Goal: Task Accomplishment & Management: Manage account settings

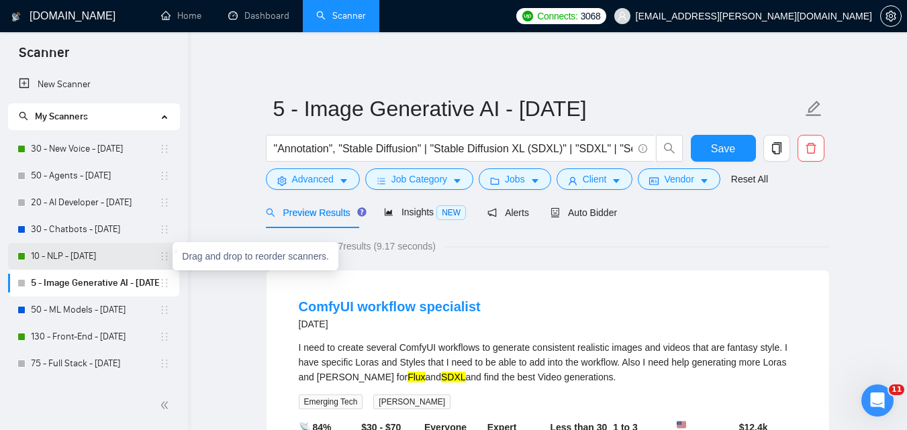
click at [162, 260] on icon "holder" at bounding box center [165, 256] width 6 height 8
click at [123, 256] on link "10 - NLP - [DATE]" at bounding box center [95, 256] width 128 height 27
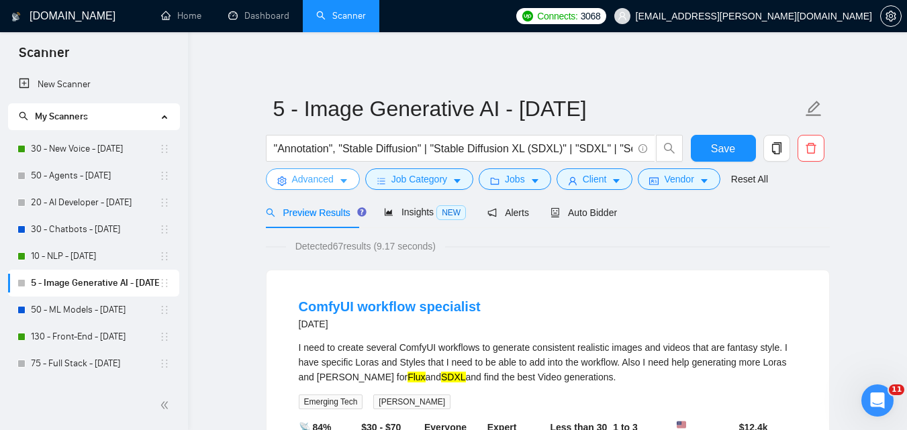
click at [332, 172] on span "Advanced" at bounding box center [313, 179] width 42 height 15
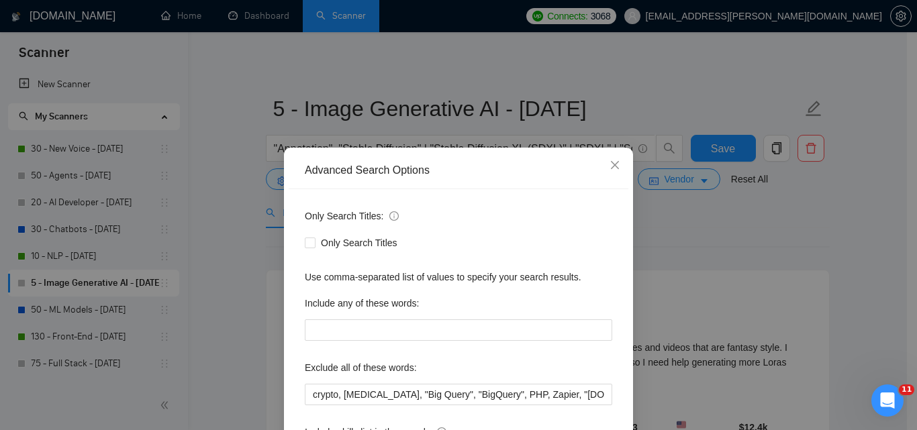
click at [694, 251] on div "Advanced Search Options Only Search Titles: Only Search Titles Use comma-separa…" at bounding box center [458, 215] width 917 height 430
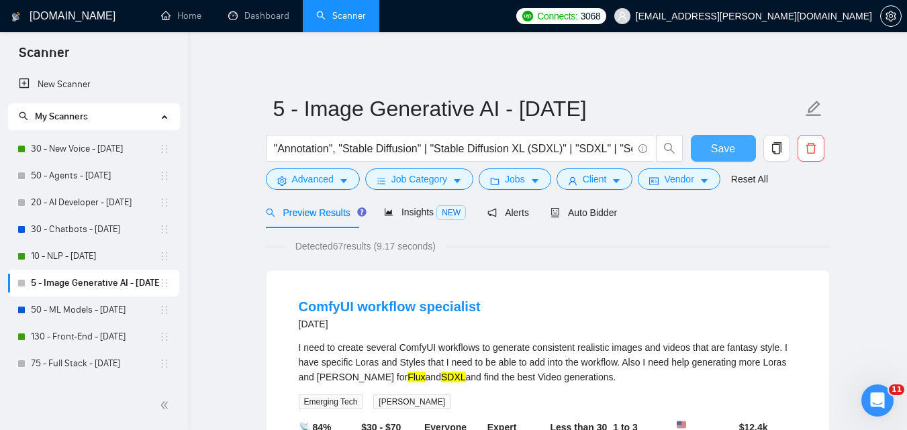
click at [720, 158] on button "Save" at bounding box center [722, 148] width 65 height 27
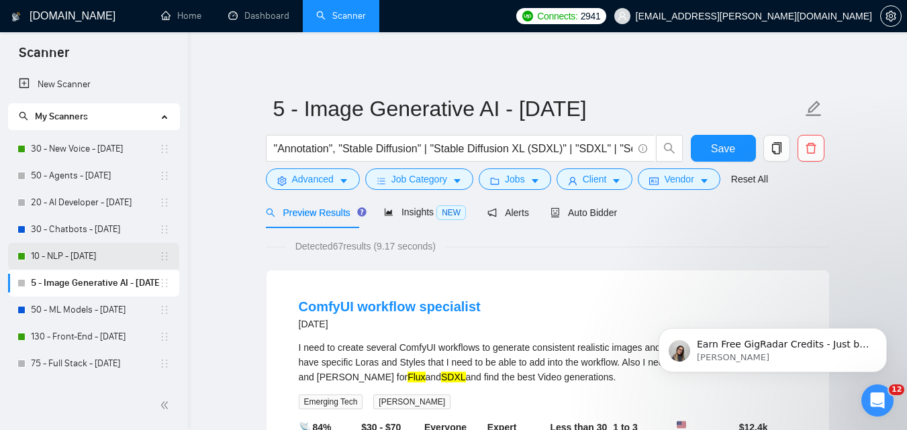
click at [101, 259] on link "10 - NLP - [DATE]" at bounding box center [95, 256] width 128 height 27
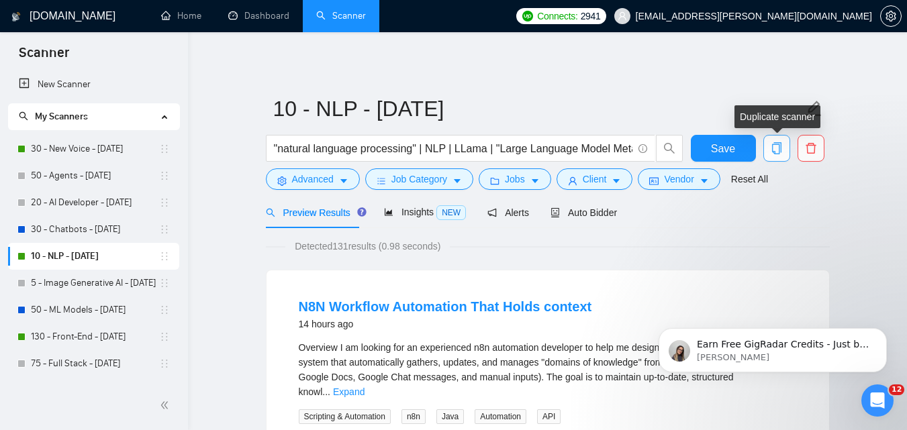
click at [770, 145] on icon "copy" at bounding box center [776, 148] width 12 height 12
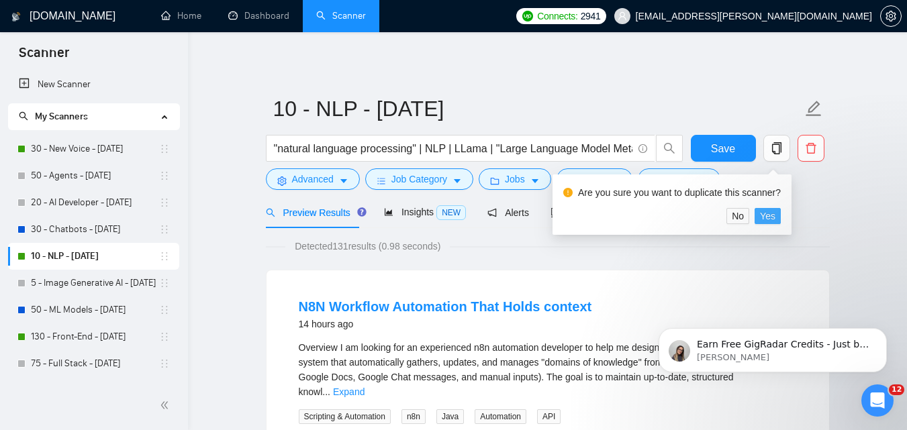
click at [774, 220] on button "Yes" at bounding box center [767, 216] width 26 height 16
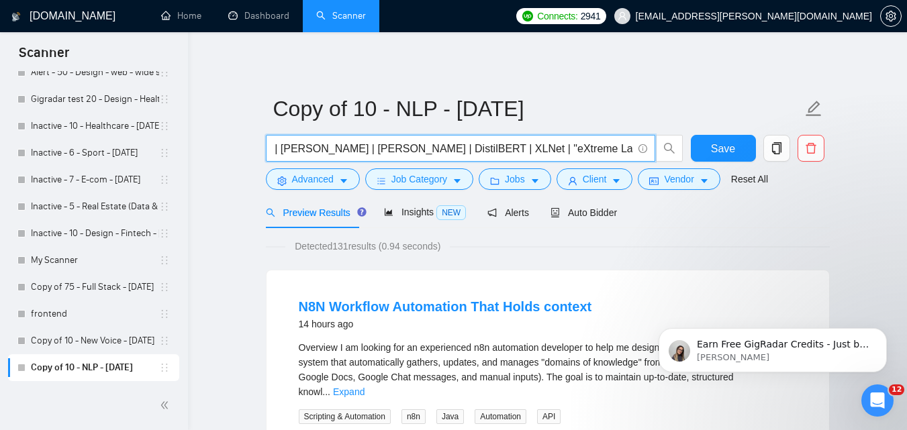
scroll to position [0, 1068]
drag, startPoint x: 458, startPoint y: 150, endPoint x: 621, endPoint y: 149, distance: 163.1
click at [621, 149] on input ""natural language processing" | NLP | LLama | "Large Language Model Meta AI" | …" at bounding box center [453, 148] width 358 height 17
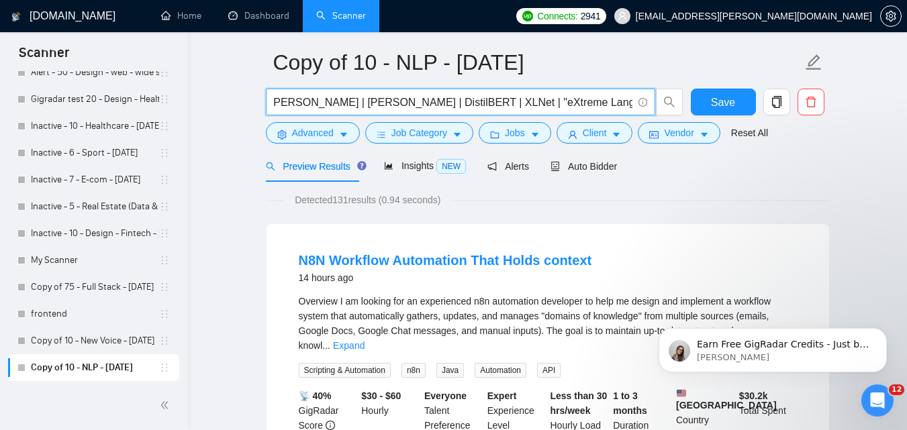
scroll to position [0, 0]
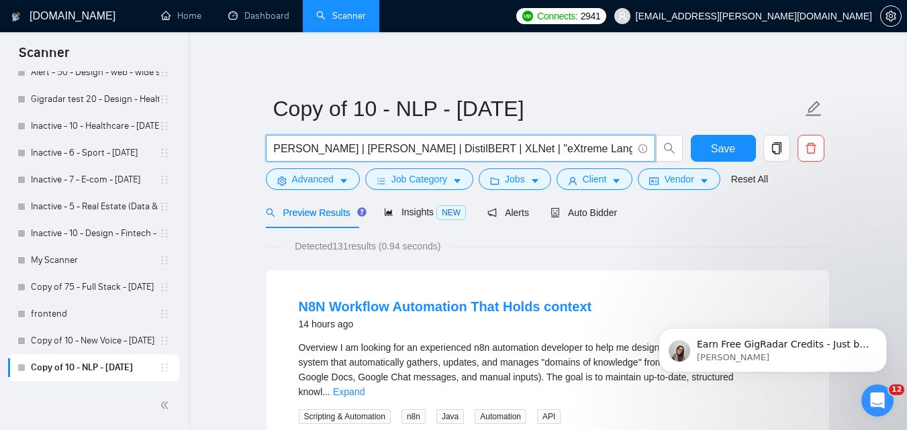
click at [472, 155] on input ""natural language processing" | NLP | LLama | "Large Language Model Meta AI" | …" at bounding box center [453, 148] width 358 height 17
click at [479, 153] on input ""natural language processing" | NLP | LLama | "Large Language Model Meta AI" | …" at bounding box center [453, 148] width 358 height 17
click at [482, 148] on input ""natural language processing" | NLP | LLama | "Large Language Model Meta AI" | …" at bounding box center [453, 148] width 358 height 17
drag, startPoint x: 514, startPoint y: 148, endPoint x: 621, endPoint y: 151, distance: 106.7
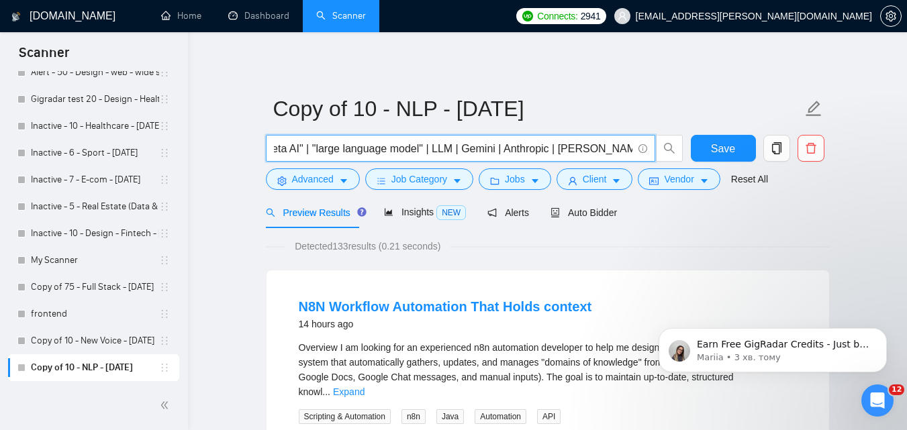
click at [621, 151] on input ""natural language processing" | NLP | LLama* | "Large Language Model Meta AI" |…" at bounding box center [453, 148] width 358 height 17
click at [444, 148] on input ""natural language processing" | NLP | LLama* | "Large Language Model Meta AI" |…" at bounding box center [453, 148] width 358 height 17
click at [488, 150] on input ""natural language processing" | NLP | LLama* | "Large Language Model Meta AI" |…" at bounding box center [453, 148] width 358 height 17
drag, startPoint x: 562, startPoint y: 148, endPoint x: 572, endPoint y: 149, distance: 9.4
click at [572, 149] on input ""natural language processing" | NLP | LLama* | "Large Language Model Meta AI" |…" at bounding box center [453, 148] width 358 height 17
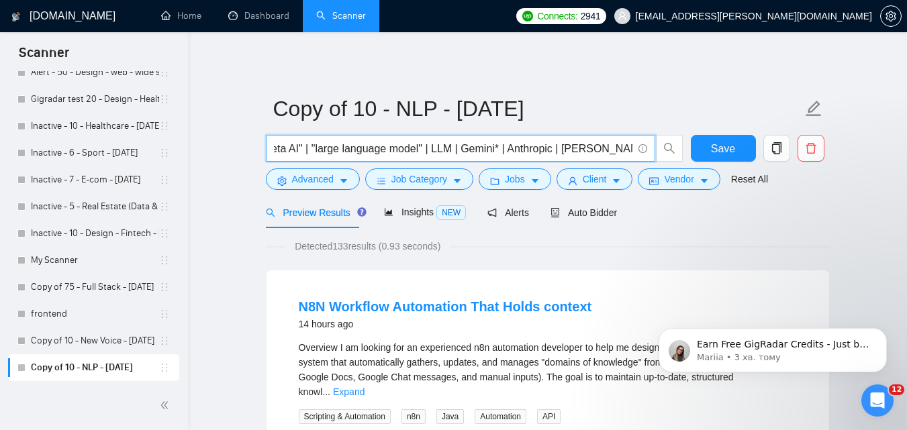
click at [588, 151] on input ""natural language processing" | NLP | LLama* | "Large Language Model Meta AI" |…" at bounding box center [453, 148] width 358 height 17
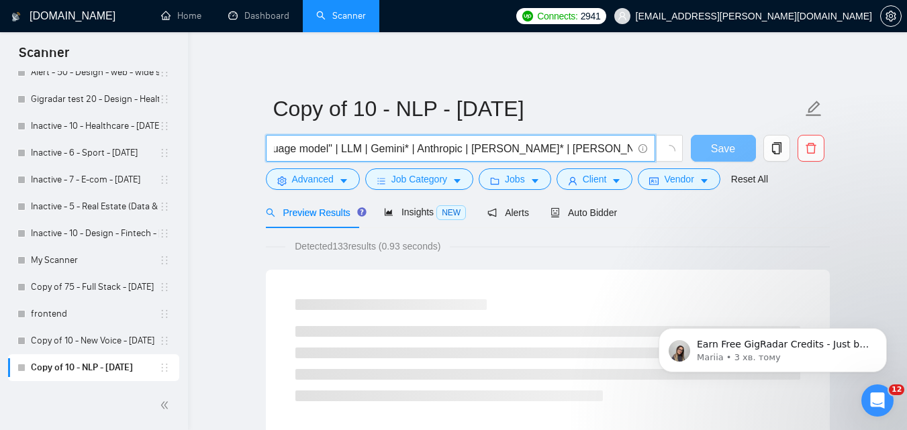
scroll to position [0, 469]
drag, startPoint x: 616, startPoint y: 151, endPoint x: 607, endPoint y: 148, distance: 9.1
click at [607, 149] on input ""natural language processing" | NLP | LLama* | "Large Language Model Meta AI" |…" at bounding box center [453, 148] width 358 height 17
click at [529, 152] on input ""natural language processing" | NLP | LLama* | "Large Language Model Meta AI" |…" at bounding box center [453, 148] width 358 height 17
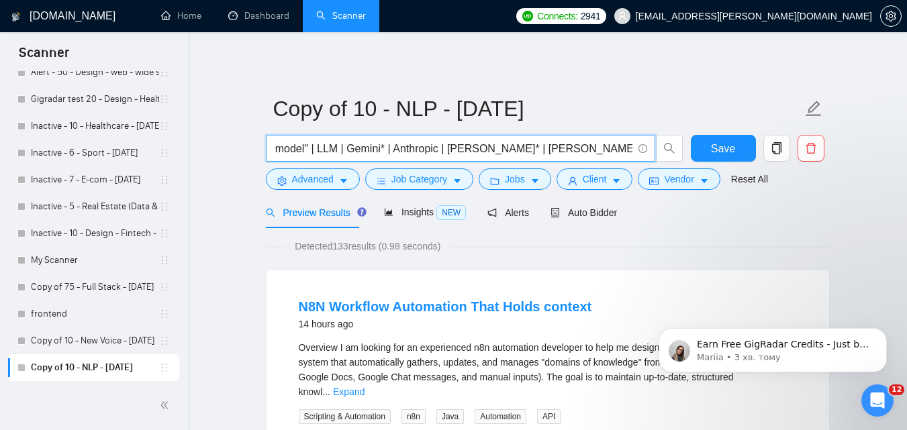
click at [344, 148] on input ""natural language processing" | NLP | LLama* | "Large Language Model Meta AI" |…" at bounding box center [453, 148] width 358 height 17
click at [380, 146] on input ""natural language processing" | NLP | LLama* | "Large Language Model Meta AI" |…" at bounding box center [453, 148] width 358 height 17
click at [346, 150] on input ""natural language processing" | NLP | LLama* | "Large Language Model Meta AI" |…" at bounding box center [453, 148] width 358 height 17
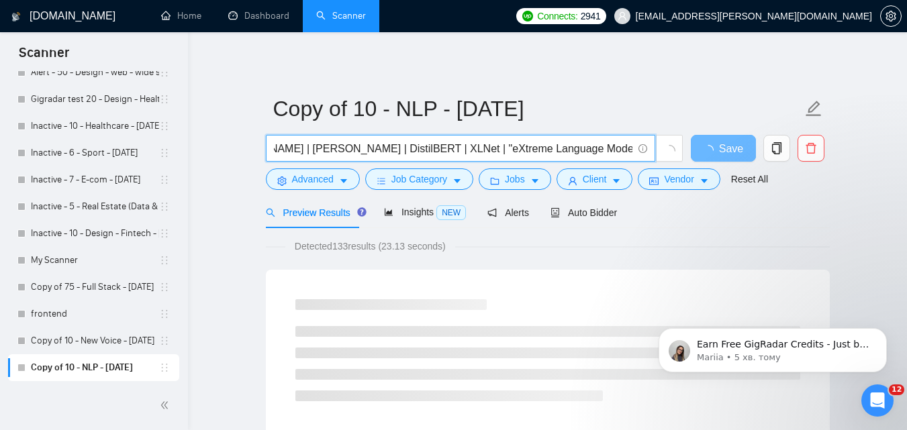
scroll to position [0, 1081]
drag, startPoint x: 576, startPoint y: 155, endPoint x: 620, endPoint y: 154, distance: 43.6
click at [620, 154] on input ""natural language processing" | NLP | LLama* | "Large Language Model Meta AI" |…" at bounding box center [453, 148] width 358 height 17
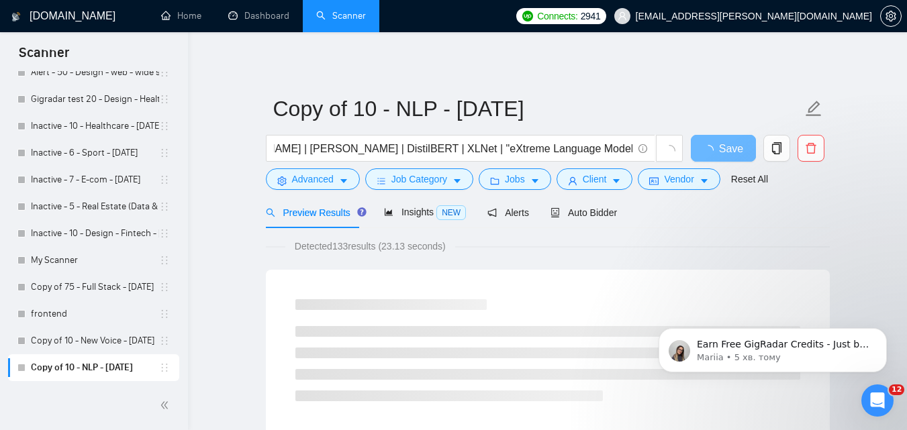
click at [865, 400] on icon "Відкрити програму для спілкування Intercom" at bounding box center [875, 399] width 22 height 22
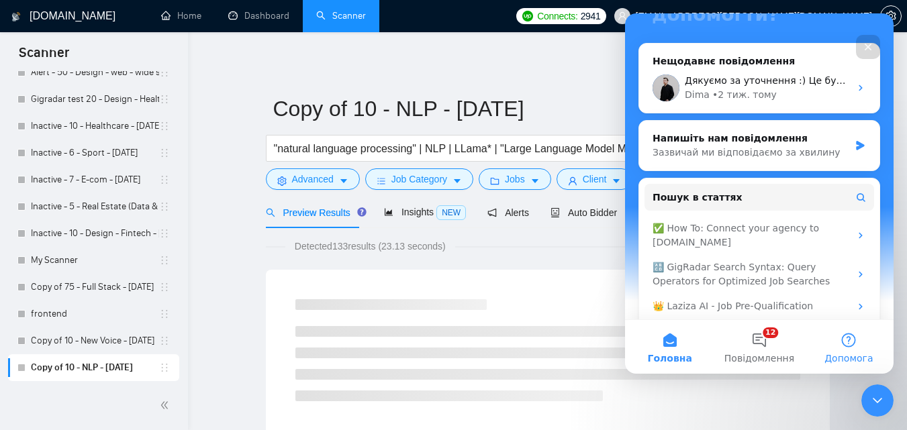
scroll to position [211, 0]
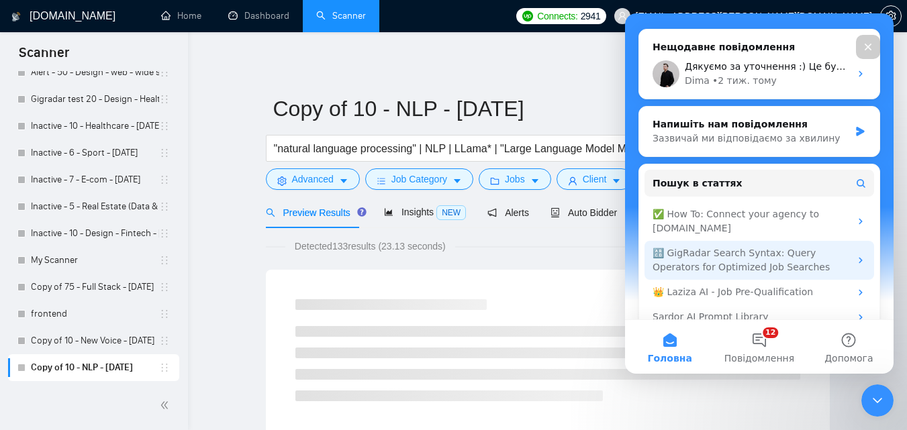
click at [799, 248] on div "🔠 GigRadar Search Syntax: Query Operators for Optimized Job Searches" at bounding box center [750, 260] width 197 height 28
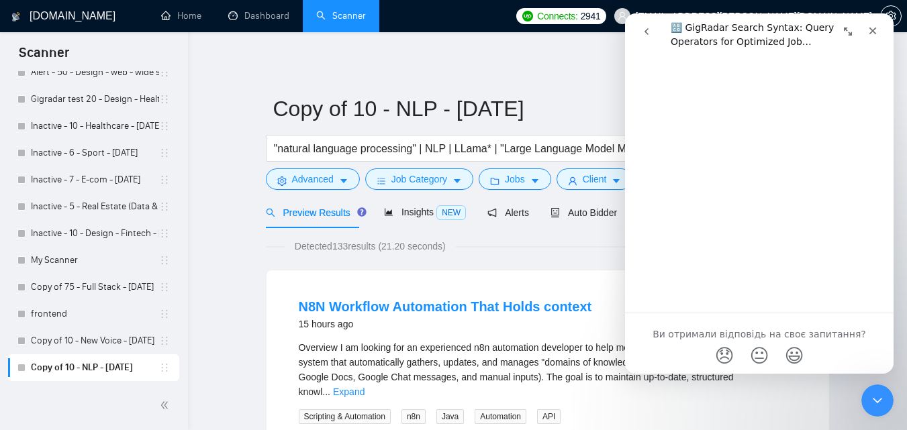
scroll to position [4768, 0]
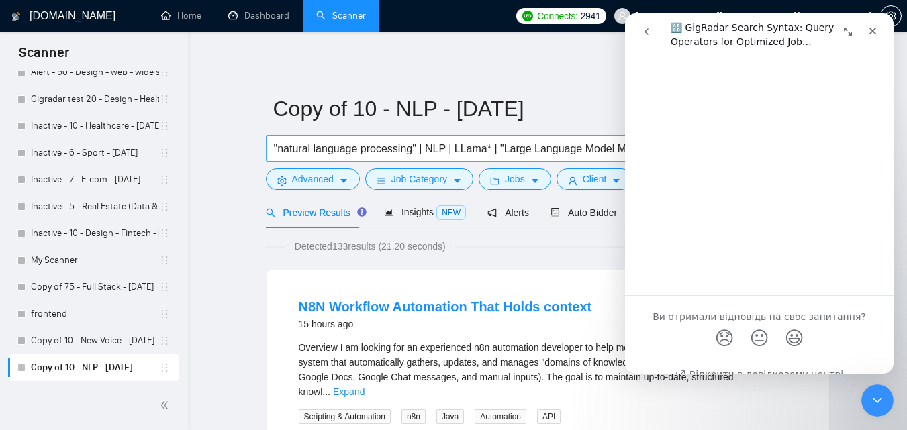
click at [445, 150] on input ""natural language processing" | NLP | LLama* | "Large Language Model Meta AI" |…" at bounding box center [453, 148] width 358 height 17
click at [878, 33] on div "Закрити" at bounding box center [872, 31] width 24 height 24
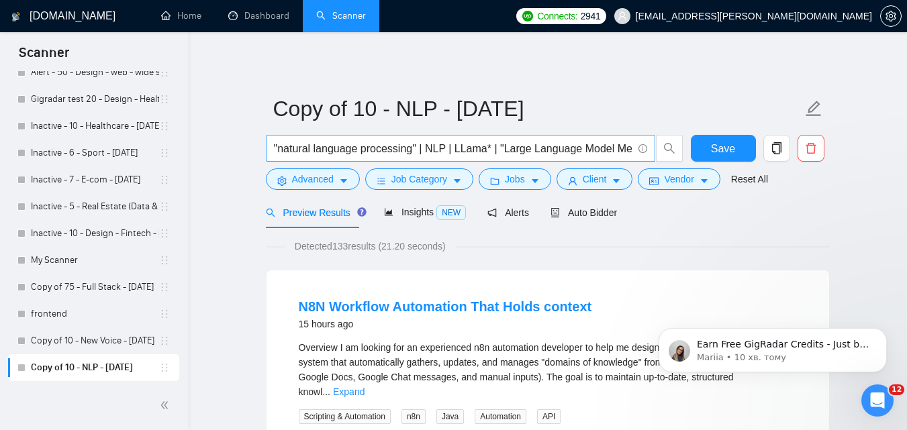
scroll to position [0, 0]
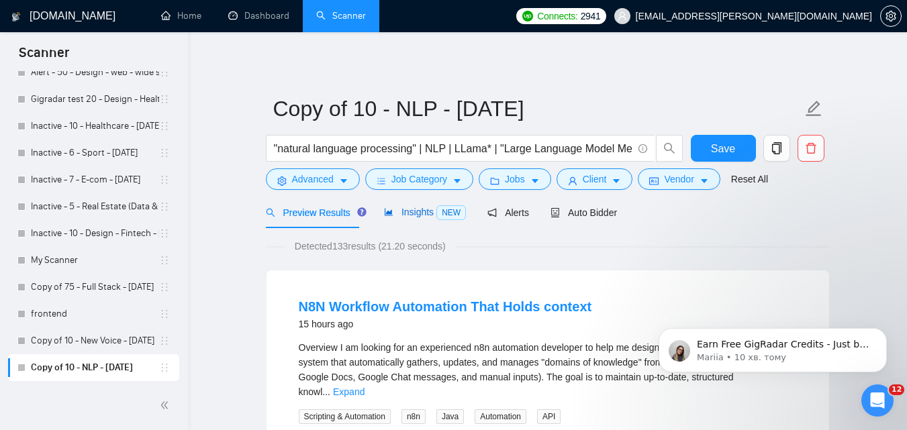
click at [440, 216] on span "NEW" at bounding box center [451, 212] width 30 height 15
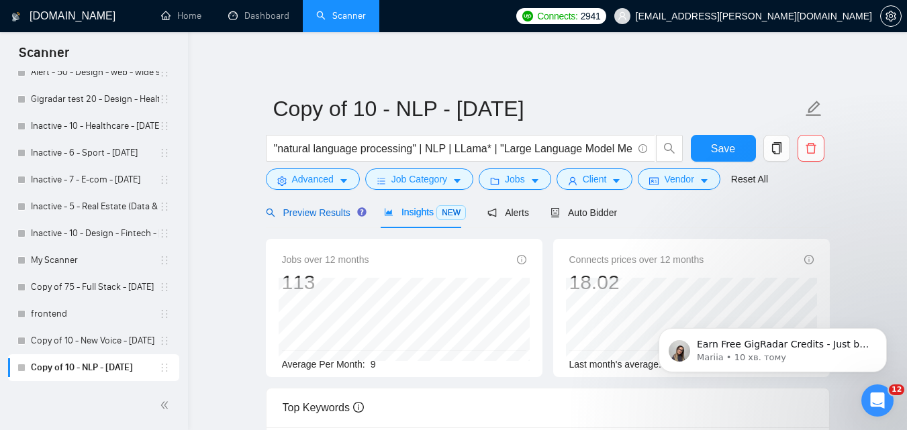
click at [309, 217] on span "Preview Results" at bounding box center [314, 212] width 97 height 11
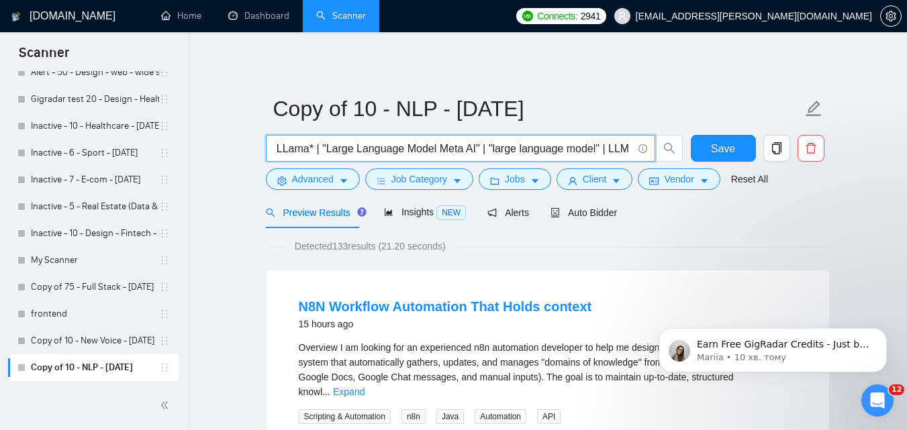
scroll to position [0, 195]
drag, startPoint x: 450, startPoint y: 150, endPoint x: 591, endPoint y: 150, distance: 140.9
click at [613, 150] on input ""natural language processing" | NLP | LLama* | "Large Language Model Meta AI" |…" at bounding box center [453, 148] width 358 height 17
click at [576, 150] on input ""natural language processing" | NLP | LLama* | "Large Language Model Meta AI" |…" at bounding box center [453, 148] width 358 height 17
drag, startPoint x: 466, startPoint y: 150, endPoint x: 577, endPoint y: 148, distance: 111.4
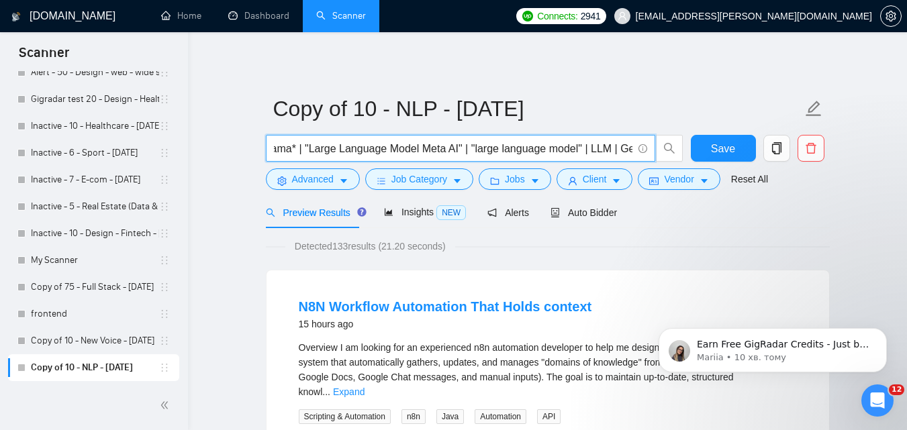
click at [577, 148] on input ""natural language processing" | NLP | LLama* | "Large Language Model Meta AI" |…" at bounding box center [453, 148] width 358 height 17
click at [585, 149] on input ""natural language processing" | NLP | LLama* | "Large Language Model Meta AI" |…" at bounding box center [453, 148] width 358 height 17
click at [604, 149] on input ""natural language processing" | NLP | LLama* | "Large Language Model Meta AI" |…" at bounding box center [453, 148] width 358 height 17
click at [585, 148] on input ""natural language processing" | NLP | LLama* | "Large Language Model Meta AI" |…" at bounding box center [453, 148] width 358 height 17
paste input ""large language model""
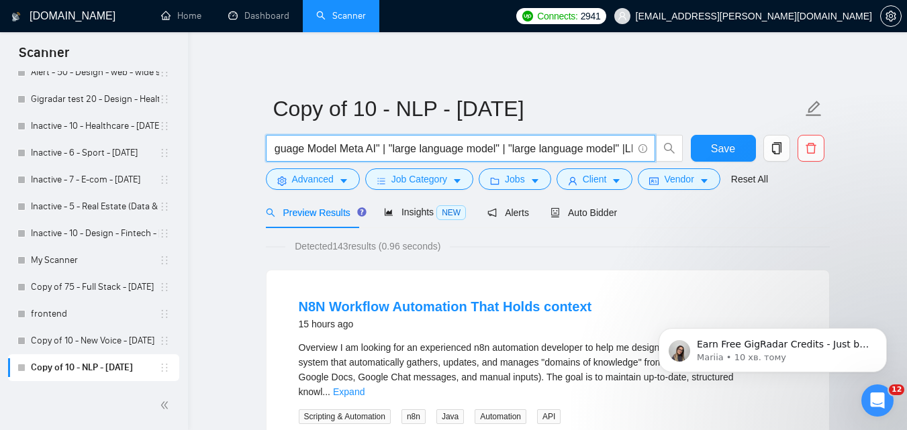
scroll to position [0, 287]
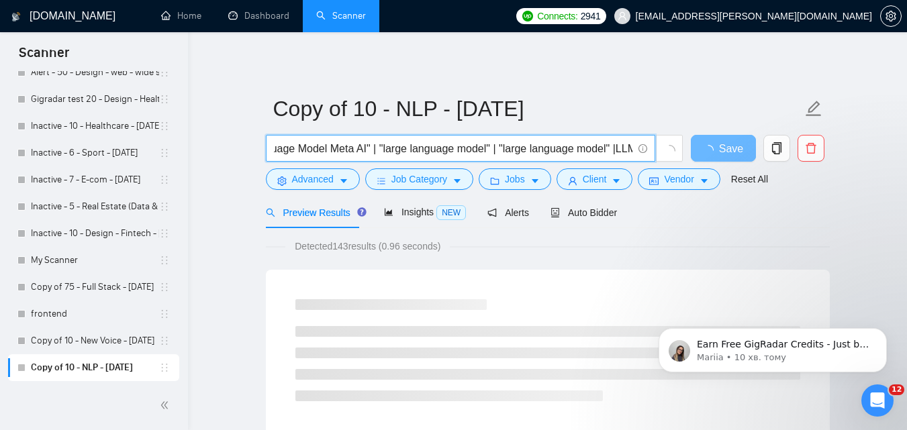
click at [612, 152] on input ""natural language processing" | NLP | LLama* | "Large Language Model Meta AI" |…" at bounding box center [453, 148] width 358 height 17
click at [614, 150] on input ""natural language processing" | NLP | LLama* | "Large Language Model Meta AI" |…" at bounding box center [453, 148] width 358 height 17
click at [603, 152] on input ""natural language processing" | NLP | LLama* | "Large Language Model Meta AI" |…" at bounding box center [453, 148] width 358 height 17
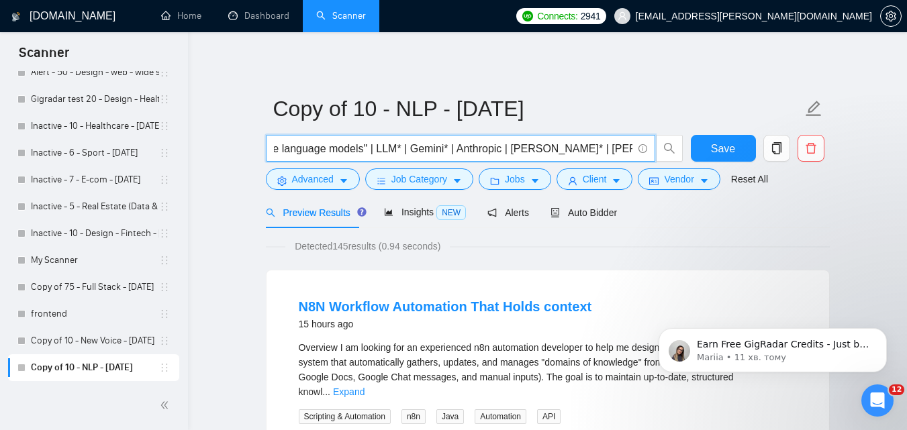
scroll to position [0, 627]
drag, startPoint x: 601, startPoint y: 148, endPoint x: 614, endPoint y: 152, distance: 13.2
click at [614, 152] on input ""natural language processing" | NLP | LLama* | "Large Language Model Meta AI" |…" at bounding box center [453, 148] width 358 height 17
click at [499, 151] on input ""natural language processing" | NLP | LLama* | "Large Language Model Meta AI" |…" at bounding box center [453, 148] width 358 height 17
click at [495, 152] on input ""natural language processing" | NLP | LLama* | "Large Language Model Meta AI" |…" at bounding box center [453, 148] width 358 height 17
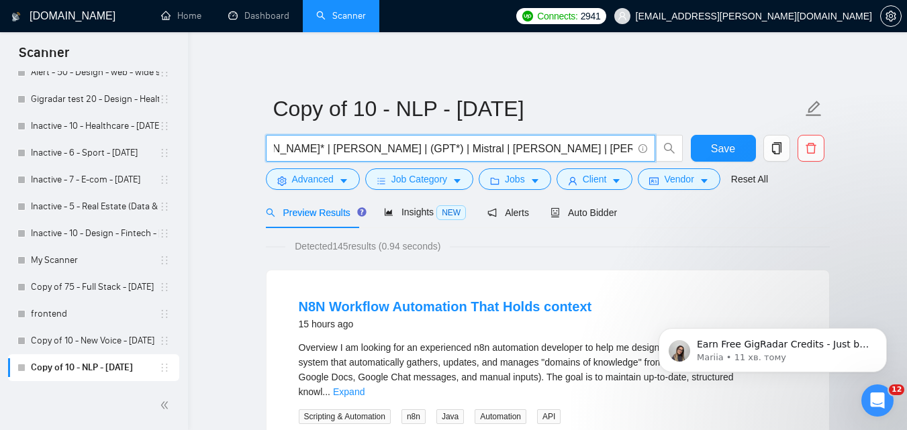
scroll to position [0, 878]
drag, startPoint x: 585, startPoint y: 153, endPoint x: 614, endPoint y: 150, distance: 29.0
click at [614, 150] on input ""natural language processing" | NLP | LLama* | "Large Language Model Meta AI" |…" at bounding box center [453, 148] width 358 height 17
click at [562, 145] on input ""natural language processing" | NLP | LLama* | "Large Language Model Meta AI" |…" at bounding box center [453, 148] width 358 height 17
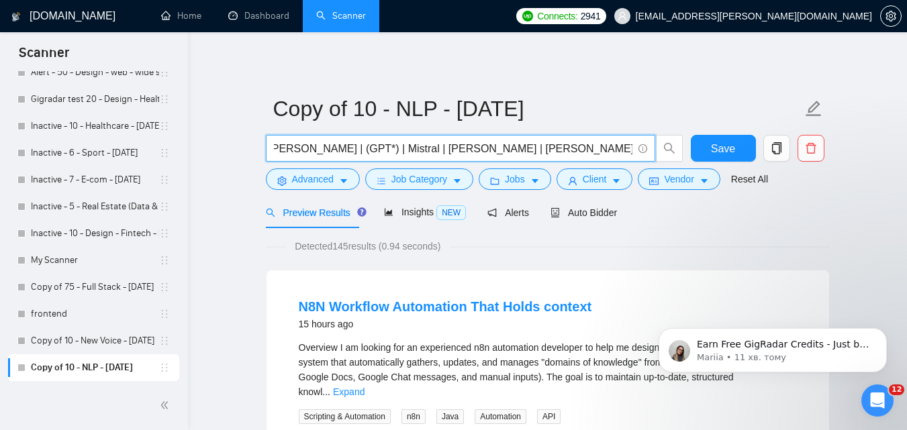
click at [562, 145] on input ""natural language processing" | NLP | LLama* | "Large Language Model Meta AI" |…" at bounding box center [453, 148] width 358 height 17
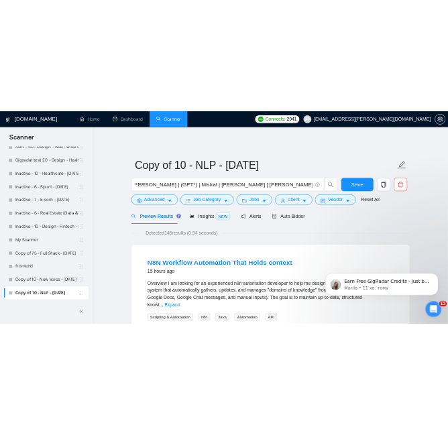
scroll to position [0, 0]
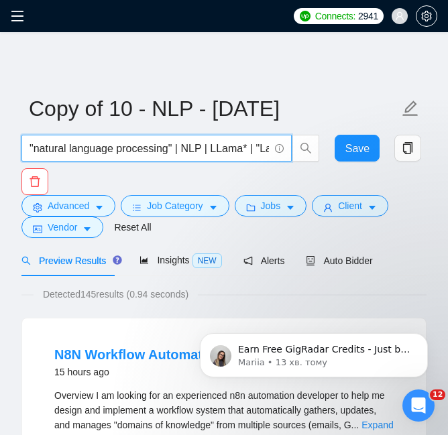
click at [203, 147] on input ""natural language processing" | NLP | LLama* | "Large Language Model Meta AI" |…" at bounding box center [150, 148] width 240 height 17
drag, startPoint x: 221, startPoint y: 149, endPoint x: 254, endPoint y: 146, distance: 32.3
click at [254, 146] on input ""natural language processing" | NLP | LLama* | "Large Language Model Meta AI" |…" at bounding box center [150, 148] width 240 height 17
click at [209, 144] on input ""natural language processing" | NLP | LLama* | "Large Language Model Meta AI" |…" at bounding box center [150, 148] width 240 height 17
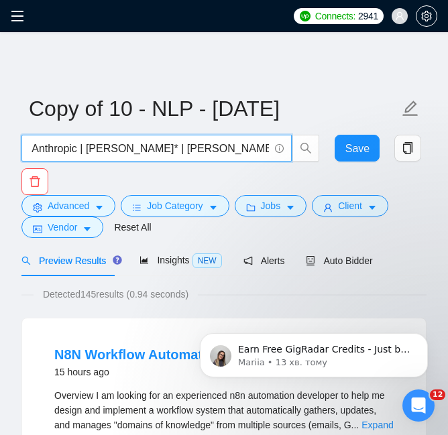
click at [252, 147] on input ""natural language processing" | NLP | LLama* | "Large Language Model Meta AI" |…" at bounding box center [150, 148] width 240 height 17
drag, startPoint x: 221, startPoint y: 144, endPoint x: 257, endPoint y: 148, distance: 35.7
click at [257, 148] on input ""natural language processing" | NLP | LLama* | "Large Language Model Meta AI" |…" at bounding box center [150, 148] width 240 height 17
click at [176, 146] on input ""natural language processing" | NLP | LLama* | "Large Language Model Meta AI" |…" at bounding box center [150, 148] width 240 height 17
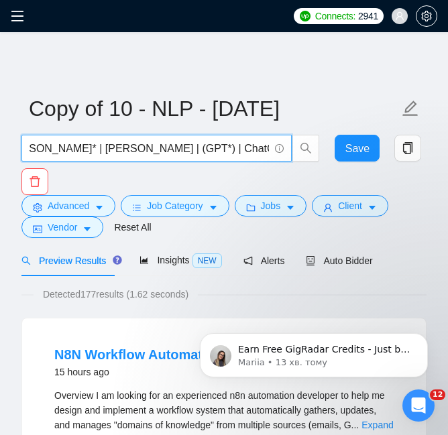
click at [181, 148] on input ""natural language processing" | NLP | LLama* | "Large Language Model Meta AI" |…" at bounding box center [150, 148] width 240 height 17
paste input "OpenAI"
click at [228, 153] on input ""natural language processing" | NLP | LLama* | "Large Language Model Meta AI" |…" at bounding box center [150, 148] width 240 height 17
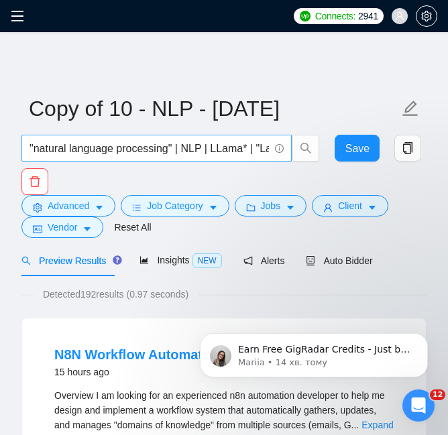
click at [236, 142] on input ""natural language processing" | NLP | LLama* | "Large Language Model Meta AI" |…" at bounding box center [150, 148] width 240 height 17
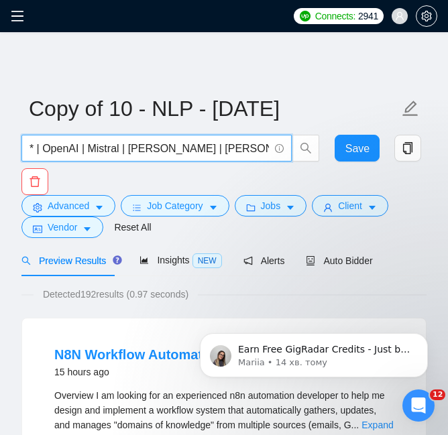
drag, startPoint x: 229, startPoint y: 152, endPoint x: 251, endPoint y: 148, distance: 22.5
click at [256, 150] on input ""natural language processing" | NLP | LLama* | "Large Language Model Meta AI" |…" at bounding box center [150, 148] width 240 height 17
click at [214, 148] on input ""natural language processing" | NLP | LLama* | "Large Language Model Meta AI" |…" at bounding box center [150, 148] width 240 height 17
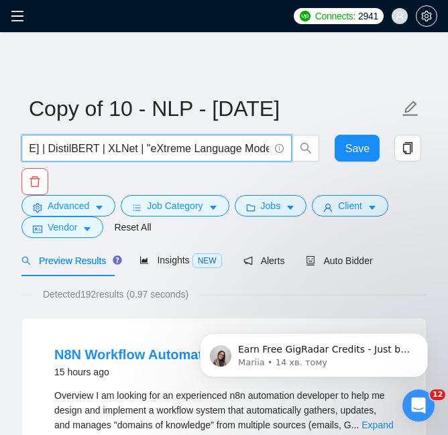
drag, startPoint x: 229, startPoint y: 151, endPoint x: 260, endPoint y: 148, distance: 31.0
click at [260, 148] on input ""natural language processing" | NLP | LLama* | "Large Language Model Meta AI" |…" at bounding box center [150, 148] width 240 height 17
drag, startPoint x: 246, startPoint y: 150, endPoint x: 304, endPoint y: 154, distance: 58.6
click at [304, 154] on span ""natural language processing" | NLP | LLama* | "Large Language Model Meta AI" |…" at bounding box center [170, 148] width 299 height 27
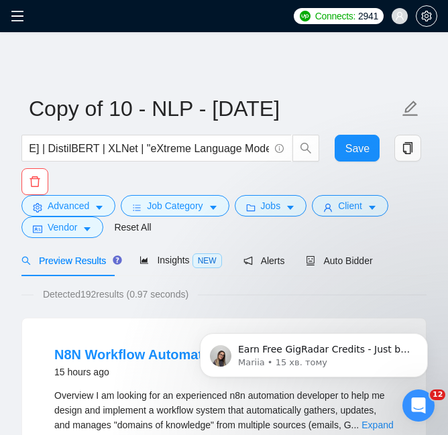
scroll to position [0, 0]
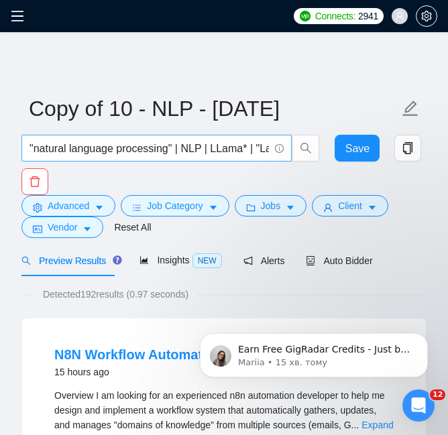
click at [254, 152] on input ""natural language processing" | NLP | LLama* | "Large Language Model Meta AI" |…" at bounding box center [150, 148] width 240 height 17
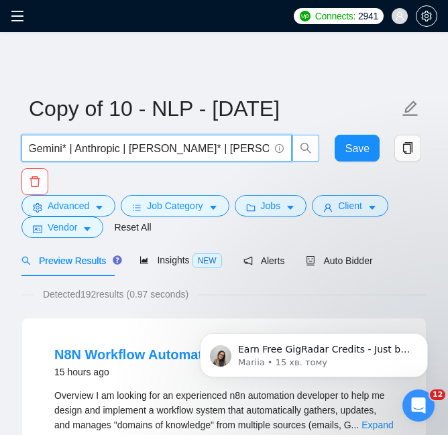
scroll to position [0, 1428]
drag, startPoint x: 248, startPoint y: 152, endPoint x: 310, endPoint y: 153, distance: 62.4
click at [310, 153] on span ""natural language processing" | NLP | LLama* | "Large Language Model Meta AI" |…" at bounding box center [170, 148] width 299 height 27
click at [248, 152] on input ""natural language processing" | NLP | LLama* | "Large Language Model Meta AI" |…" at bounding box center [150, 148] width 240 height 17
click at [268, 153] on input ""natural language processing" | NLP | LLama* | "Large Language Model Meta AI" |…" at bounding box center [150, 148] width 240 height 17
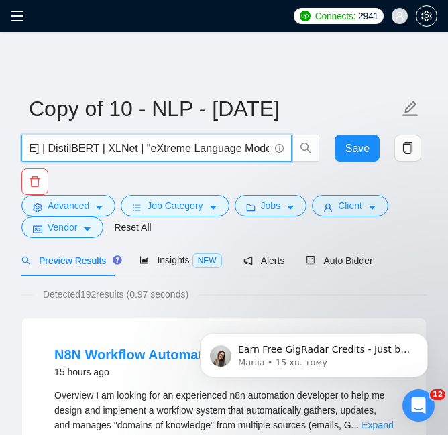
paste input "| "Transformer model""
click at [264, 148] on input ""natural language processing" | NLP | LLama* | "Large Language Model Meta AI" |…" at bounding box center [150, 148] width 240 height 17
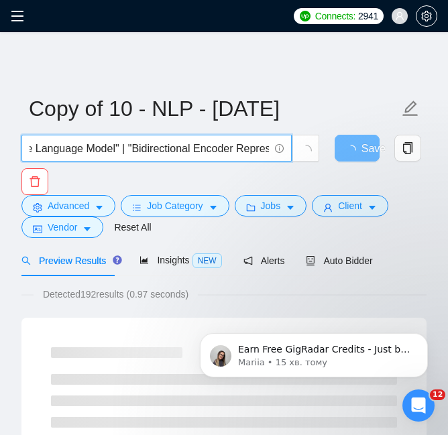
click at [264, 149] on input ""natural language processing" | NLP | LLama* | "Large Language Model Meta AI" |…" at bounding box center [150, 148] width 240 height 17
click at [174, 145] on input ""natural language processing" | NLP | LLama* | "Large Language Model Meta AI" |…" at bounding box center [150, 148] width 240 height 17
click at [265, 151] on input ""natural language processing" | NLP | LLama* | "Large Language Model Meta AI" |…" at bounding box center [150, 148] width 240 height 17
click at [236, 150] on input ""natural language processing" | NLP | LLama* | "Large Language Model Meta AI" |…" at bounding box center [150, 148] width 240 height 17
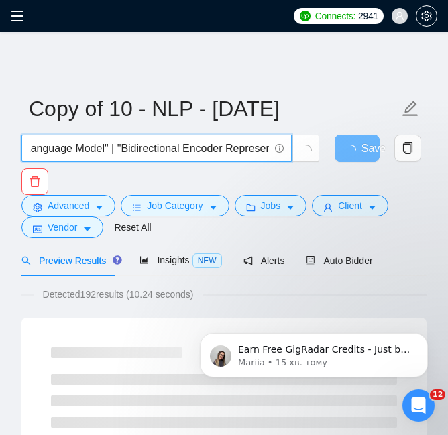
click at [259, 150] on input ""natural language processing" | NLP | LLama* | "Large Language Model Meta AI" |…" at bounding box center [150, 148] width 240 height 17
click at [260, 150] on input ""natural language processing" | NLP | LLama* | "Large Language Model Meta AI" |…" at bounding box center [150, 148] width 240 height 17
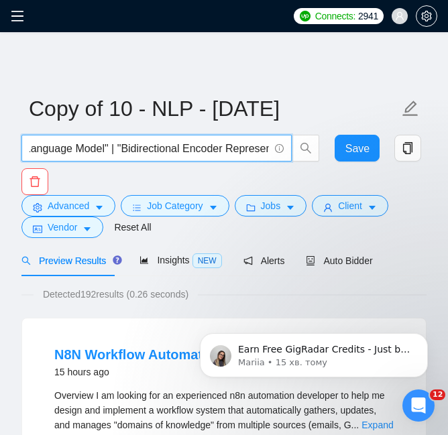
scroll to position [0, 1554]
drag, startPoint x: 161, startPoint y: 150, endPoint x: 263, endPoint y: 158, distance: 102.3
click at [263, 158] on span ""natural language processing" | NLP | LLama* | "Large Language Model Meta AI" |…" at bounding box center [156, 148] width 270 height 27
click at [161, 152] on input ""natural language processing" | NLP | LLama* | "Large Language Model Meta AI" |…" at bounding box center [150, 148] width 240 height 17
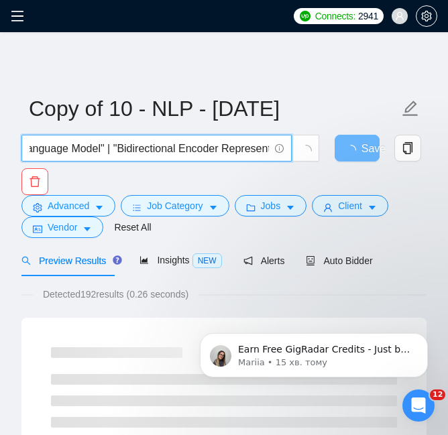
click at [223, 155] on input ""natural language processing" | NLP | LLama* | "Large Language Model Meta AI" |…" at bounding box center [150, 148] width 240 height 17
drag, startPoint x: 252, startPoint y: 150, endPoint x: 260, endPoint y: 152, distance: 8.3
click at [260, 152] on input ""natural language processing" | NLP | LLama* | "Large Language Model Meta AI" |…" at bounding box center [150, 148] width 240 height 17
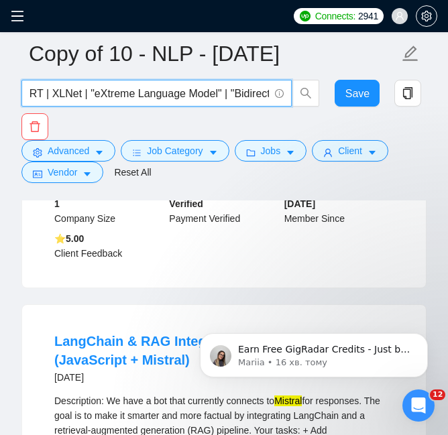
scroll to position [0, 1537]
drag, startPoint x: 228, startPoint y: 95, endPoint x: 284, endPoint y: 95, distance: 55.7
click at [284, 95] on span ""natural language processing" | NLP | LLama* | "Large Language Model Meta AI" |…" at bounding box center [156, 93] width 270 height 27
click at [266, 93] on input ""natural language processing" | NLP | LLama* | "Large Language Model Meta AI" |…" at bounding box center [150, 93] width 240 height 17
drag, startPoint x: 252, startPoint y: 89, endPoint x: 306, endPoint y: 95, distance: 54.0
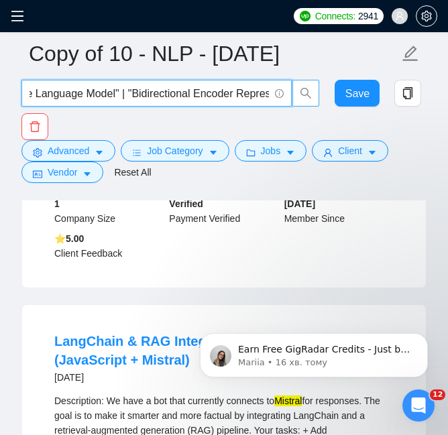
click at [306, 95] on span ""natural language processing" | NLP | LLama* | "Large Language Model Meta AI" |…" at bounding box center [170, 93] width 299 height 27
click at [266, 93] on input ""natural language processing" | NLP | LLama* | "Large Language Model Meta AI" |…" at bounding box center [150, 93] width 240 height 17
paste input "| "NLP pipeline""
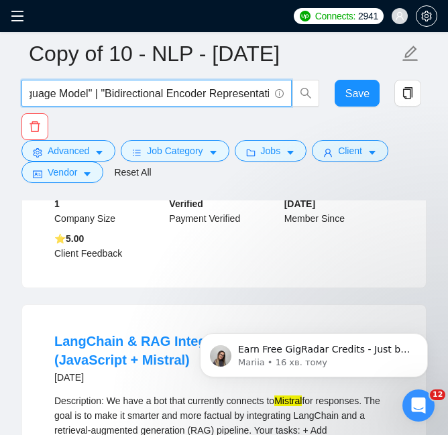
click at [199, 95] on input ""natural language processing" | NLP | LLama* | "Large Language Model Meta AI" |…" at bounding box center [150, 93] width 240 height 17
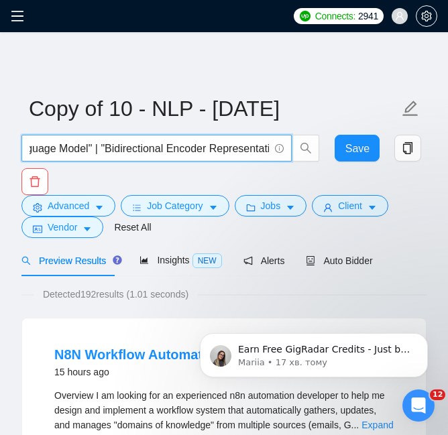
drag, startPoint x: 260, startPoint y: 152, endPoint x: 287, endPoint y: 157, distance: 27.2
click at [287, 157] on span ""natural language processing" | NLP | LLama* | "Large Language Model Meta AI" |…" at bounding box center [156, 148] width 270 height 27
click at [264, 152] on input ""natural language processing" | NLP | LLama* | "Large Language Model Meta AI" |…" at bounding box center [150, 148] width 240 height 17
click at [266, 153] on input ""natural language processing" | NLP | LLama* | "Large Language Model Meta AI" |…" at bounding box center [150, 148] width 240 height 17
paste input "| "text classification" | "named entity recognition" | NER"
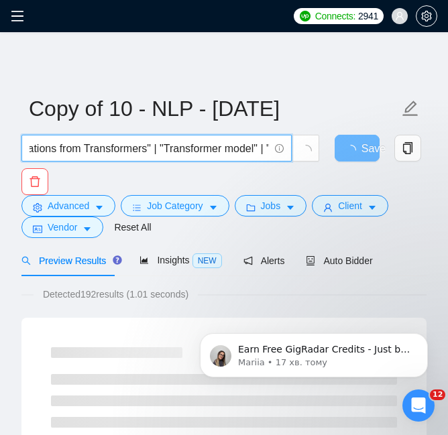
scroll to position [0, 1790]
drag, startPoint x: 179, startPoint y: 148, endPoint x: 113, endPoint y: 149, distance: 65.8
click at [113, 149] on input ""natural language processing" | NLP | LLama* | "Large Language Model Meta AI" |…" at bounding box center [150, 148] width 240 height 17
click at [127, 152] on input ""natural language processing" | NLP | LLama* | "Large Language Model Meta AI" |…" at bounding box center [150, 148] width 240 height 17
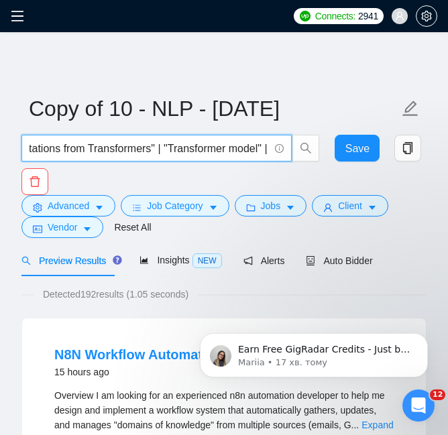
scroll to position [0, 1875]
drag, startPoint x: 98, startPoint y: 149, endPoint x: 265, endPoint y: 157, distance: 167.3
click at [265, 157] on span ""natural language processing" | NLP | LLama* | "Large Language Model Meta AI" |…" at bounding box center [156, 148] width 270 height 27
click at [275, 298] on div "Earn Free GigRadar Credits - Just by Sharing Your Story! 💬 Want more credits fo…" at bounding box center [314, 294] width 247 height 168
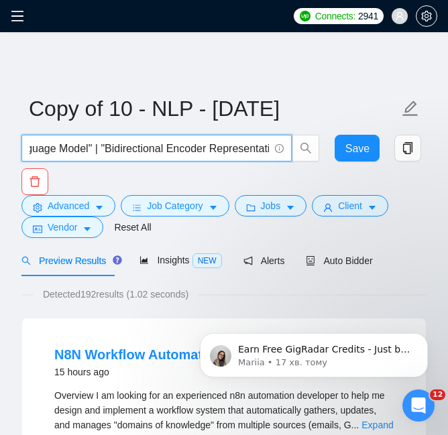
scroll to position [0, 0]
drag, startPoint x: 178, startPoint y: 150, endPoint x: 246, endPoint y: 148, distance: 67.1
click at [246, 148] on input ""natural language processing" | NLP | LLama* | "Large Language Model Meta AI" |…" at bounding box center [150, 148] width 240 height 17
click at [194, 148] on input ""natural language processing" | NLP | LLama* | "Large Language Model Meta AI" |…" at bounding box center [150, 148] width 240 height 17
click at [197, 148] on input ""natural language processing" | NLP | LLama* | "Large Language Model Meta AI" |…" at bounding box center [150, 148] width 240 height 17
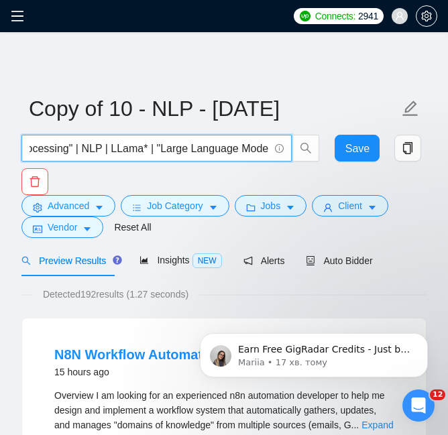
scroll to position [0, 162]
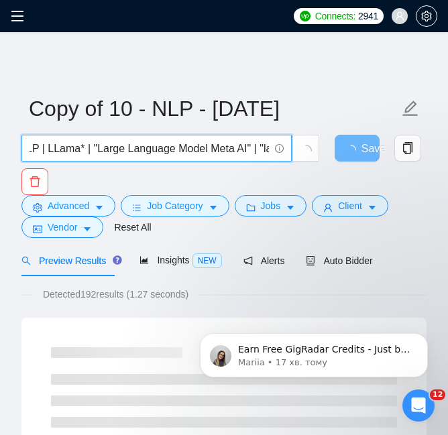
drag, startPoint x: 222, startPoint y: 146, endPoint x: 245, endPoint y: 146, distance: 22.8
click at [245, 146] on input ""natural language processing" | NLP | LLama* | "Large Language Model Meta AI" |…" at bounding box center [150, 148] width 240 height 17
click at [258, 150] on input ""natural language processing" | NLP | LLama* | "Large Language Model Meta AI" |…" at bounding box center [150, 148] width 240 height 17
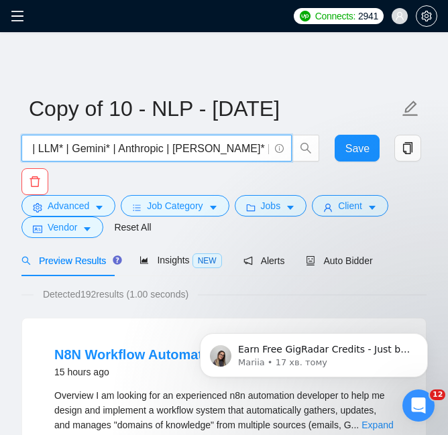
scroll to position [0, 639]
drag, startPoint x: 265, startPoint y: 149, endPoint x: 257, endPoint y: 150, distance: 8.1
click at [257, 150] on input ""natural language processing" | NLP | LLama* | "Large Language Model Meta AI" |…" at bounding box center [150, 148] width 240 height 17
click at [143, 149] on input ""natural language processing" | NLP | LLama* | "Large Language Model Meta AI" |…" at bounding box center [150, 148] width 240 height 17
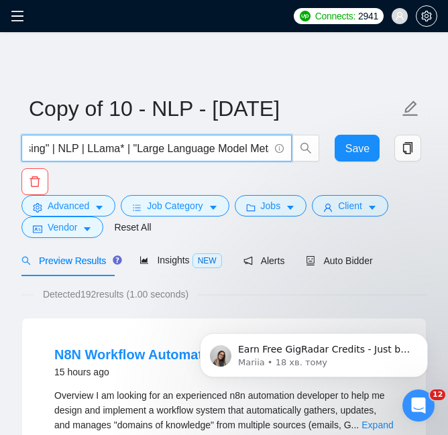
scroll to position [0, 189]
drag, startPoint x: 228, startPoint y: 150, endPoint x: 246, endPoint y: 149, distance: 17.5
click at [246, 149] on input ""natural language processing" | NLP | LLama* | "Large Language Model Meta AI" |…" at bounding box center [150, 148] width 240 height 17
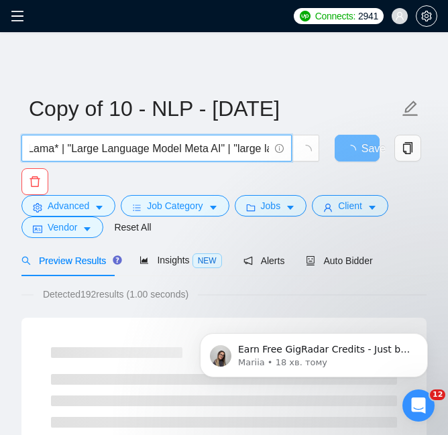
click at [158, 152] on input ""natural language processing" | NLP | LLama* | "Large Language Model Meta AI" |…" at bounding box center [150, 148] width 240 height 17
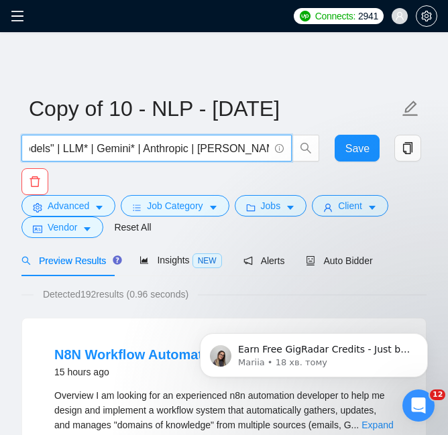
drag, startPoint x: 60, startPoint y: 146, endPoint x: 258, endPoint y: 148, distance: 197.9
click at [258, 148] on input ""natural language processing" | NLP | LLama* | "Large Language Model Meta AI" |…" at bounding box center [150, 148] width 240 height 17
click at [180, 149] on input ""natural language processing" | NLP | LLama* | "Large Language Model Meta AI" |…" at bounding box center [150, 148] width 240 height 17
click at [174, 149] on input ""natural language processing" | NLP | LLama* | "Large Language Model Meta AI" |…" at bounding box center [150, 148] width 240 height 17
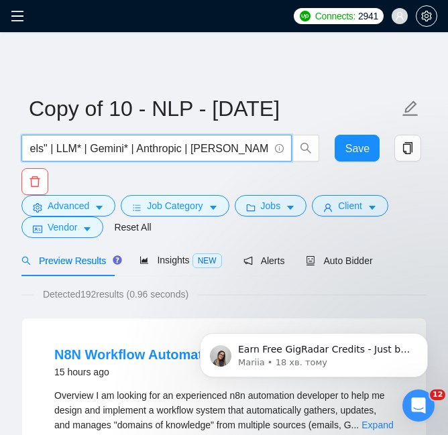
click at [175, 149] on input ""natural language processing" | NLP | LLama* | "Large Language Model Meta AI" |…" at bounding box center [150, 148] width 240 height 17
click at [176, 149] on input ""natural language processing" | NLP | LLama* | "Large Language Model Meta AI" |…" at bounding box center [150, 148] width 240 height 17
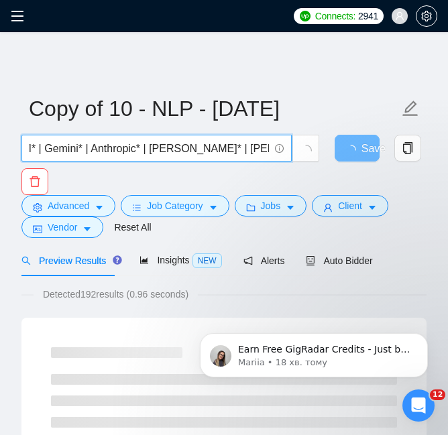
scroll to position [0, 659]
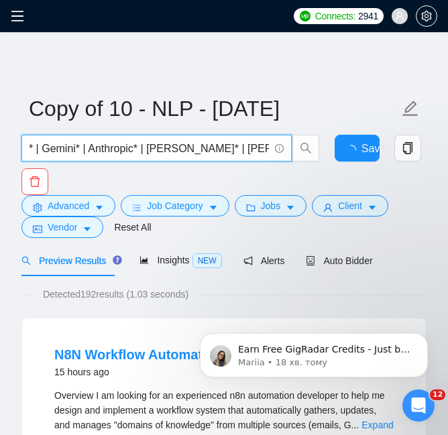
click at [223, 145] on input ""natural language processing" | NLP | LLama* | "Large Language Model Meta AI" |…" at bounding box center [150, 148] width 240 height 17
drag, startPoint x: 264, startPoint y: 152, endPoint x: 254, endPoint y: 154, distance: 9.6
click at [254, 154] on input ""natural language processing" | NLP | LLama* | "Large Language Model Meta AI" |…" at bounding box center [150, 148] width 240 height 17
click at [241, 147] on input ""natural language processing" | NLP | LLama* | "Large Language Model Meta AI" |…" at bounding box center [150, 148] width 240 height 17
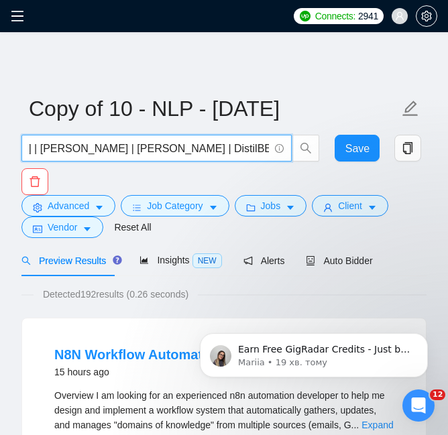
scroll to position [0, 1235]
drag, startPoint x: 160, startPoint y: 147, endPoint x: 64, endPoint y: 151, distance: 96.0
click at [64, 151] on input ""natural language processing" | NLP | LLama* | "Large Language Model Meta AI" |…" at bounding box center [150, 148] width 240 height 17
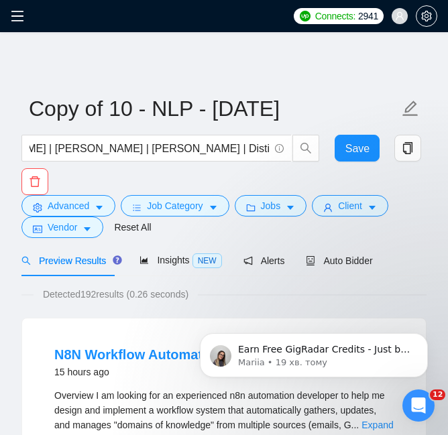
scroll to position [0, 0]
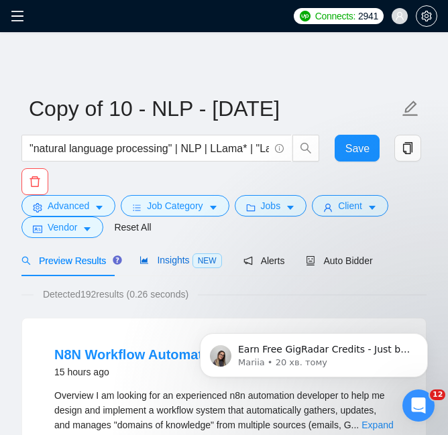
click at [183, 262] on span "Insights NEW" at bounding box center [181, 260] width 82 height 11
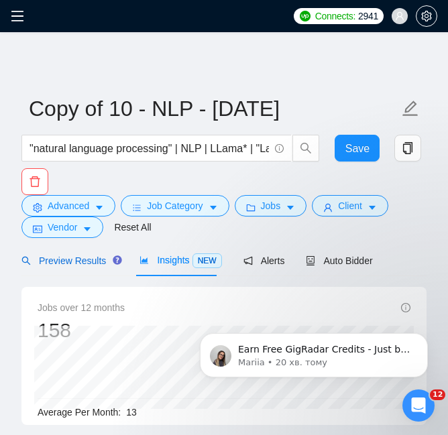
click at [87, 263] on span "Preview Results" at bounding box center [69, 261] width 97 height 11
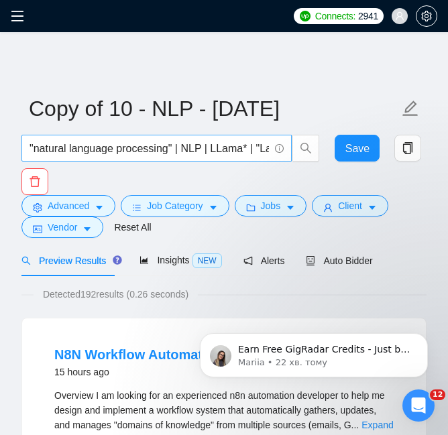
click at [205, 150] on input ""natural language processing" | NLP | LLama* | "Large Language Model Meta AI" |…" at bounding box center [150, 148] width 240 height 17
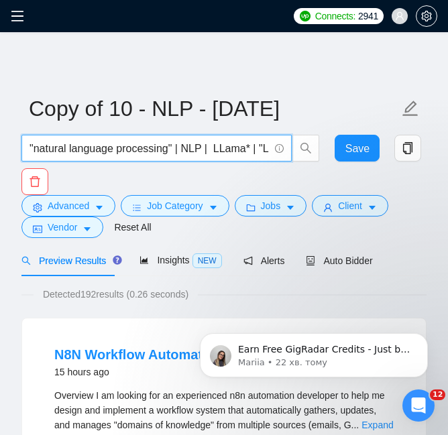
paste input ""NL understanding""
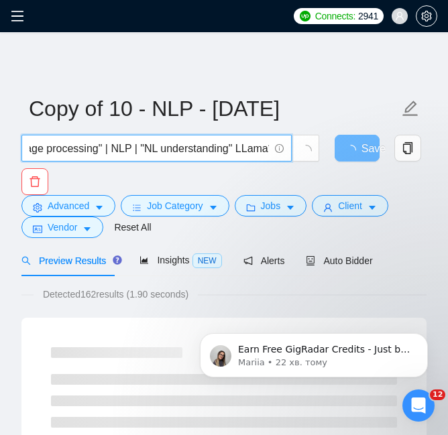
scroll to position [0, 76]
click at [227, 147] on input ""natural language processing" | NLP | "NL understanding" LLama* | "Large Langua…" at bounding box center [150, 148] width 240 height 17
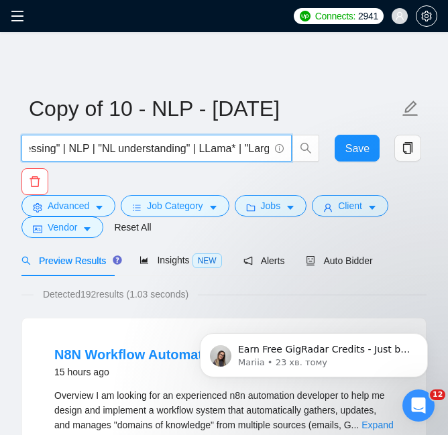
scroll to position [0, 142]
drag, startPoint x: 211, startPoint y: 150, endPoint x: 153, endPoint y: 152, distance: 57.7
click at [153, 152] on input ""natural language processing" | NLP | "NL understanding" | LLama* | "Large Lang…" at bounding box center [150, 148] width 240 height 17
paste input "LLM model"
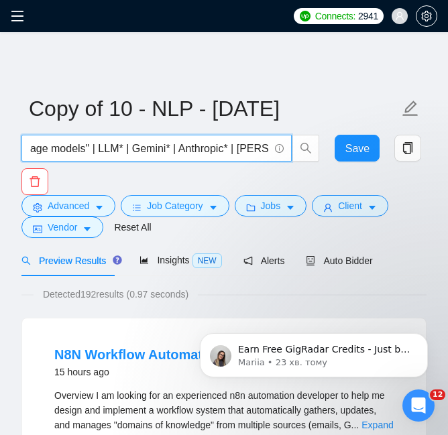
drag, startPoint x: 244, startPoint y: 146, endPoint x: 259, endPoint y: 146, distance: 15.4
click at [259, 146] on input ""natural language processing" | NLP | "LLM model" | LLama* | "Large Language Mo…" at bounding box center [150, 148] width 240 height 17
click at [244, 149] on input ""natural language processing" | NLP | "LLM model" | LLama* | "Large Language Mo…" at bounding box center [150, 148] width 240 height 17
click at [259, 146] on input ""natural language processing" | NLP | "LLM model" | LLama* | "Large Language Mo…" at bounding box center [150, 148] width 240 height 17
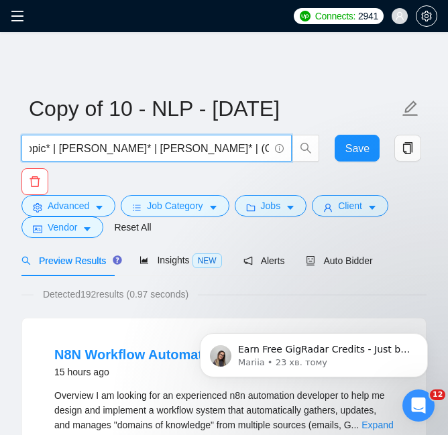
scroll to position [0, 829]
click at [213, 148] on input ""natural language processing" | NLP | "LLM model" | LLama* | "Large Language Mo…" at bounding box center [150, 148] width 240 height 17
click at [230, 147] on input ""natural language processing" | NLP | "LLM model" | LLama* | "Large Language Mo…" at bounding box center [150, 148] width 240 height 17
paste input ""Chat-GPT" | "chat gpt""
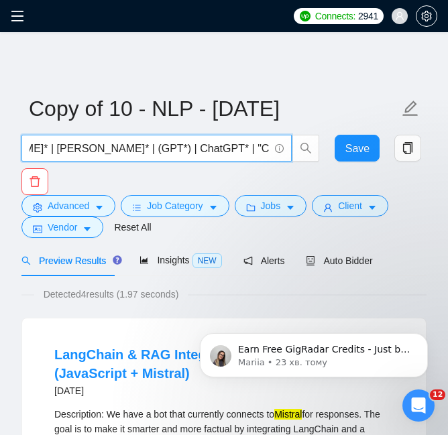
scroll to position [0, 925]
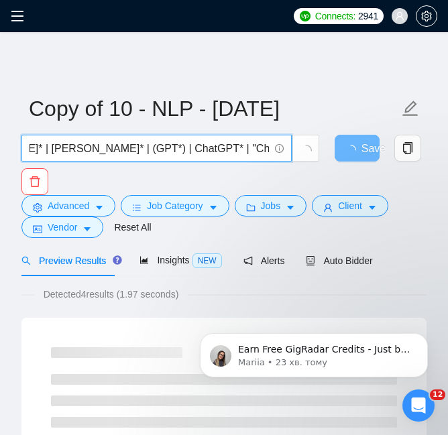
click at [248, 149] on input ""natural language processing" | NLP | "LLM model" | LLama* | "Large Language Mo…" at bounding box center [150, 148] width 240 height 17
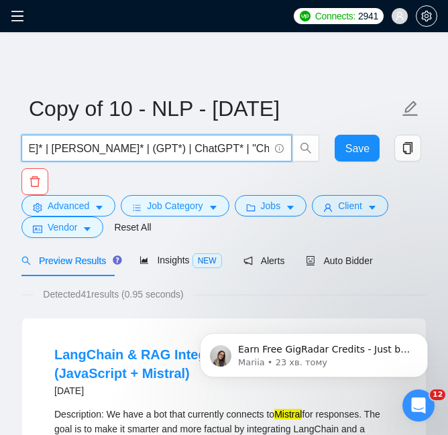
click at [73, 151] on input ""natural language processing" | NLP | "LLM model" | LLama* | "Large Language Mo…" at bounding box center [150, 148] width 240 height 17
drag, startPoint x: 58, startPoint y: 150, endPoint x: 66, endPoint y: 150, distance: 8.1
click at [66, 150] on input ""natural language processing" | NLP | "LLM model" | LLama* | "Large Language Mo…" at bounding box center [150, 148] width 240 height 17
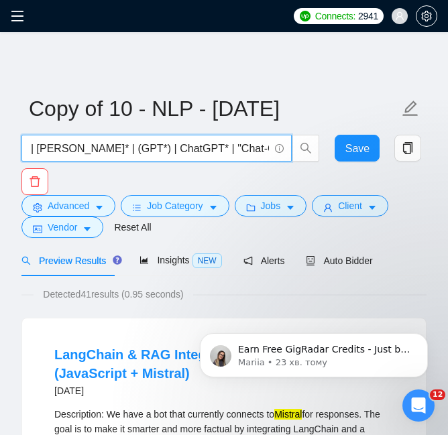
scroll to position [0, 956]
click at [258, 154] on input ""natural language processing" | NLP | "LLM model" | LLama* | "Large Language Mo…" at bounding box center [150, 148] width 240 height 17
click at [108, 150] on input ""natural language processing" | NLP | "LLM model" | LLama* | "Large Language Mo…" at bounding box center [150, 148] width 240 height 17
drag, startPoint x: 236, startPoint y: 151, endPoint x: 260, endPoint y: 151, distance: 24.2
click at [260, 151] on input ""natural language processing" | NLP | "LLM model" | LLama* | "Large Language Mo…" at bounding box center [150, 148] width 240 height 17
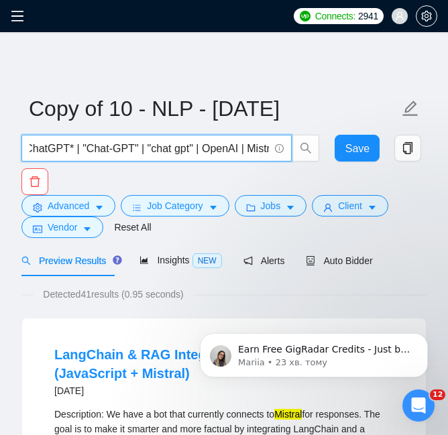
scroll to position [0, 1100]
click at [119, 144] on input ""natural language processing" | NLP | "LLM model" | LLama* | "Large Language Mo…" at bounding box center [150, 148] width 240 height 17
drag, startPoint x: 107, startPoint y: 154, endPoint x: 30, endPoint y: 151, distance: 77.9
click at [30, 151] on input ""natural language processing" | NLP | "LLM model" | LLama* | "Large Language Mo…" at bounding box center [150, 148] width 240 height 17
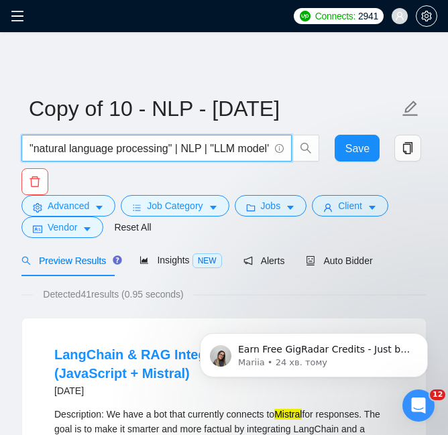
click at [89, 150] on input ""natural language processing" | NLP | "LLM model" | LLama* | "Large Language Mo…" at bounding box center [150, 148] width 240 height 17
click at [207, 151] on input ""natural language processing" | NLP | "LLM model" | LLama* | "Large Language Mo…" at bounding box center [150, 148] width 240 height 17
drag, startPoint x: 225, startPoint y: 148, endPoint x: 111, endPoint y: 154, distance: 114.9
click at [111, 154] on input ""natural language processing" | NLP | "LLM model" | LLama* | "Large Language Mo…" at bounding box center [150, 148] width 240 height 17
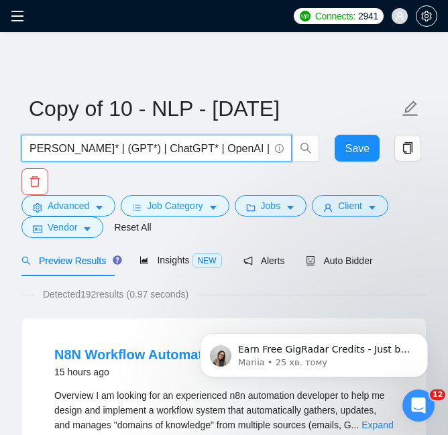
paste input ""Chat-GPT" | "chat gpt" |"
click at [106, 144] on input ""natural language processing" | NLP | "LLM model" | LLama* | "Large Language Mo…" at bounding box center [150, 148] width 240 height 17
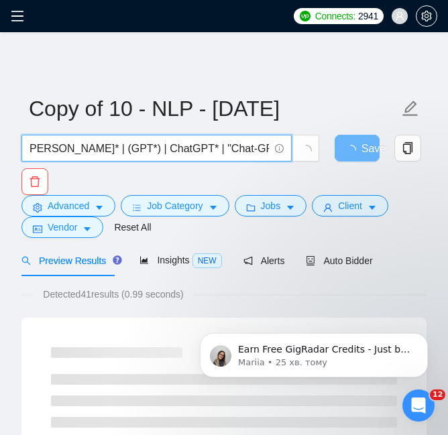
click at [162, 150] on input ""natural language processing" | NLP | "LLM model" | LLama* | "Large Language Mo…" at bounding box center [150, 148] width 240 height 17
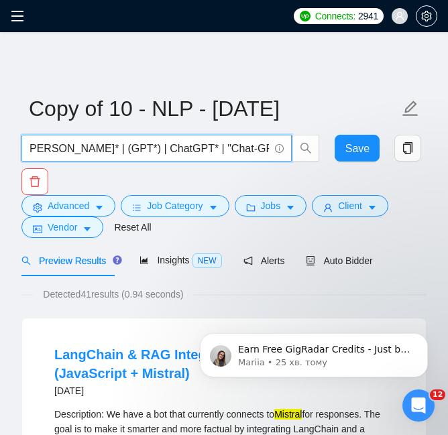
click at [176, 147] on input ""natural language processing" | NLP | "LLM model" | LLama* | "Large Language Mo…" at bounding box center [150, 148] width 240 height 17
click at [216, 150] on input ""natural language processing" | NLP | "LLM model" | LLama* | "Large Language Mo…" at bounding box center [150, 148] width 240 height 17
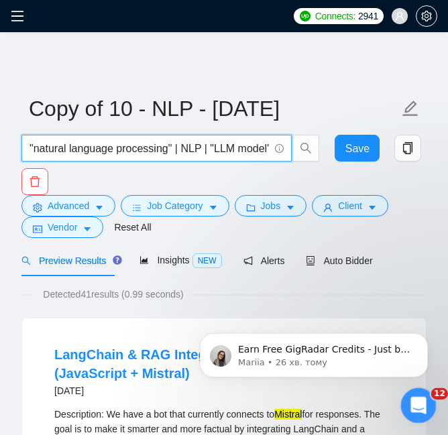
click at [417, 406] on icon "Відкрити програму для спілкування Intercom" at bounding box center [417, 404] width 22 height 22
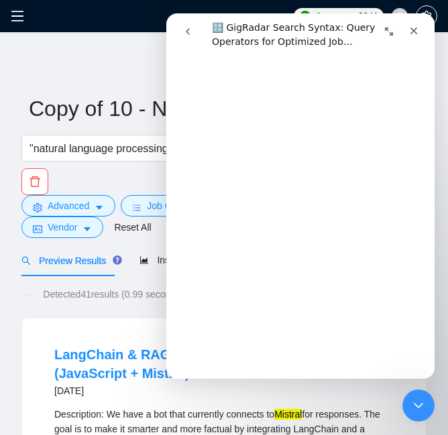
scroll to position [267, 0]
click at [85, 150] on input ""natural language processing" | NLP | "LLM model" | LLama* | "Large Language Mo…" at bounding box center [150, 148] width 240 height 17
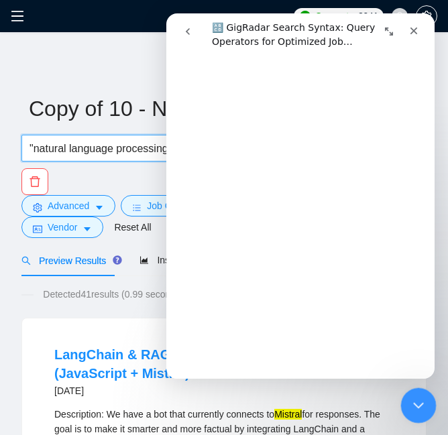
click at [423, 409] on icon "Закрити програму для спілкування Intercom" at bounding box center [417, 404] width 16 height 16
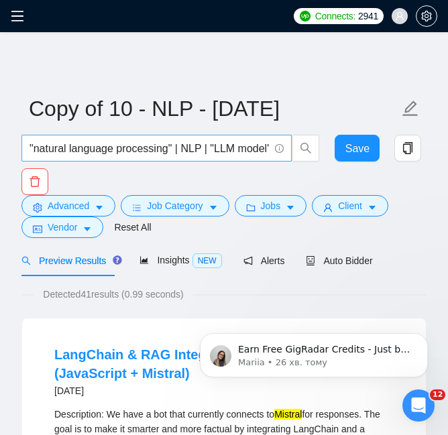
scroll to position [0, 0]
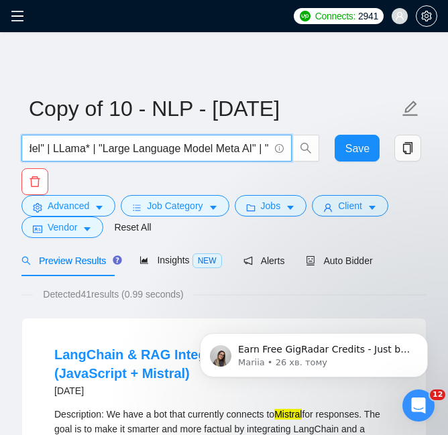
drag, startPoint x: 238, startPoint y: 148, endPoint x: 262, endPoint y: 146, distance: 25.0
click at [262, 146] on input ""natural language processing" | NLP | "LLM model" | LLama* | "Large Language Mo…" at bounding box center [150, 148] width 240 height 17
click at [68, 152] on input ""natural language processing" | NLP | "LLM model" | LLama* | "Large Language Mo…" at bounding box center [150, 148] width 240 height 17
click at [36, 150] on input ""natural language processing" | NLP | "LLM model" | LLama* | "Large Language Mo…" at bounding box center [150, 148] width 240 height 17
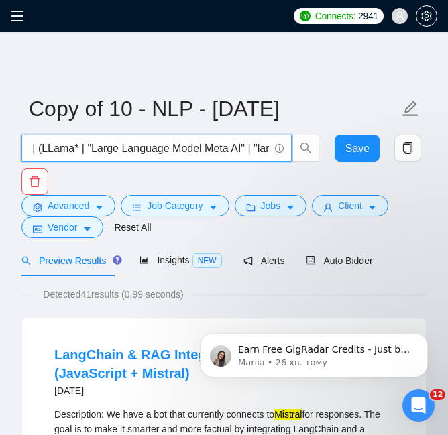
click at [74, 146] on input ""natural language processing" | NLP | "LLM model" | (LLama* | "Large Language M…" at bounding box center [150, 148] width 240 height 17
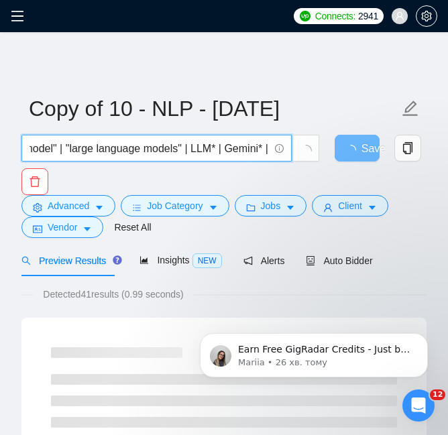
scroll to position [0, 582]
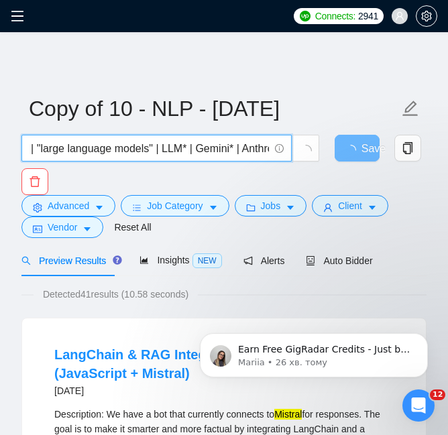
drag, startPoint x: 222, startPoint y: 151, endPoint x: 256, endPoint y: 149, distance: 33.6
click at [256, 149] on input ""natural language processing" | NLP | "LLM model" | (LLama*) | "Large Language …" at bounding box center [150, 148] width 240 height 17
click at [252, 148] on input ""natural language processing" | NLP | "LLM model" | (LLama*) | "Large Language …" at bounding box center [150, 148] width 240 height 17
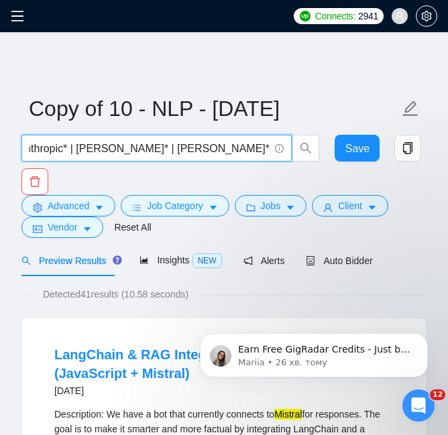
drag, startPoint x: 256, startPoint y: 149, endPoint x: 266, endPoint y: 149, distance: 10.1
click at [266, 149] on input ""natural language processing" | NLP | "LLM model" | (LLama*) | "Large Language …" at bounding box center [150, 148] width 240 height 17
click at [177, 150] on input ""natural language processing" | NLP | "LLM model" | (LLama*) | "Large Language …" at bounding box center [150, 148] width 240 height 17
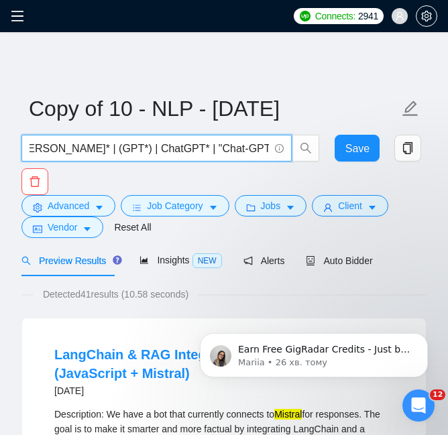
drag, startPoint x: 193, startPoint y: 150, endPoint x: 215, endPoint y: 150, distance: 21.5
click at [215, 150] on input ""natural language processing" | NLP | "LLM model" | (LLama*) | "Large Language …" at bounding box center [150, 148] width 240 height 17
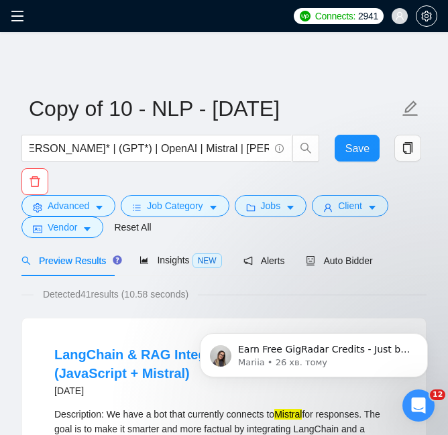
scroll to position [0, 0]
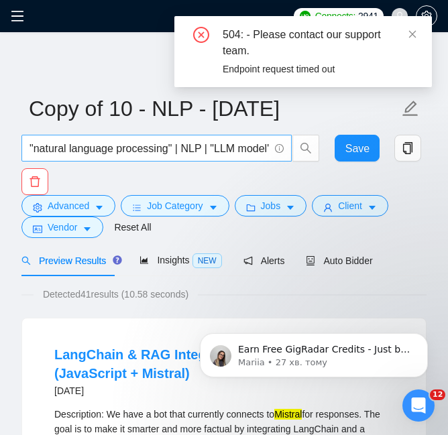
click at [209, 155] on input ""natural language processing" | NLP | "LLM model" | (LLama*) | "Large Language …" at bounding box center [150, 148] width 240 height 17
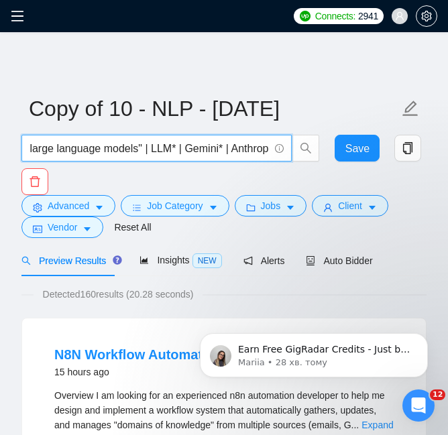
drag, startPoint x: 223, startPoint y: 151, endPoint x: 262, endPoint y: 152, distance: 39.6
click at [262, 152] on input ""natural language processing" | NLP | "LLM model" | (LLama*) | "Large Language …" at bounding box center [150, 148] width 240 height 17
click at [119, 151] on input ""natural language processing" | NLP | "LLM model" | (LLama*) | "Large Language …" at bounding box center [150, 148] width 240 height 17
drag, startPoint x: 87, startPoint y: 150, endPoint x: 41, endPoint y: 152, distance: 45.7
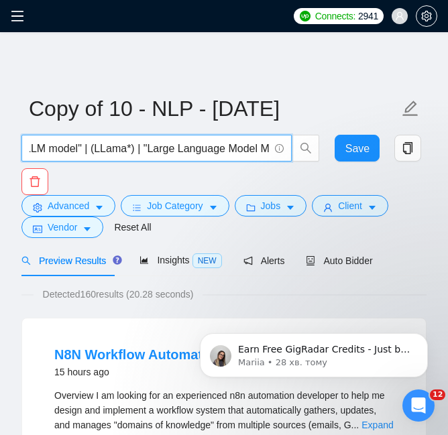
click at [41, 152] on input ""natural language processing" | NLP | "LLM model" | (LLama*) | "Large Language …" at bounding box center [150, 148] width 240 height 17
click at [100, 152] on input ""natural language processing" | NLP | "LLM model" | (LLama*) | "Large Language …" at bounding box center [150, 148] width 240 height 17
click at [95, 152] on input ""natural language processing" | NLP | "LLM model" | (LLama*) | "Large Language …" at bounding box center [150, 148] width 240 height 17
click at [132, 146] on input ""natural language processing" | NLP | "LLM model" | LLama*) | "Large Language M…" at bounding box center [150, 148] width 240 height 17
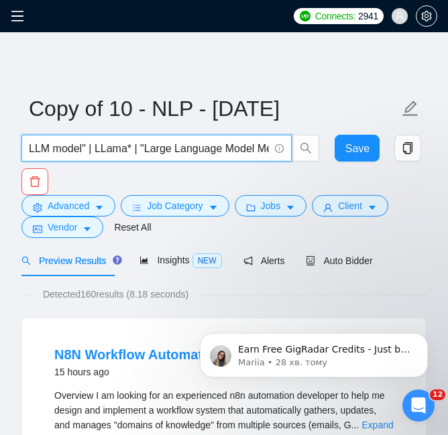
click at [93, 147] on input ""natural language processing" | NLP | "LLM model" | LLama* | "Large Language Mo…" at bounding box center [150, 148] width 240 height 17
click at [128, 143] on input ""natural language processing" | NLP | "LLM model" | (LLama* | "Large Language M…" at bounding box center [150, 148] width 240 height 17
click at [130, 146] on input ""natural language processing" | NLP | "LLM model" | (LLama* | "Large Language M…" at bounding box center [150, 148] width 240 height 17
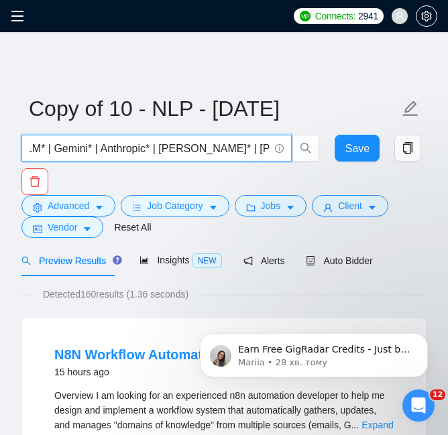
drag, startPoint x: 234, startPoint y: 148, endPoint x: 260, endPoint y: 150, distance: 26.2
click at [260, 150] on input ""natural language processing" | NLP | "LLM model" | (LLama*) | "Large Language …" at bounding box center [150, 148] width 240 height 17
click at [209, 149] on input ""natural language processing" | NLP | "LLM model" | (LLama*) | "Large Language …" at bounding box center [150, 148] width 240 height 17
click at [249, 151] on input ""natural language processing" | NLP | "LLM model" | (LLama*) | "Large Language …" at bounding box center [150, 148] width 240 height 17
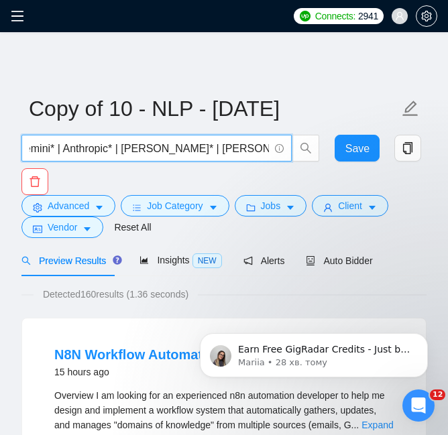
paste input "ChatGPT*"
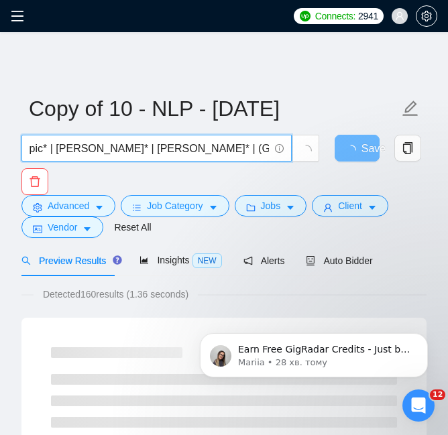
click at [236, 148] on input ""natural language processing" | NLP | "LLM model" | (LLama*) | "Large Language …" at bounding box center [150, 148] width 240 height 17
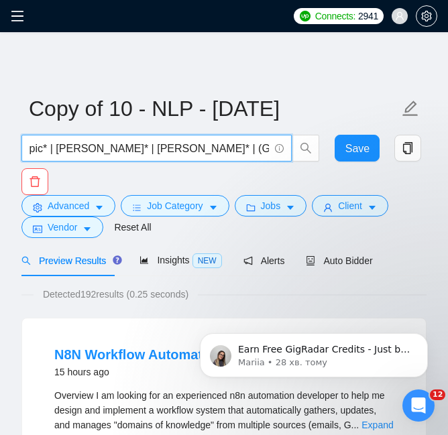
click at [185, 146] on input ""natural language processing" | NLP | "LLM model" | (LLama*) | "Large Language …" at bounding box center [150, 148] width 240 height 17
click at [234, 150] on input ""natural language processing" | NLP | "LLM model" | (LLama*) | "Large Language …" at bounding box center [150, 148] width 240 height 17
click at [51, 150] on input ""natural language processing" | NLP | "LLM model" | (LLama*) | "Large Language …" at bounding box center [150, 148] width 240 height 17
click at [87, 151] on input ""natural language processing" | NLP | "LLM model" | (LLama*) | "Large Language …" at bounding box center [150, 148] width 240 height 17
click at [104, 143] on input ""natural language processing" | NLP | "LLM model" | (LLama*) | "Large Language …" at bounding box center [150, 148] width 240 height 17
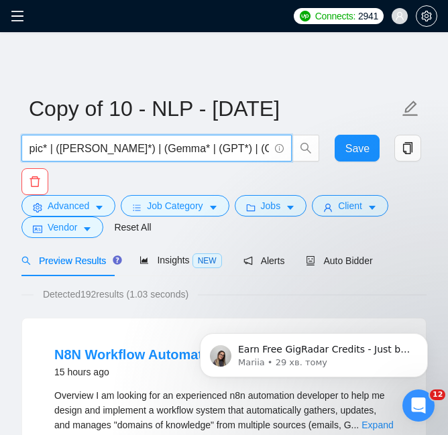
click at [148, 146] on input ""natural language processing" | NLP | "LLM model" | (LLama*) | "Large Language …" at bounding box center [150, 148] width 240 height 17
drag, startPoint x: 113, startPoint y: 147, endPoint x: 133, endPoint y: 152, distance: 20.8
click at [109, 152] on input ""natural language processing" | NLP | "LLM model" | (LLama*) | "Large Language …" at bounding box center [150, 148] width 240 height 17
click at [144, 151] on input ""natural language processing" | NLP | "LLM model" | (LLama*) | "Large Language …" at bounding box center [150, 148] width 240 height 17
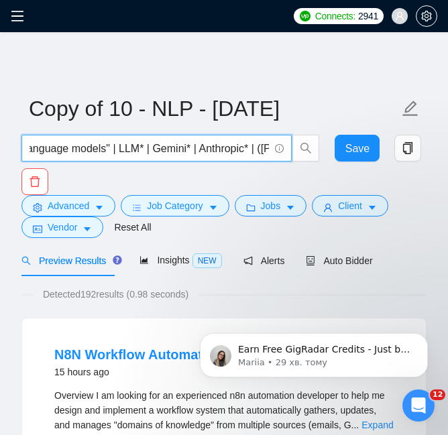
click at [115, 149] on input ""natural language processing" | NLP | "LLM model" | (LLama*) | "Large Language …" at bounding box center [150, 148] width 240 height 17
click at [143, 150] on input ""natural language processing" | NLP | "LLM model" | (LLama*) | "Large Language …" at bounding box center [150, 148] width 240 height 17
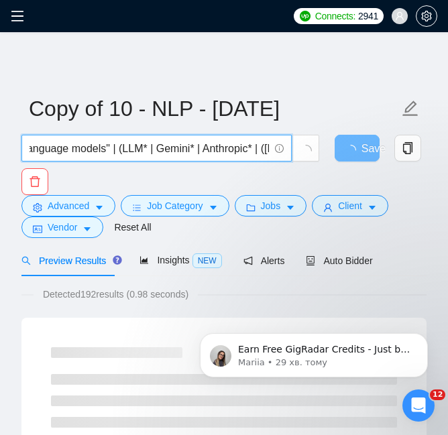
click at [140, 148] on input ""natural language processing" | NLP | "LLM model" | (LLama*) | "Large Language …" at bounding box center [150, 148] width 240 height 17
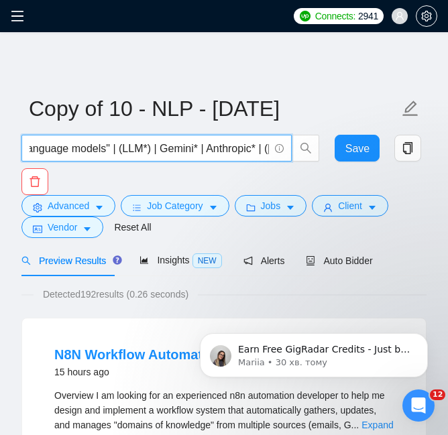
click at [156, 151] on input ""natural language processing" | NLP | "LLM model" | (LLama*) | "Large Language …" at bounding box center [150, 148] width 240 height 17
click at [193, 150] on input ""natural language processing" | NLP | "LLM model" | (LLama*) | "Large Language …" at bounding box center [150, 148] width 240 height 17
click at [207, 148] on input ""natural language processing" | NLP | "LLM model" | (LLama*) | "Large Language …" at bounding box center [150, 148] width 240 height 17
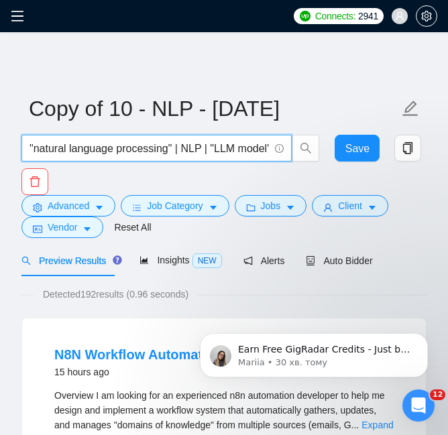
paste input "Chat-GPT" | "chat gpt" |""
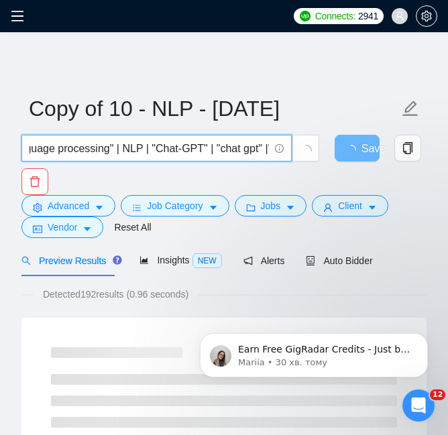
scroll to position [0, 64]
click at [259, 148] on input ""natural language processing" | NLP | "Chat-GPT" | "chat gpt" |"LLM model" | (L…" at bounding box center [150, 148] width 240 height 17
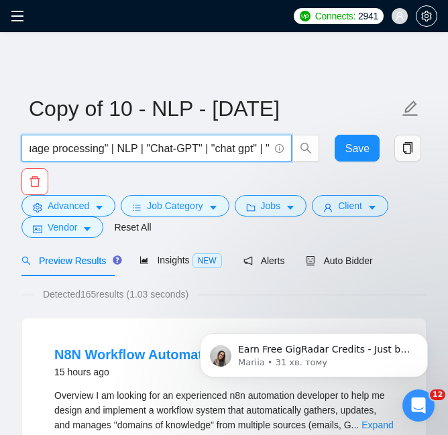
drag, startPoint x: 260, startPoint y: 149, endPoint x: 146, endPoint y: 149, distance: 114.1
click at [146, 149] on input ""natural language processing" | NLP | "Chat-GPT" | "chat gpt" | "LLM model" | (…" at bounding box center [150, 148] width 240 height 17
click at [145, 148] on input ""natural language processing" | NLP | "Chat-GPT" | "chat gpt" | "LLM model" | (…" at bounding box center [150, 148] width 240 height 17
drag, startPoint x: 139, startPoint y: 150, endPoint x: 254, endPoint y: 154, distance: 115.5
click at [254, 154] on input ""natural language processing" | NLP | "Chat-GPT" | "chat gpt" | "LLM model" | (…" at bounding box center [150, 148] width 240 height 17
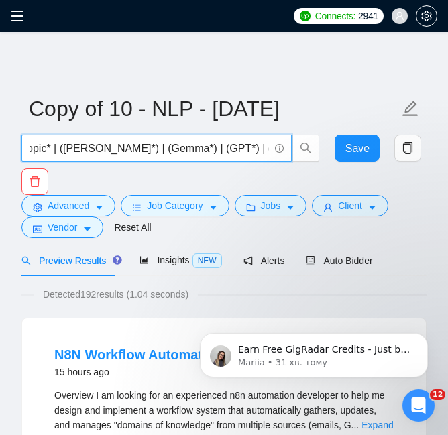
scroll to position [0, 873]
click at [225, 144] on input ""natural language processing" | NLP | "LLM model" | (LLama*) | "Large Language …" at bounding box center [150, 148] width 240 height 17
paste input "| "Chat-GPT" | "chat gpt""
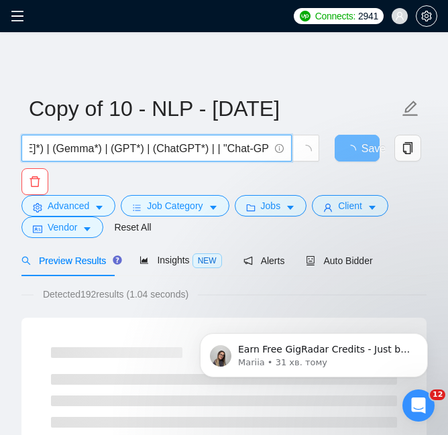
click at [44, 153] on input ""natural language processing" | NLP | "LLM model" | (LLama*) | "Large Language …" at bounding box center [150, 148] width 240 height 17
click at [46, 147] on input ""natural language processing" | NLP | "LLM model" | (LLama*) | "Large Language …" at bounding box center [150, 148] width 240 height 17
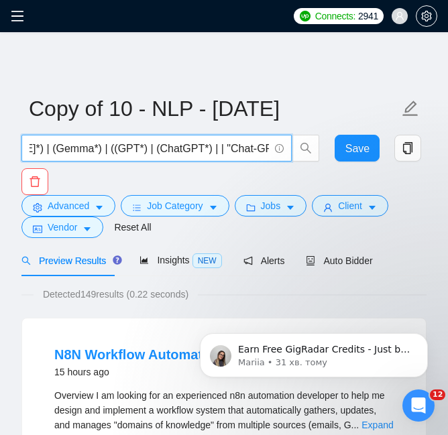
click at [150, 149] on input ""natural language processing" | NLP | "LLM model" | (LLama*) | "Large Language …" at bounding box center [150, 148] width 240 height 17
drag, startPoint x: 196, startPoint y: 146, endPoint x: 259, endPoint y: 146, distance: 63.1
click at [259, 146] on input ""natural language processing" | NLP | "LLM model" | (LLama*) | "Large Language …" at bounding box center [150, 148] width 240 height 17
click at [203, 152] on input ""natural language processing" | NLP | "LLM model" | (LLama*) | "Large Language …" at bounding box center [150, 148] width 240 height 17
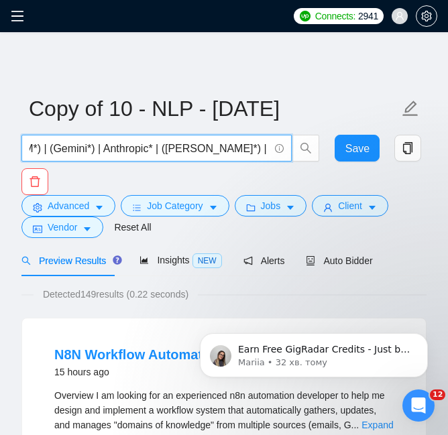
drag, startPoint x: 241, startPoint y: 152, endPoint x: 255, endPoint y: 131, distance: 25.7
click at [261, 150] on input ""natural language processing" | NLP | "LLM model" | (LLama*) | "Large Language …" at bounding box center [150, 148] width 240 height 17
click at [203, 152] on input ""natural language processing" | NLP | "LLM model" | (LLama*) | "Large Language …" at bounding box center [150, 148] width 240 height 17
drag, startPoint x: 229, startPoint y: 151, endPoint x: 258, endPoint y: 152, distance: 28.2
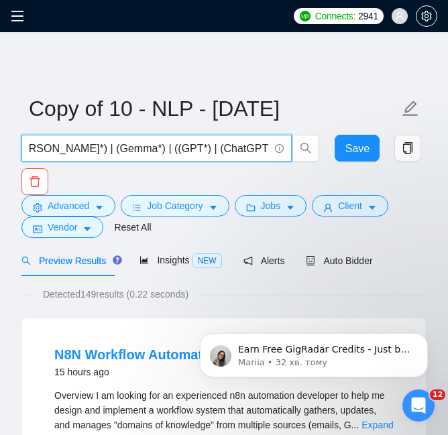
click at [258, 152] on input ""natural language processing" | NLP | "LLM model" | (LLama*) | "Large Language …" at bounding box center [150, 148] width 240 height 17
click at [231, 152] on input ""natural language processing" | NLP | "LLM model" | (LLama*) | "Large Language …" at bounding box center [150, 148] width 240 height 17
drag, startPoint x: 200, startPoint y: 148, endPoint x: 233, endPoint y: 149, distance: 32.9
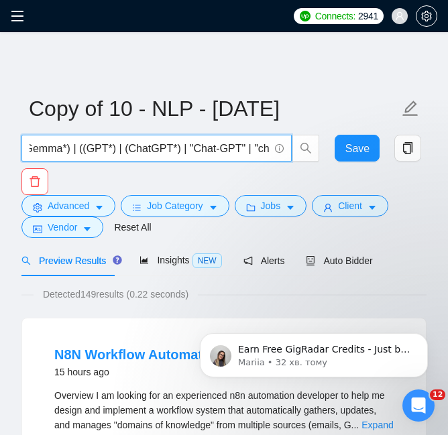
click at [233, 149] on input ""natural language processing" | NLP | "LLM model" | (LLama*) | "Large Language …" at bounding box center [150, 148] width 240 height 17
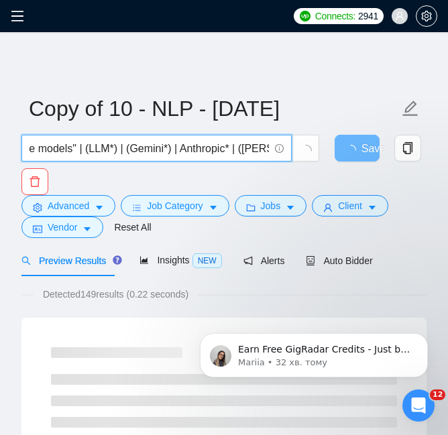
drag, startPoint x: 38, startPoint y: 152, endPoint x: 62, endPoint y: 150, distance: 24.9
click at [48, 151] on input ""natural language processing" | NLP | "LLM model" | (LLama*) | "Large Language …" at bounding box center [150, 148] width 240 height 17
click at [236, 146] on input ""natural language processing" | NLP | "LLM model" | (LLama*) | "Large Language …" at bounding box center [150, 148] width 240 height 17
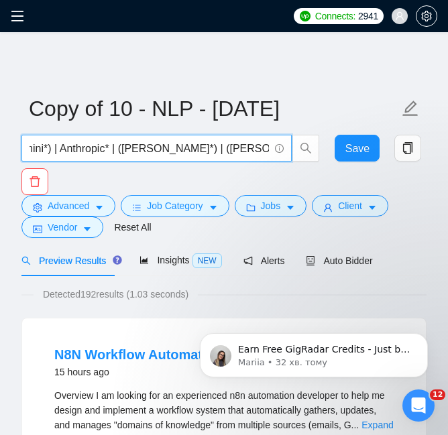
scroll to position [0, 816]
click at [260, 152] on input ""natural language processing" | NLP | "LLM model" | (LLama*) | "Large Language …" at bounding box center [150, 148] width 240 height 17
click at [187, 148] on input ""natural language processing" | NLP | "LLM model" | (LLama*) | "Large Language …" at bounding box center [150, 148] width 240 height 17
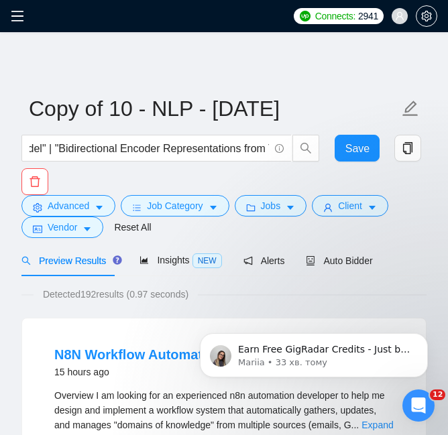
scroll to position [0, 0]
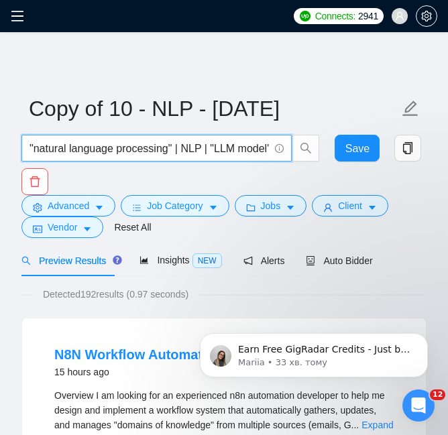
click at [207, 148] on input ""natural language processing" | NLP | "LLM model" | (LLama*) | "Large Language …" at bounding box center [150, 148] width 240 height 17
paste input "lama2""L"
click at [209, 150] on input ""natural language processing" | NLP | "LLM model" | (LLama*) | "Large Language …" at bounding box center [150, 148] width 240 height 17
paste input "NER"""
click at [213, 150] on input ""natural language processing" | NLP | "NER" | "LLM model" | (LLama*) | "Large L…" at bounding box center [150, 148] width 240 height 17
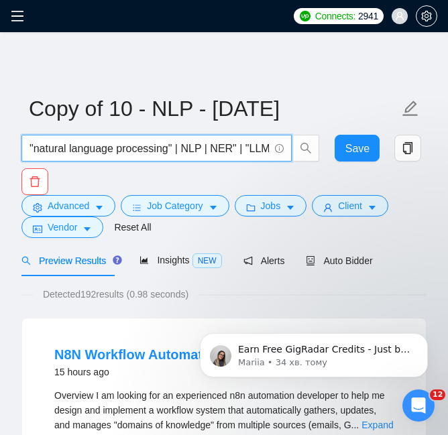
click at [233, 148] on input ""natural language processing" | NLP | NER" | "LLM model" | (LLama*) | "Large La…" at bounding box center [150, 148] width 240 height 17
click at [215, 150] on input ""natural language processing" | NLP | NER | "LLM model" | (LLama*) | "Large Lan…" at bounding box center [150, 148] width 240 height 17
type input ""natural language processing" | NLP | "LLM model" | (LLama*) | "Large Language …"
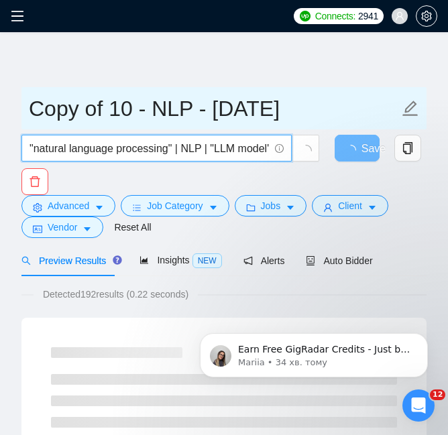
click at [314, 112] on input "Copy of 10 - NLP - [DATE]" at bounding box center [214, 109] width 370 height 34
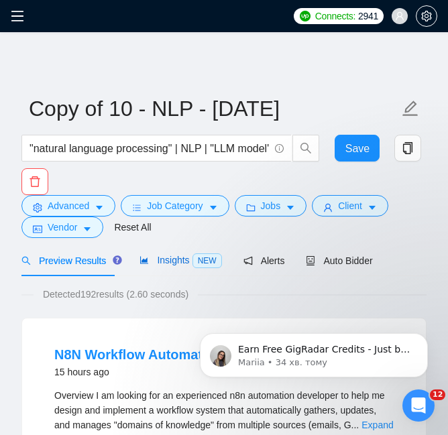
click at [176, 258] on span "Insights NEW" at bounding box center [181, 260] width 82 height 11
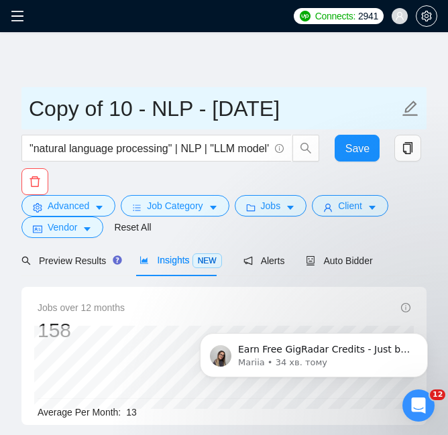
click at [124, 109] on input "Copy of 10 - NLP - [DATE]" at bounding box center [214, 109] width 370 height 34
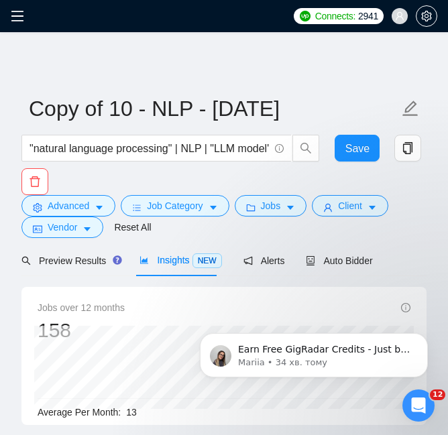
click at [231, 173] on div ""natural language processing" | NLP | "LLM model" | (LLama*) | "Large Language …" at bounding box center [221, 165] width 405 height 60
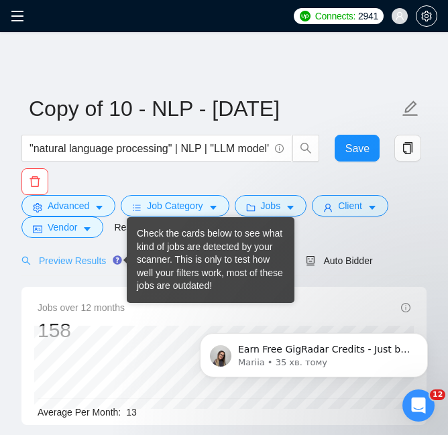
click at [105, 249] on div "Preview Results" at bounding box center [69, 261] width 97 height 32
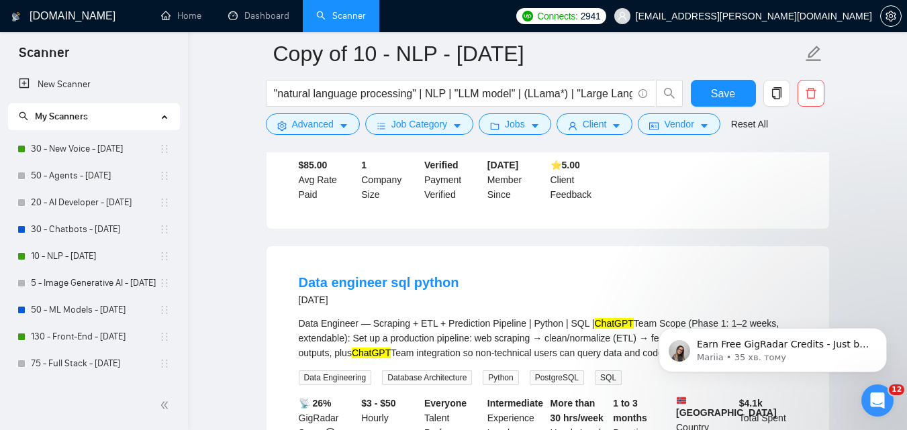
scroll to position [972, 0]
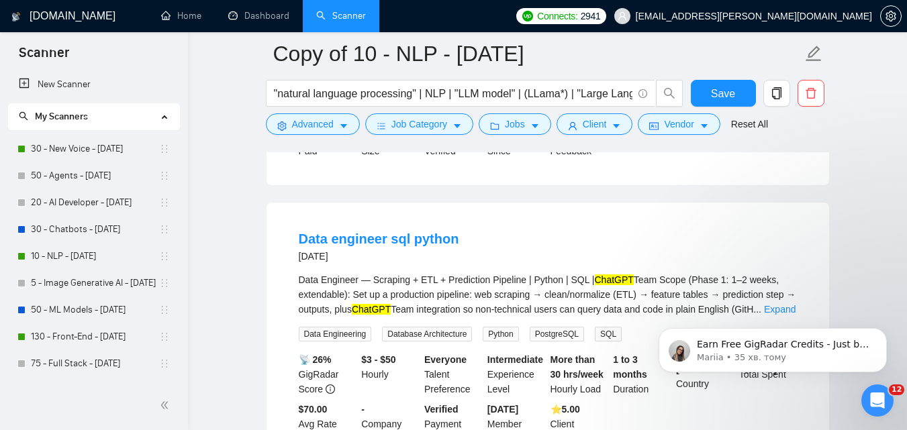
click at [758, 304] on span "..." at bounding box center [757, 309] width 8 height 11
click at [776, 304] on link "Expand" at bounding box center [780, 309] width 32 height 11
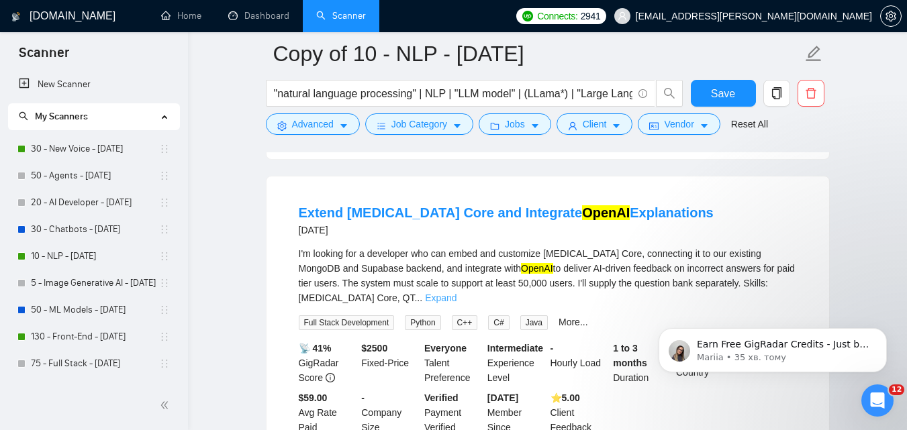
scroll to position [1508, 0]
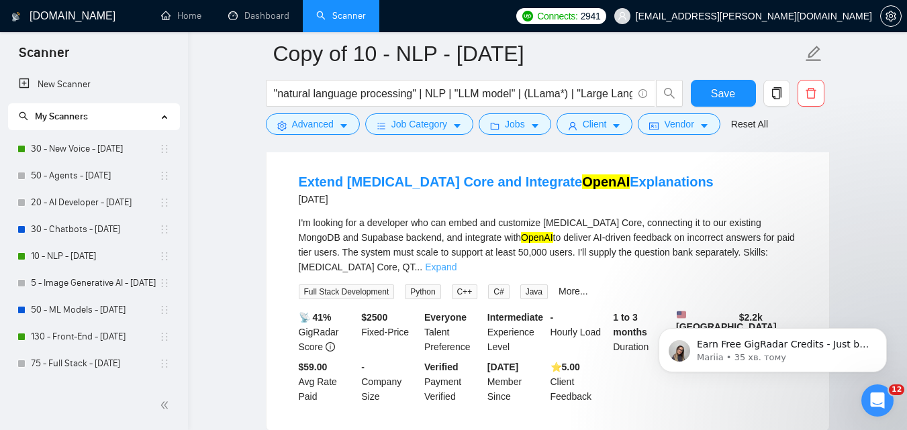
click at [456, 262] on link "Expand" at bounding box center [441, 267] width 32 height 11
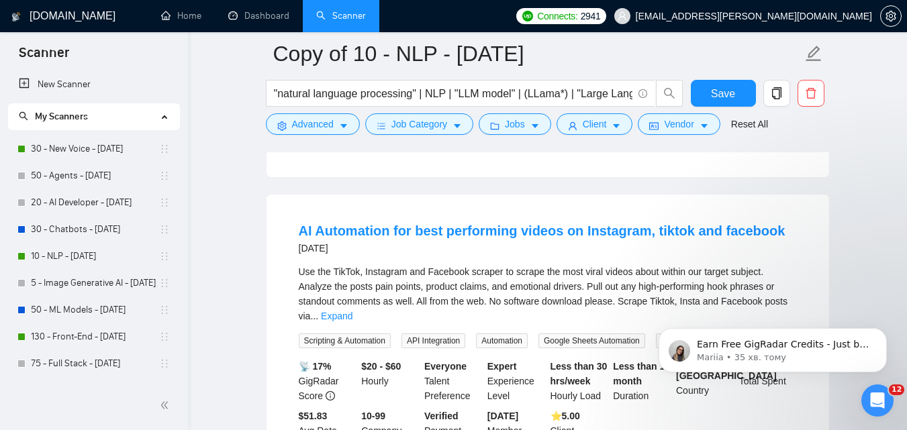
scroll to position [1844, 0]
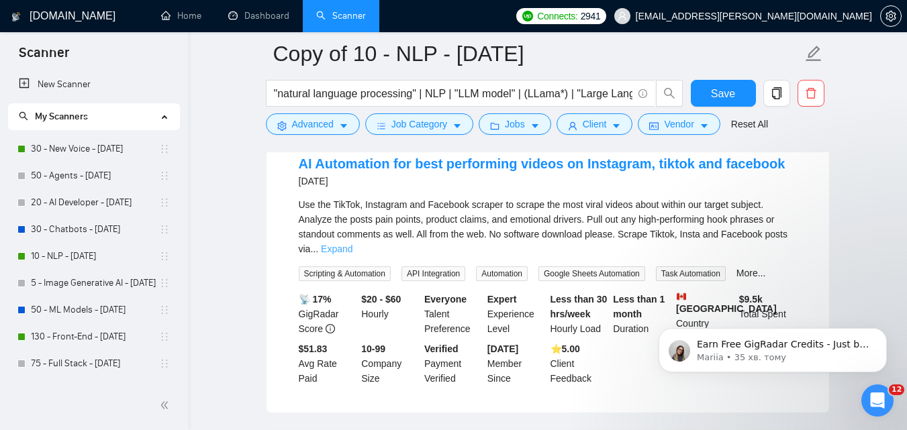
click at [352, 244] on link "Expand" at bounding box center [337, 249] width 32 height 11
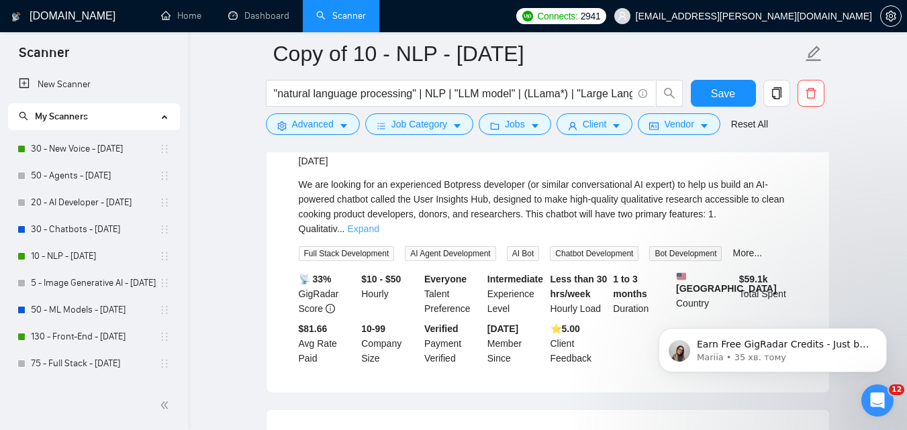
scroll to position [2247, 0]
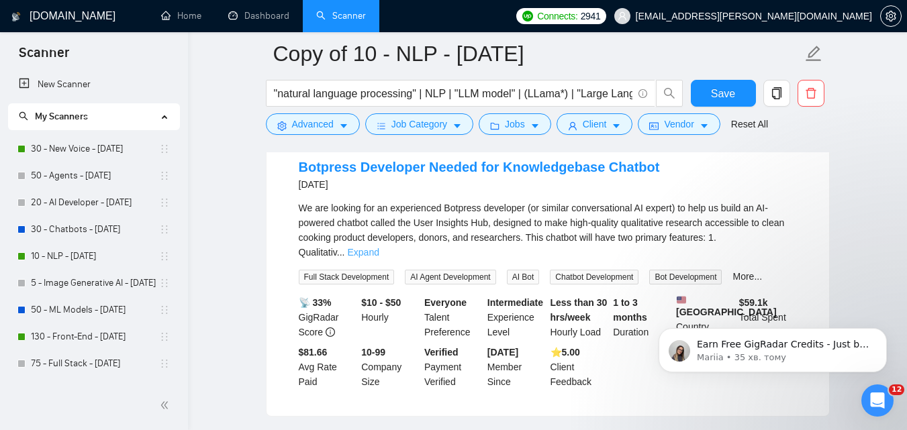
click at [379, 247] on link "Expand" at bounding box center [364, 252] width 32 height 11
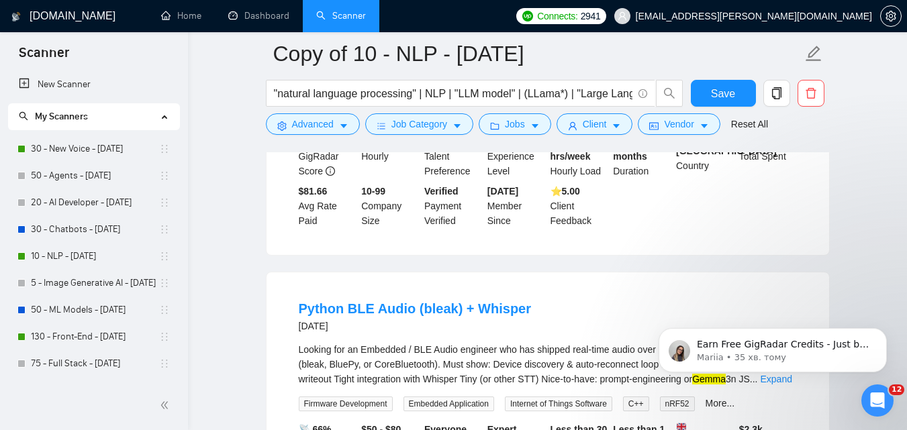
scroll to position [2716, 0]
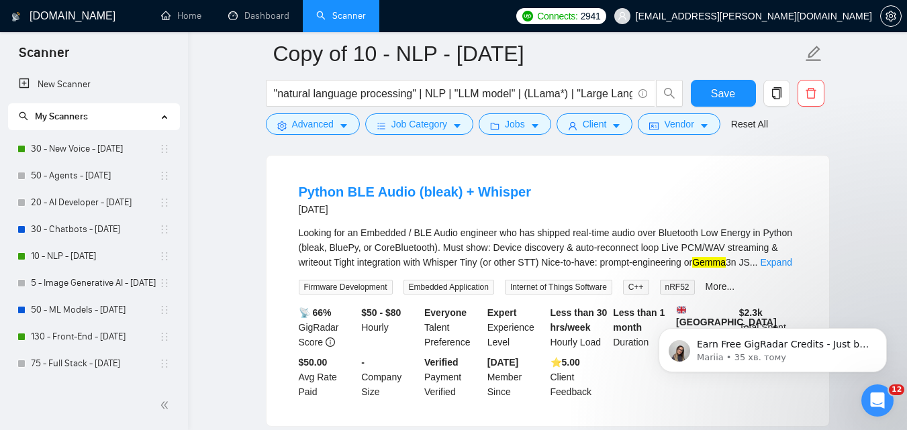
click at [769, 248] on div "Looking for an Embedded / BLE Audio engineer who has shipped real-time audio ov…" at bounding box center [548, 247] width 498 height 44
click at [769, 257] on link "Expand" at bounding box center [776, 262] width 32 height 11
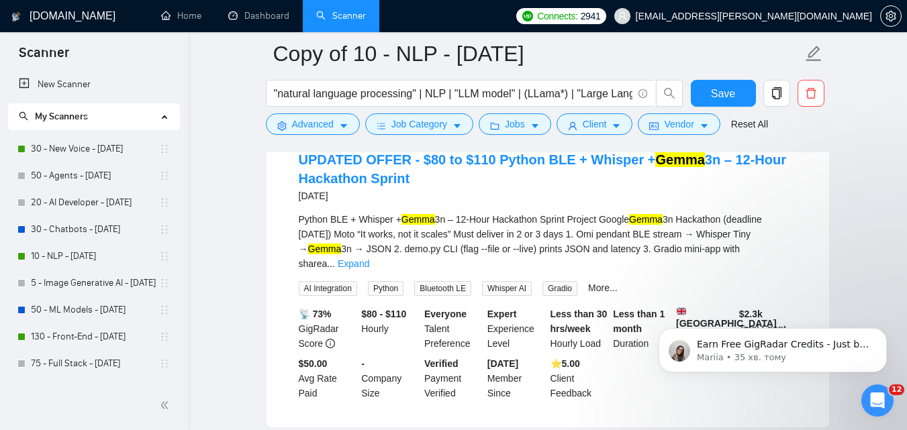
scroll to position [3052, 0]
click at [369, 258] on link "Expand" at bounding box center [354, 263] width 32 height 11
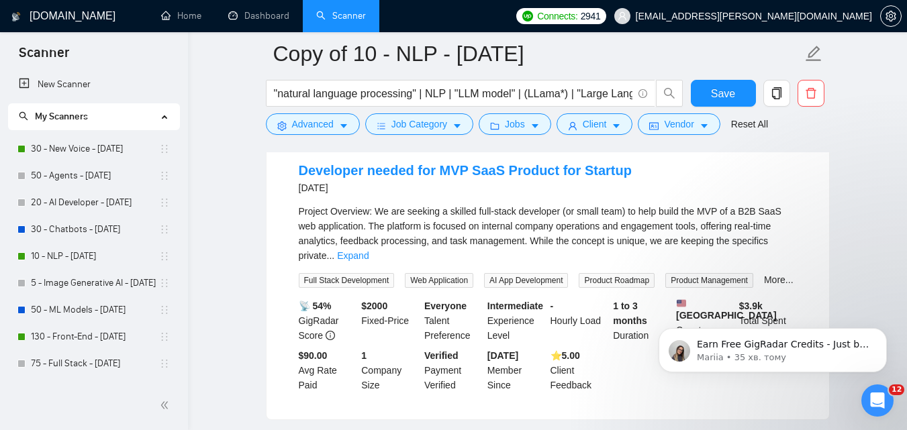
scroll to position [3723, 0]
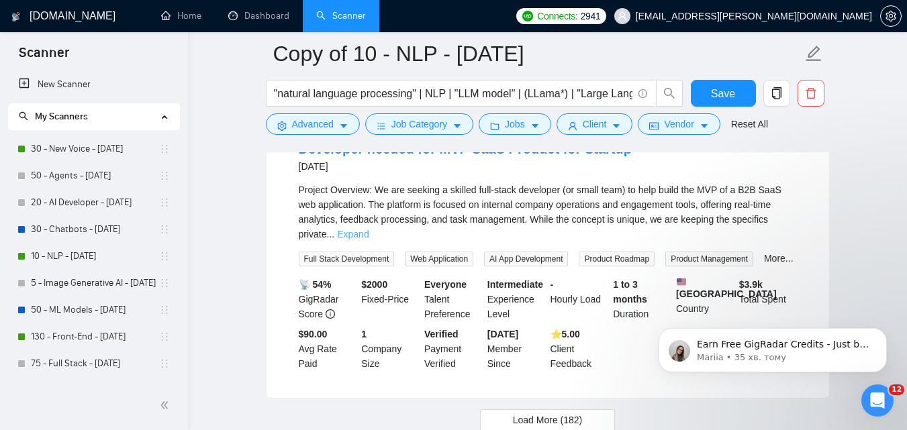
click at [368, 229] on link "Expand" at bounding box center [353, 234] width 32 height 11
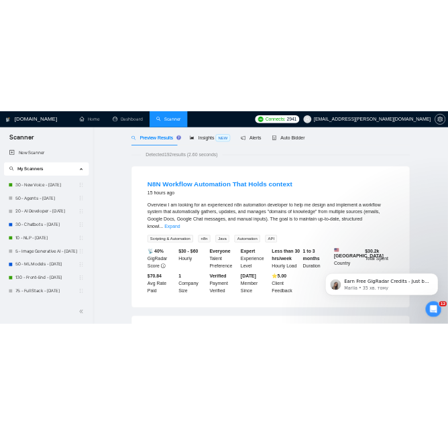
scroll to position [0, 0]
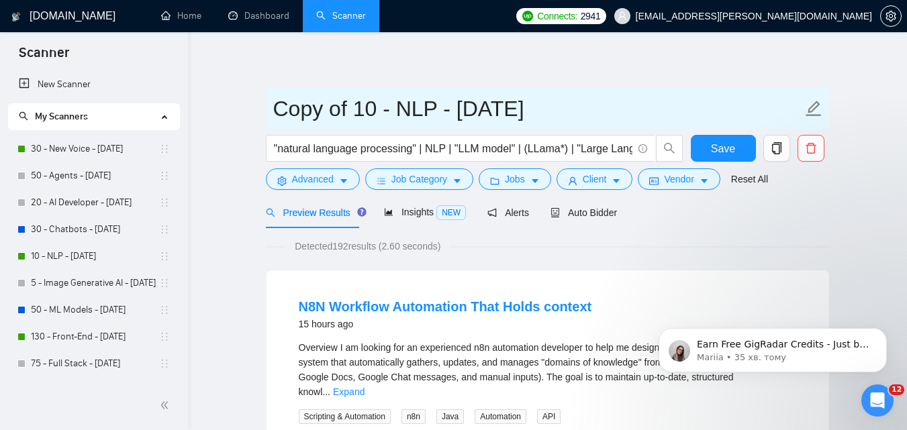
click at [412, 113] on input "Copy of 10 - NLP - [DATE]" at bounding box center [537, 109] width 529 height 34
click at [333, 103] on input "Copy of 10 - NLP - [DATE]" at bounding box center [537, 109] width 529 height 34
click at [369, 108] on input "Copy of 10 - NLP - [DATE]" at bounding box center [537, 109] width 529 height 34
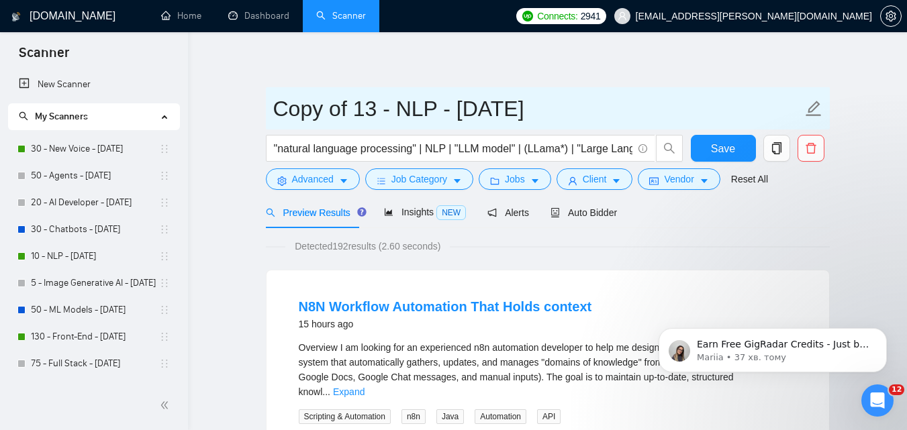
drag, startPoint x: 325, startPoint y: 111, endPoint x: 244, endPoint y: 116, distance: 80.7
type input "Inactive 13 - NLP - [DATE]"
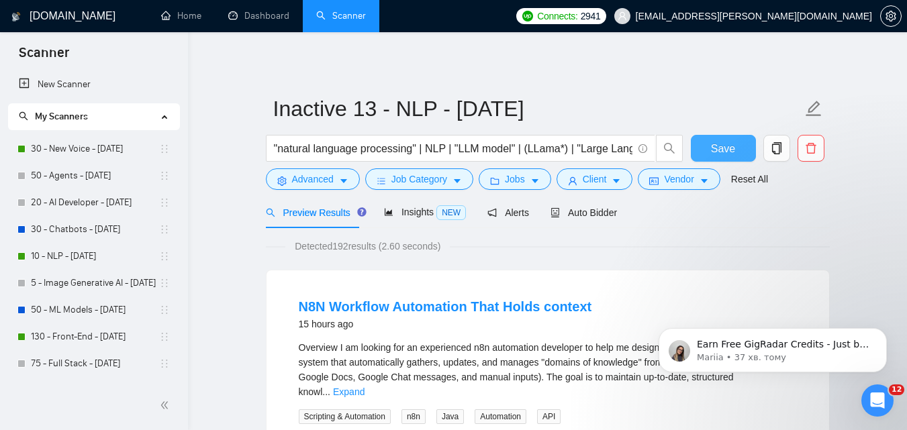
click at [721, 150] on span "Save" at bounding box center [723, 148] width 24 height 17
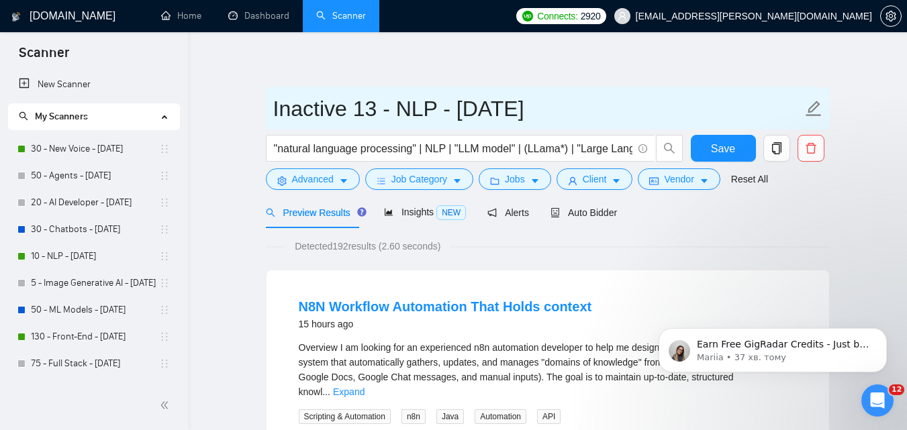
click at [468, 113] on input "Inactive 13 - NLP - [DATE]" at bounding box center [537, 109] width 529 height 34
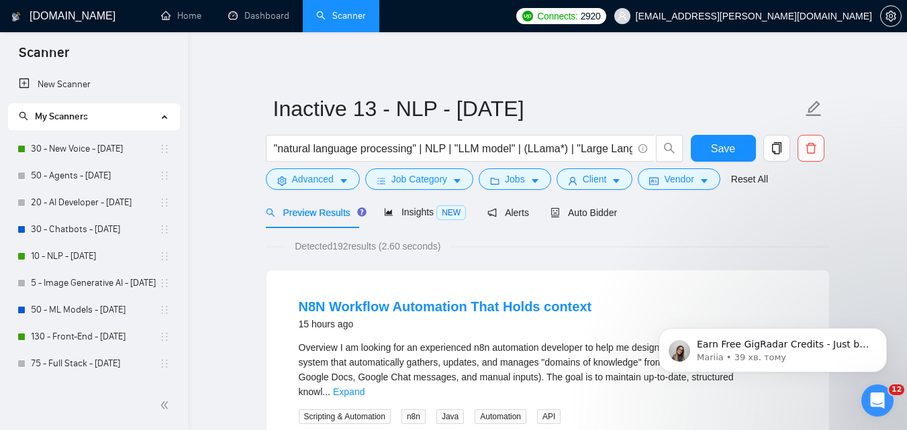
click at [74, 174] on link "50 - Agents - [DATE]" at bounding box center [95, 175] width 128 height 27
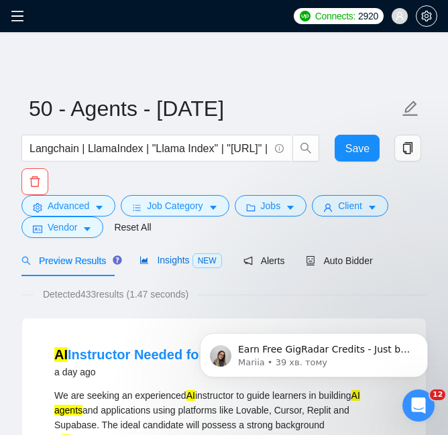
click at [164, 257] on span "Insights NEW" at bounding box center [181, 260] width 82 height 11
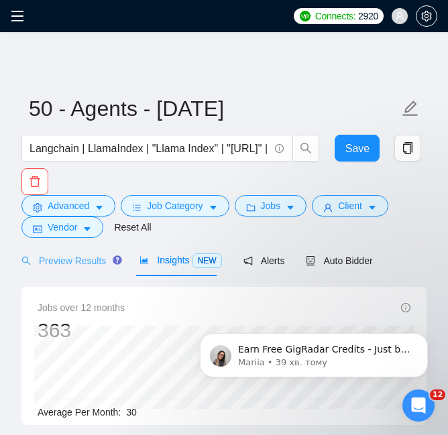
click at [64, 271] on div "Preview Results" at bounding box center [69, 261] width 97 height 32
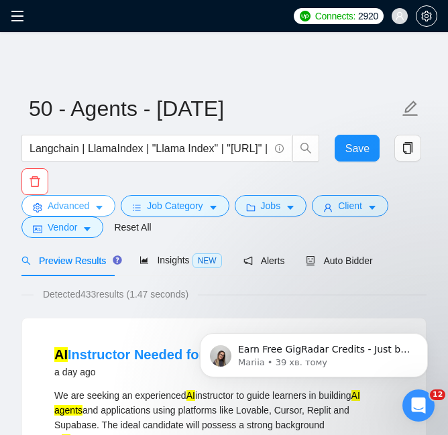
click at [72, 205] on span "Advanced" at bounding box center [69, 206] width 42 height 15
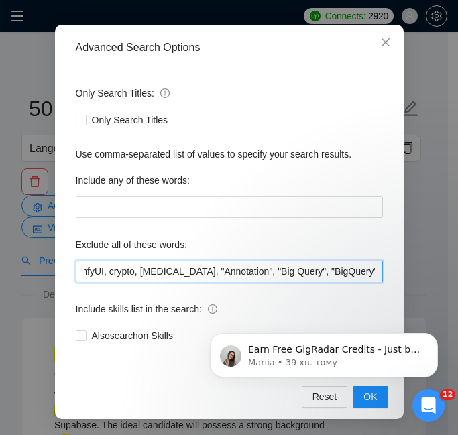
scroll to position [0, 38]
drag, startPoint x: 289, startPoint y: 272, endPoint x: 348, endPoint y: 270, distance: 59.1
click at [348, 270] on input "ComfyUI, crypto, [MEDICAL_DATA], "Annotation", "Big Query", "BigQuery", PHP, Za…" at bounding box center [229, 271] width 307 height 21
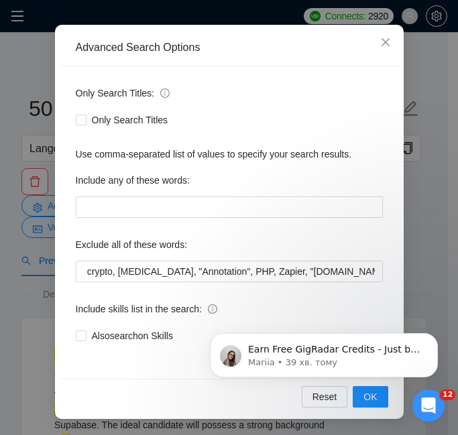
click at [375, 408] on div "Reset OK" at bounding box center [230, 397] width 340 height 36
click html "Earn Free GigRadar Credits - Just by Sharing Your Story! 💬 Want more credits fo…"
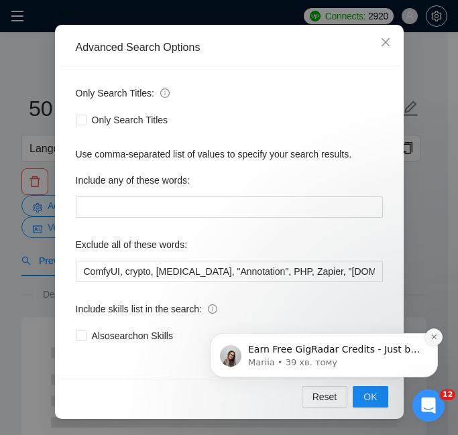
click at [433, 335] on icon "Dismiss notification" at bounding box center [434, 336] width 7 height 7
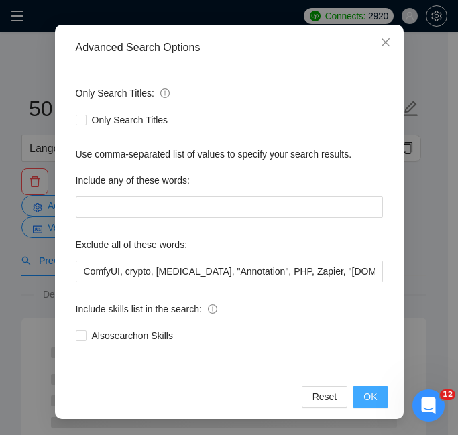
click at [371, 399] on span "OK" at bounding box center [370, 397] width 13 height 15
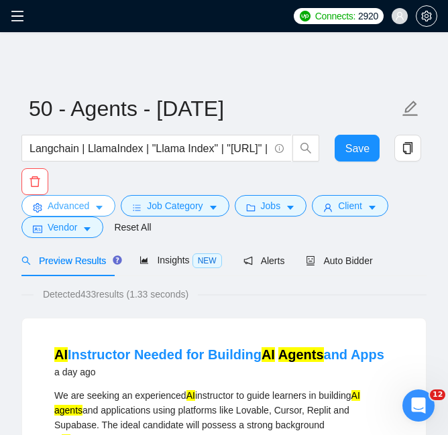
click at [103, 209] on icon "caret-down" at bounding box center [99, 207] width 9 height 9
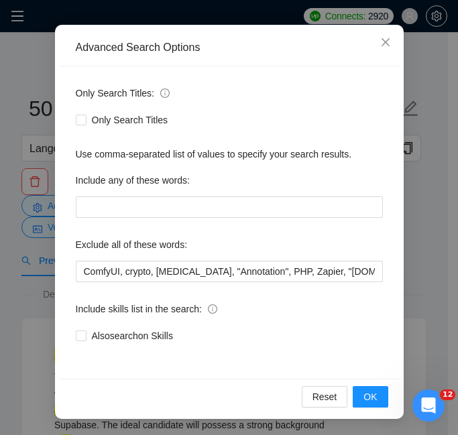
scroll to position [0, 723]
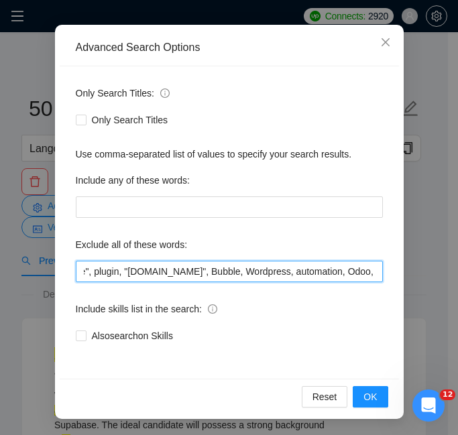
click at [229, 270] on input "ComfyUI, crypto, [MEDICAL_DATA], "Annotation", PHP, Zapier, "[DOMAIN_NAME]", CT…" at bounding box center [229, 271] width 307 height 21
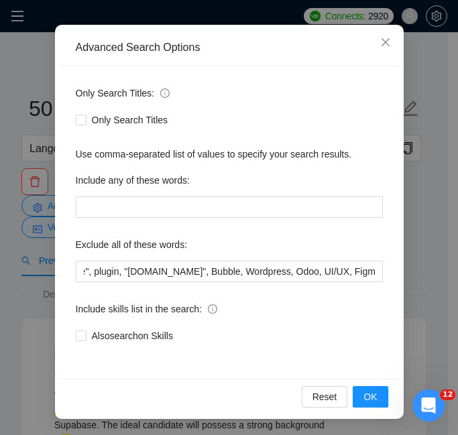
scroll to position [0, 0]
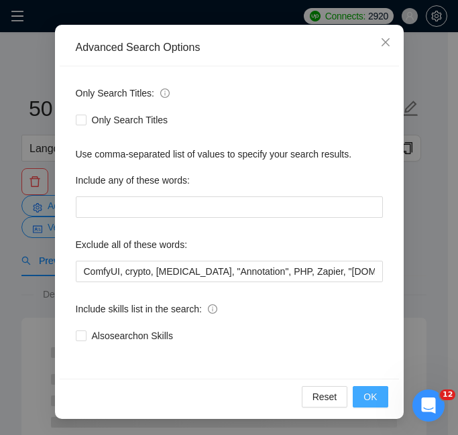
click at [370, 405] on button "OK" at bounding box center [370, 396] width 35 height 21
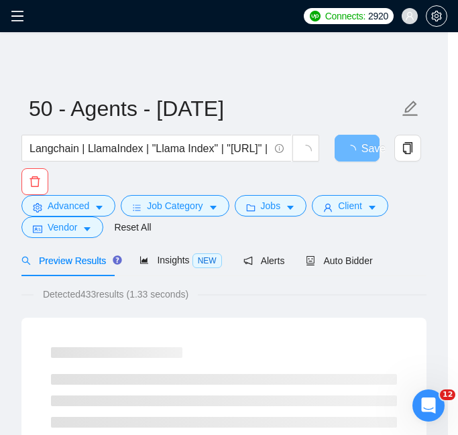
scroll to position [61, 0]
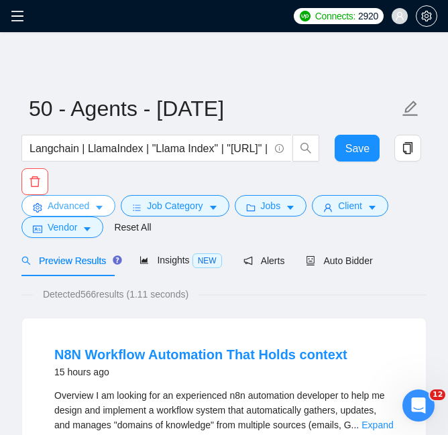
click at [68, 203] on span "Advanced" at bounding box center [69, 206] width 42 height 15
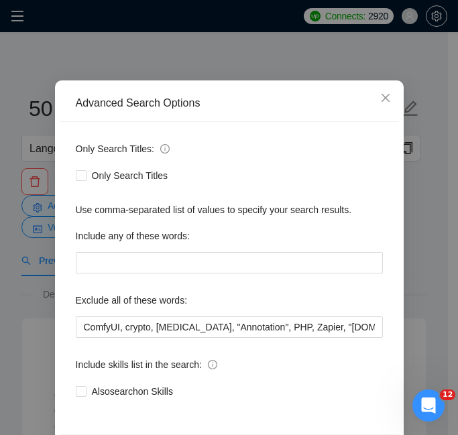
scroll to position [0, 775]
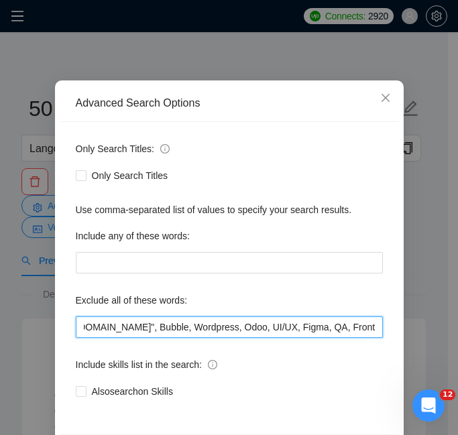
drag, startPoint x: 246, startPoint y: 329, endPoint x: 191, endPoint y: 322, distance: 55.4
click at [191, 322] on input "ComfyUI, crypto, [MEDICAL_DATA], "Annotation", PHP, Zapier, "[DOMAIN_NAME]", CT…" at bounding box center [229, 327] width 307 height 21
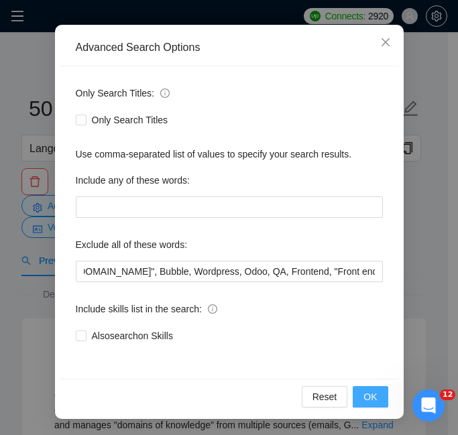
click at [357, 392] on button "OK" at bounding box center [370, 396] width 35 height 21
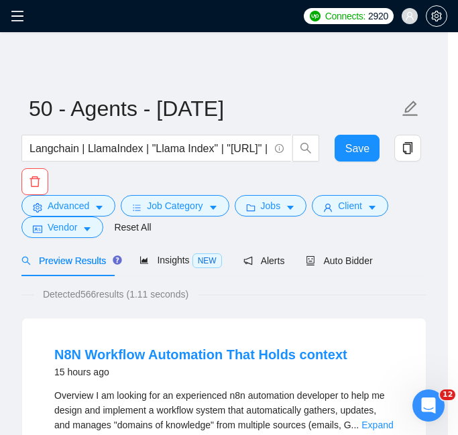
scroll to position [61, 0]
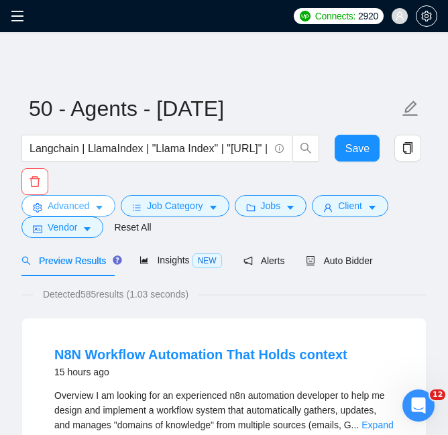
click at [81, 207] on span "Advanced" at bounding box center [69, 206] width 42 height 15
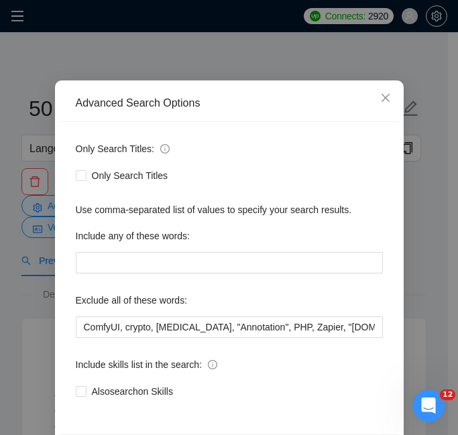
scroll to position [0, 766]
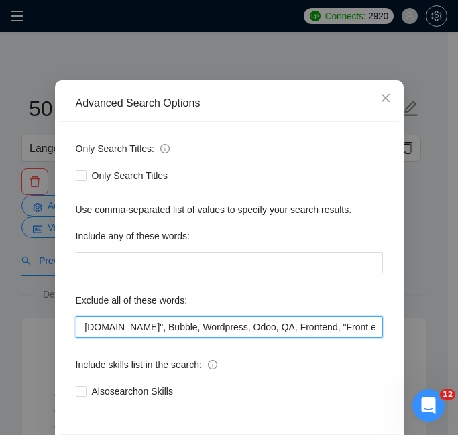
drag, startPoint x: 219, startPoint y: 328, endPoint x: 309, endPoint y: 327, distance: 89.3
click at [309, 327] on input "ComfyUI, crypto, [MEDICAL_DATA], "Annotation", PHP, Zapier, "[DOMAIN_NAME]", CT…" at bounding box center [229, 327] width 307 height 21
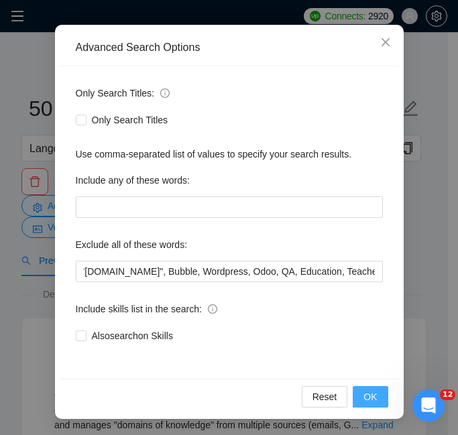
click at [366, 389] on button "OK" at bounding box center [370, 396] width 35 height 21
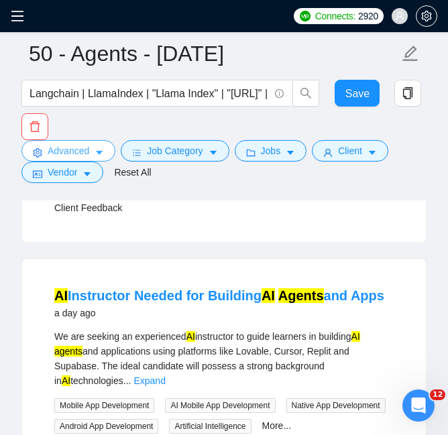
scroll to position [872, 0]
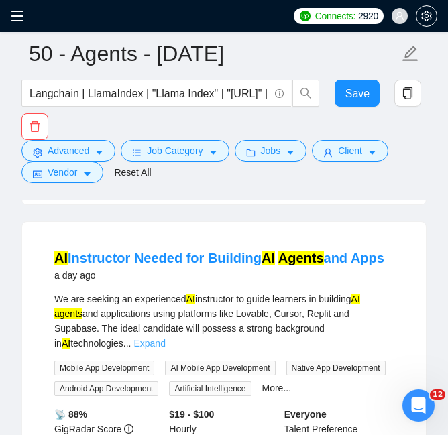
click at [165, 338] on link "Expand" at bounding box center [150, 343] width 32 height 11
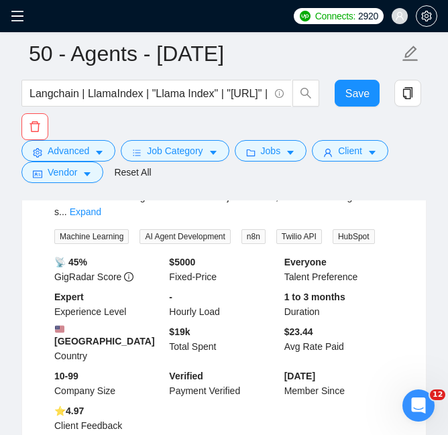
scroll to position [3943, 0]
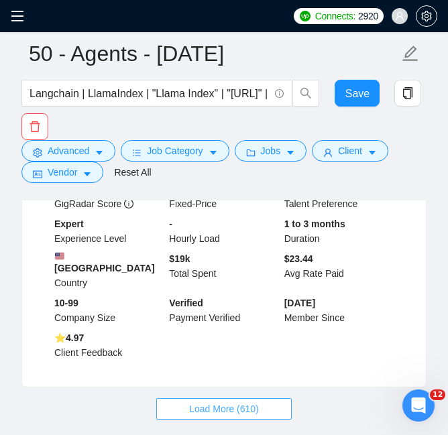
click at [220, 402] on span "Load More (610)" at bounding box center [224, 409] width 70 height 15
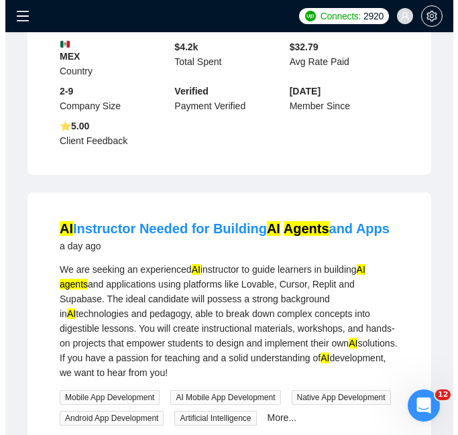
scroll to position [0, 0]
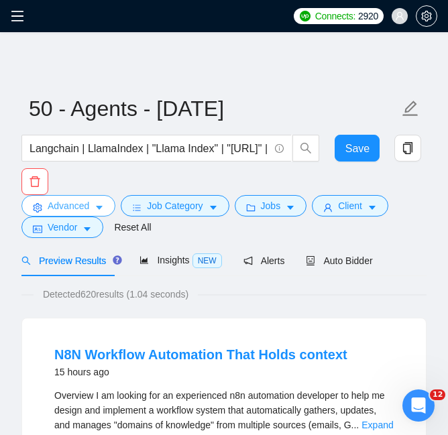
click at [74, 202] on span "Advanced" at bounding box center [69, 206] width 42 height 15
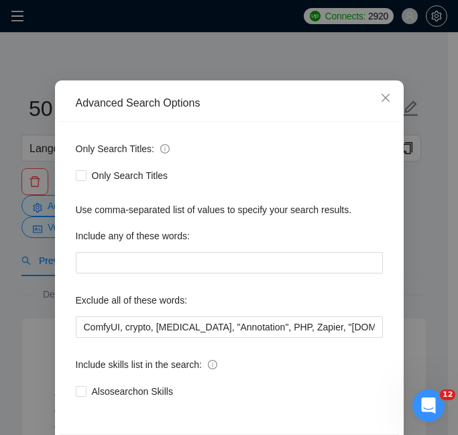
scroll to position [0, 2205]
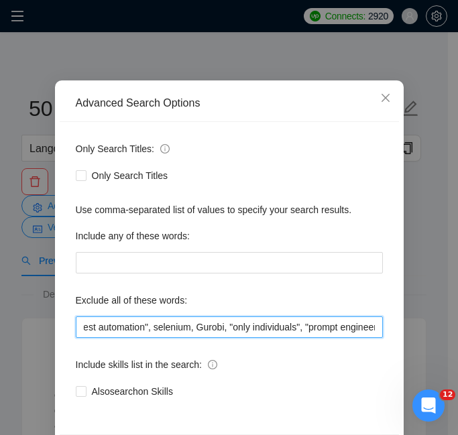
drag, startPoint x: 209, startPoint y: 324, endPoint x: 285, endPoint y: 323, distance: 75.8
click at [285, 323] on input "ComfyUI, crypto, [MEDICAL_DATA], "Annotation", PHP, Zapier, "[DOMAIN_NAME]", CT…" at bounding box center [229, 327] width 307 height 21
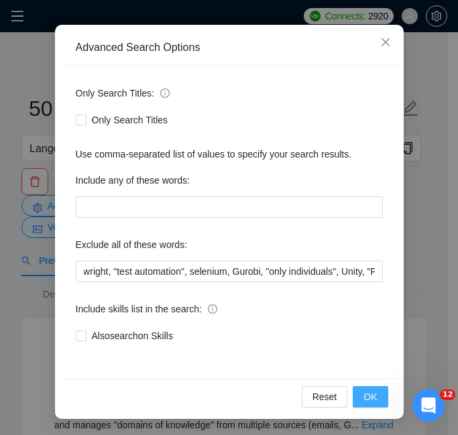
click at [372, 400] on button "OK" at bounding box center [370, 396] width 35 height 21
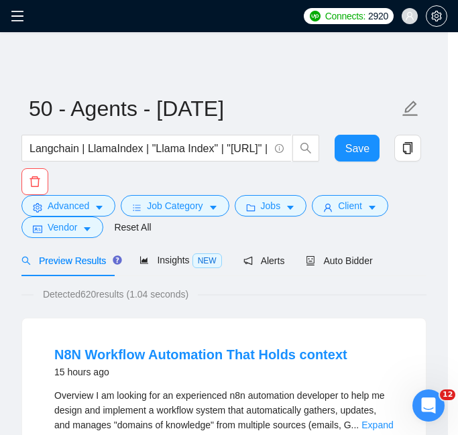
scroll to position [61, 0]
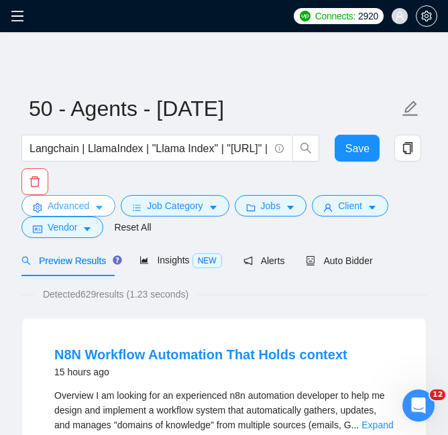
click at [84, 203] on span "Advanced" at bounding box center [69, 206] width 42 height 15
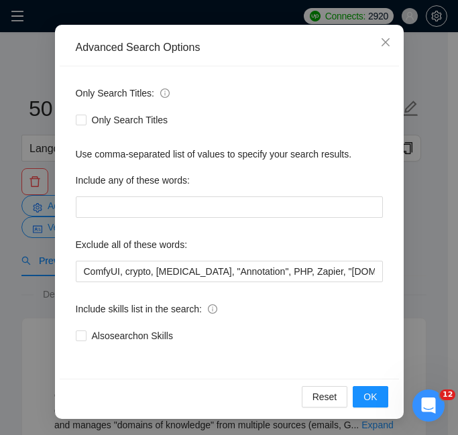
scroll to position [0, 2169]
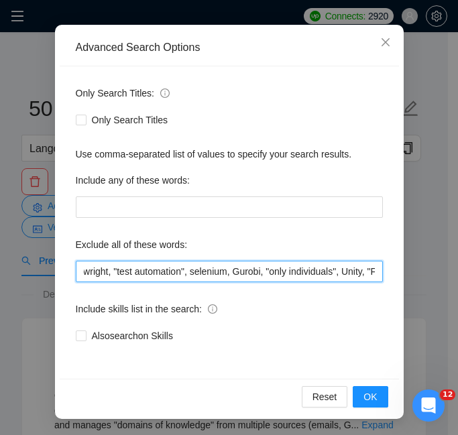
drag, startPoint x: 274, startPoint y: 273, endPoint x: 397, endPoint y: 274, distance: 122.8
click at [397, 274] on div "Advanced Search Options Only Search Titles: Only Search Titles Use comma-separa…" at bounding box center [229, 222] width 349 height 395
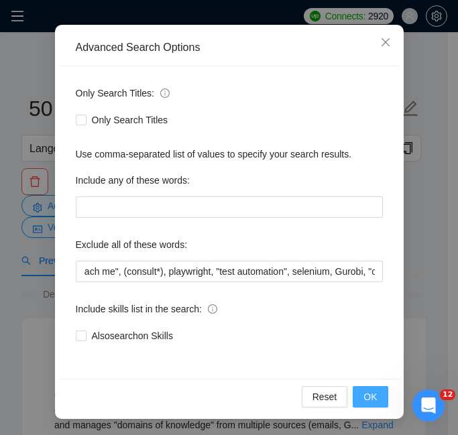
click at [373, 406] on button "OK" at bounding box center [370, 396] width 35 height 21
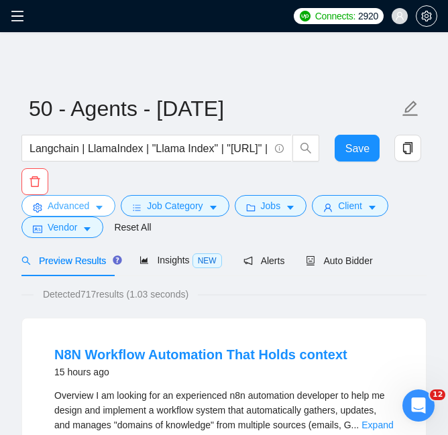
click at [76, 213] on span "Advanced" at bounding box center [69, 206] width 42 height 15
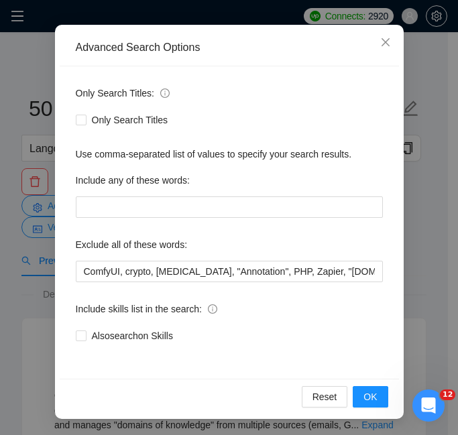
scroll to position [0, 201]
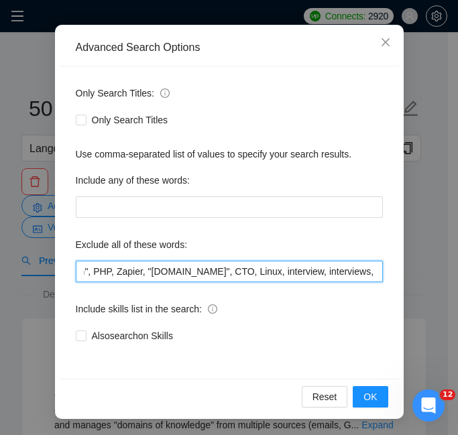
click at [229, 275] on input "ComfyUI, crypto, [MEDICAL_DATA], "Annotation", PHP, Zapier, "[DOMAIN_NAME]", CT…" at bounding box center [229, 271] width 307 height 21
type input "ComfyUI, crypto, [MEDICAL_DATA], "Annotation", PHP, Zapier, "[DOMAIN_NAME]", CT…"
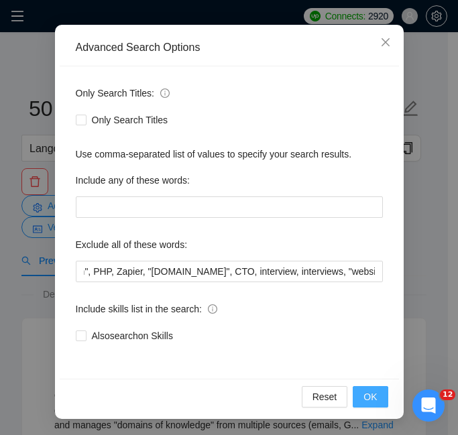
click at [359, 398] on button "OK" at bounding box center [370, 396] width 35 height 21
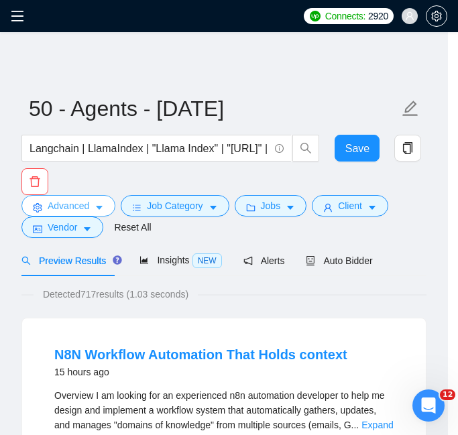
scroll to position [0, 0]
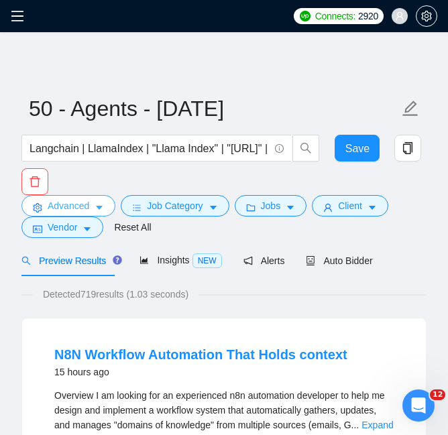
click at [106, 207] on button "Advanced" at bounding box center [68, 205] width 94 height 21
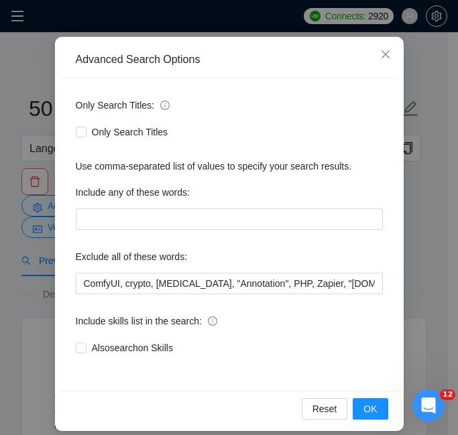
scroll to position [123, 0]
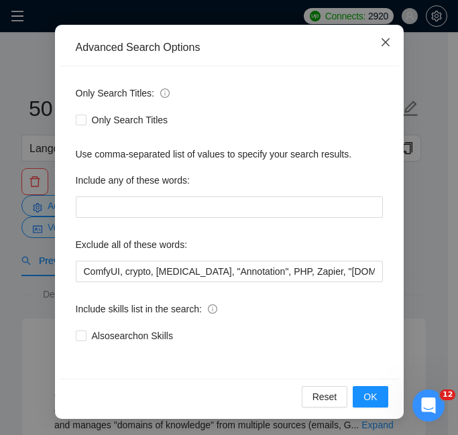
click at [388, 38] on span "Close" at bounding box center [386, 43] width 36 height 36
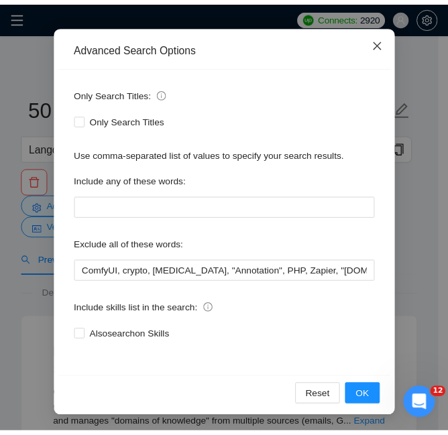
scroll to position [61, 0]
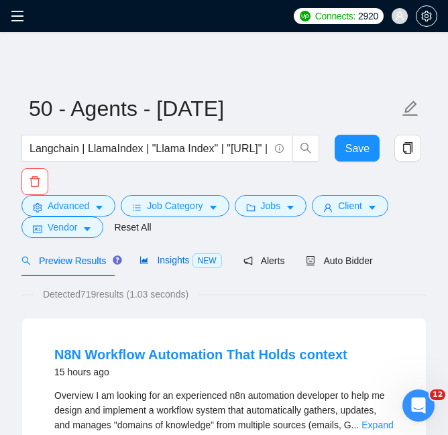
click at [167, 264] on span "Insights NEW" at bounding box center [181, 260] width 82 height 11
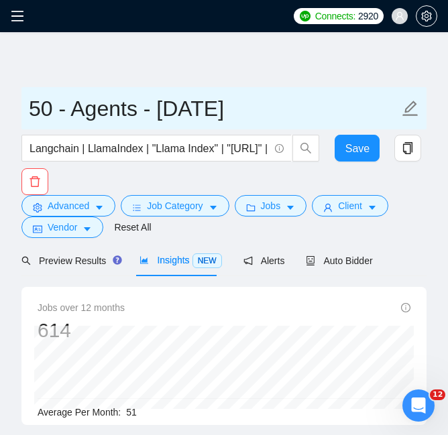
click at [231, 116] on input "50 - Agents - [DATE]" at bounding box center [214, 109] width 370 height 34
drag, startPoint x: 246, startPoint y: 115, endPoint x: 276, endPoint y: 119, distance: 30.5
click at [276, 119] on input "50 - Agents - [DATE]" at bounding box center [214, 109] width 370 height 34
click at [250, 114] on input "50 - Agents - 2025.08. 21" at bounding box center [214, 109] width 370 height 34
type input "50 - Agents - [DATE]"
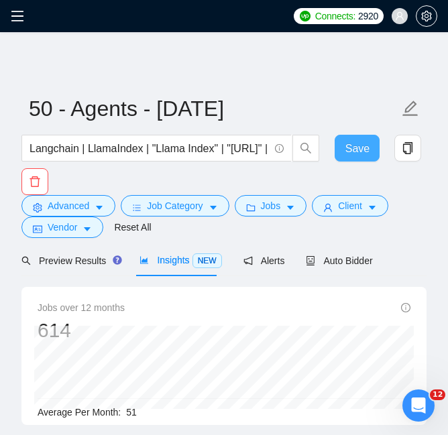
click at [353, 150] on span "Save" at bounding box center [358, 148] width 24 height 17
click at [13, 17] on icon "menu" at bounding box center [17, 15] width 13 height 13
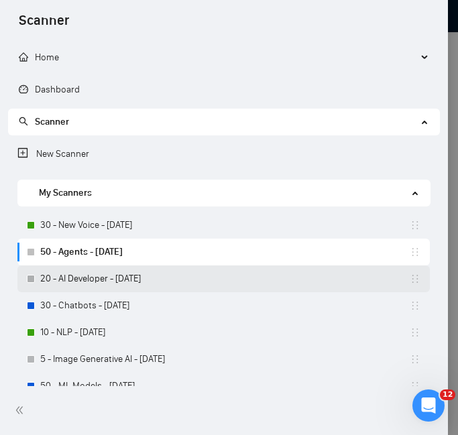
click at [130, 274] on link "20 - AI Developer - [DATE]" at bounding box center [225, 279] width 370 height 27
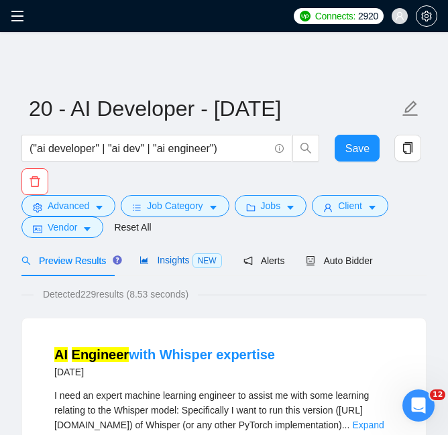
click at [181, 267] on div "Insights NEW" at bounding box center [181, 260] width 82 height 15
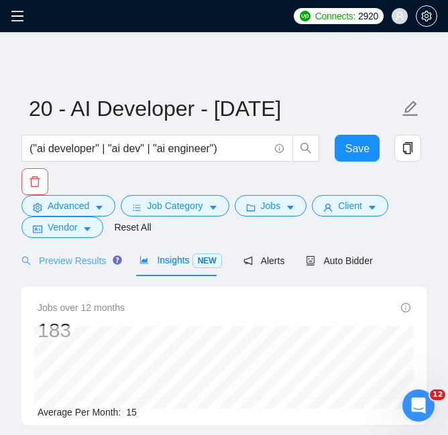
click at [83, 252] on div "Preview Results" at bounding box center [69, 261] width 97 height 32
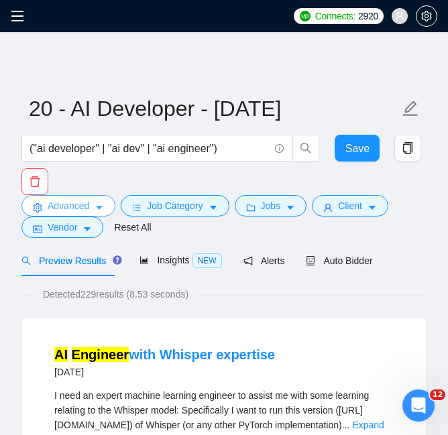
click at [88, 203] on span "Advanced" at bounding box center [69, 206] width 42 height 15
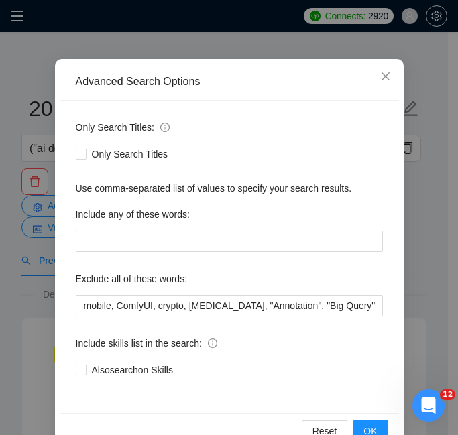
scroll to position [123, 0]
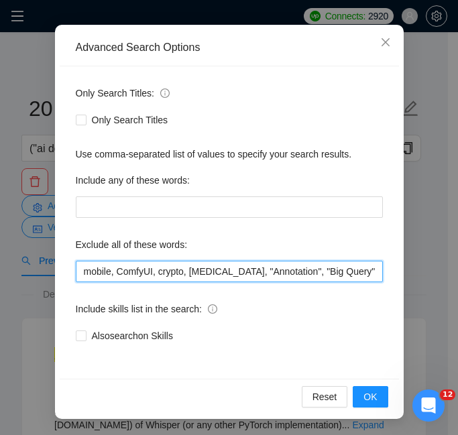
click at [91, 272] on input "mobile, ComfyUI, crypto, [MEDICAL_DATA], "Annotation", "Big Query", "BigQuery",…" at bounding box center [229, 271] width 307 height 21
drag, startPoint x: 110, startPoint y: 272, endPoint x: 61, endPoint y: 266, distance: 49.3
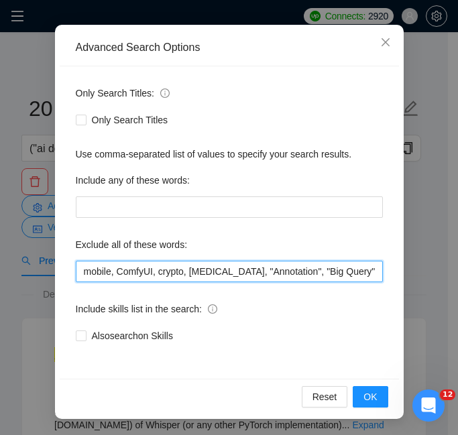
click at [61, 266] on div "Only Search Titles: Only Search Titles Use comma-separated list of values to sp…" at bounding box center [230, 222] width 340 height 313
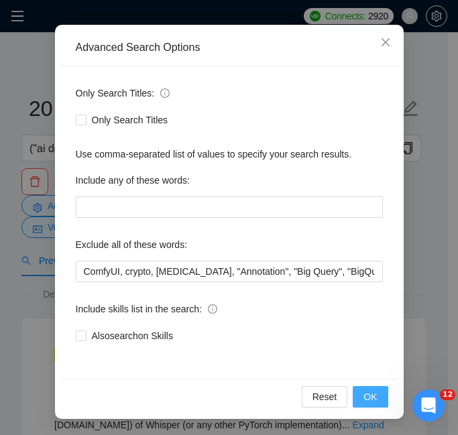
click at [365, 402] on span "OK" at bounding box center [370, 397] width 13 height 15
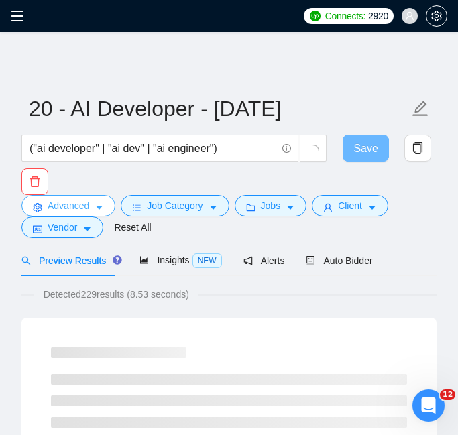
scroll to position [0, 0]
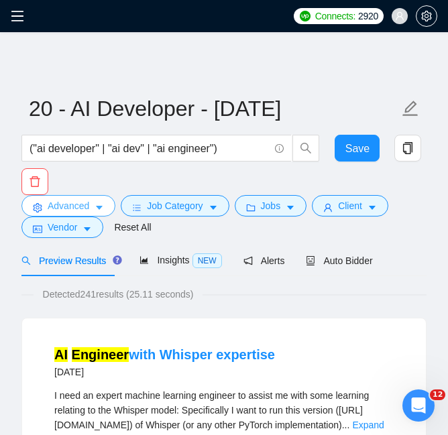
click at [82, 207] on span "Advanced" at bounding box center [69, 206] width 42 height 15
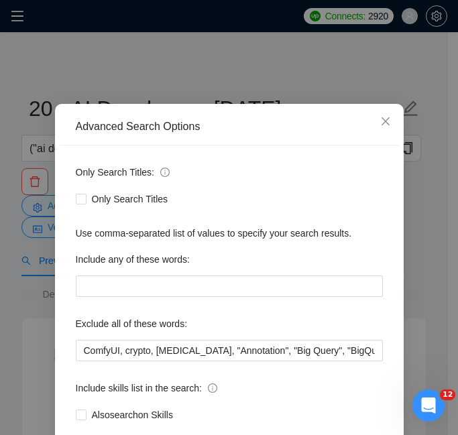
scroll to position [67, 0]
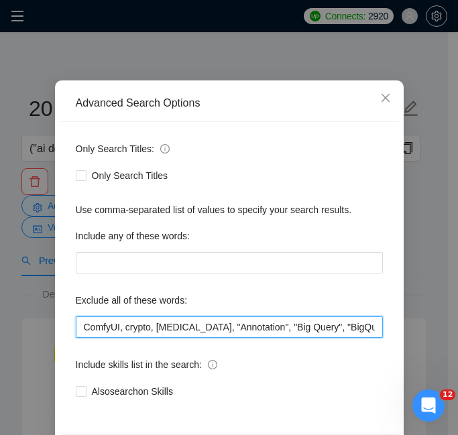
click at [289, 328] on input "ComfyUI, crypto, [MEDICAL_DATA], "Annotation", "Big Query", "BigQuery", PHP, Za…" at bounding box center [229, 327] width 307 height 21
drag, startPoint x: 288, startPoint y: 328, endPoint x: 277, endPoint y: 327, distance: 10.8
click at [277, 327] on input "ComfyUI, crypto, [MEDICAL_DATA], "Annotation", "Big Query", "BigQuery", PHP, Za…" at bounding box center [229, 327] width 307 height 21
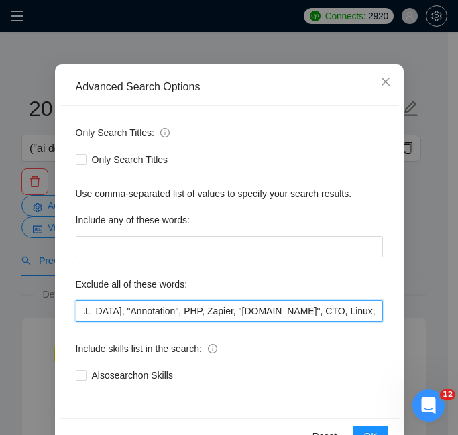
scroll to position [123, 0]
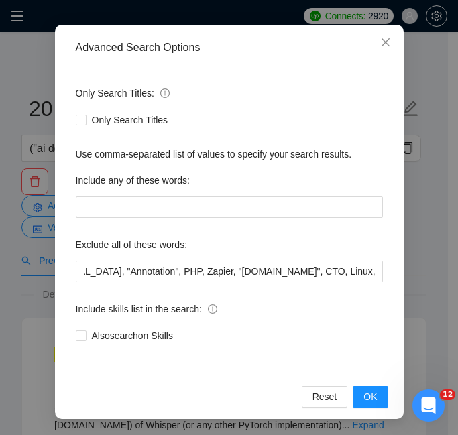
click at [370, 386] on div "Reset OK" at bounding box center [230, 397] width 340 height 36
click at [370, 394] on span "OK" at bounding box center [370, 397] width 13 height 15
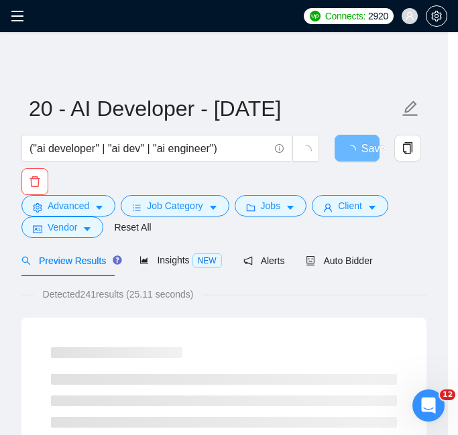
scroll to position [61, 0]
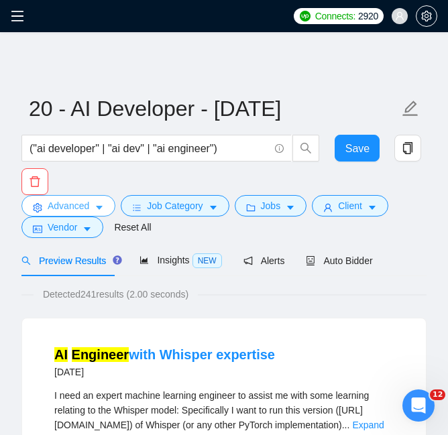
click at [89, 205] on span "Advanced" at bounding box center [69, 206] width 42 height 15
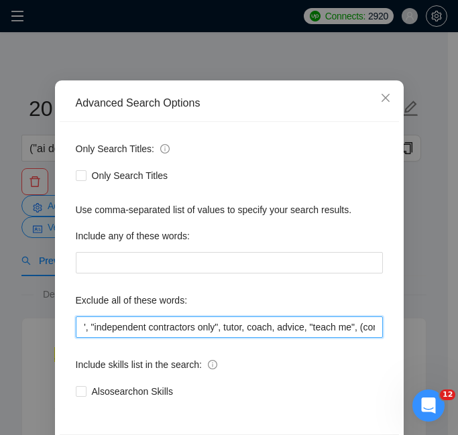
scroll to position [0, 2457]
drag, startPoint x: 213, startPoint y: 327, endPoint x: 440, endPoint y: 333, distance: 227.5
click at [440, 333] on div "Advanced Search Options Only Search Titles: Only Search Titles Use comma-separa…" at bounding box center [229, 217] width 458 height 435
click at [264, 332] on input "ComfyUI, crypto, [MEDICAL_DATA], "Annotation", PHP, Zapier, "[DOMAIN_NAME]", CT…" at bounding box center [229, 327] width 307 height 21
drag, startPoint x: 274, startPoint y: 328, endPoint x: 395, endPoint y: 329, distance: 121.5
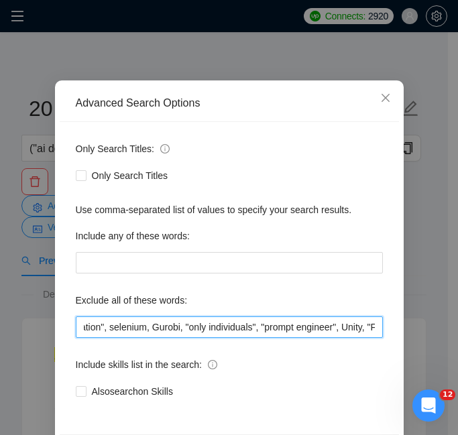
click at [395, 329] on div "Advanced Search Options Only Search Titles: Only Search Titles Use comma-separa…" at bounding box center [229, 278] width 349 height 395
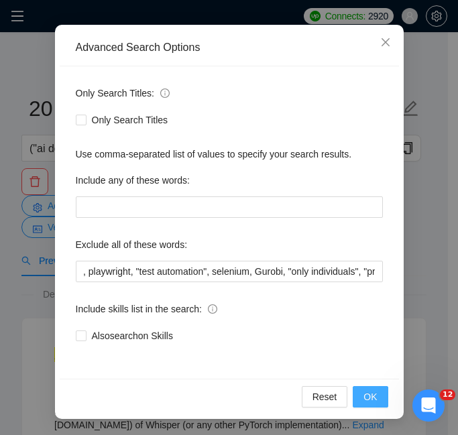
click at [364, 393] on span "OK" at bounding box center [370, 397] width 13 height 15
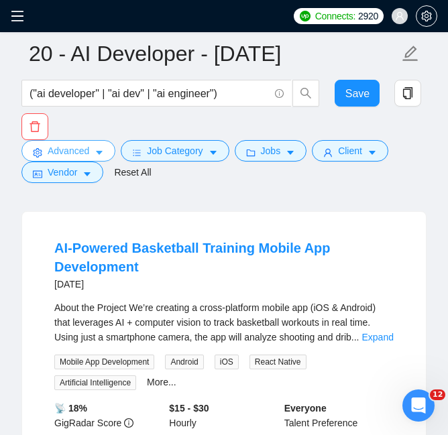
scroll to position [939, 0]
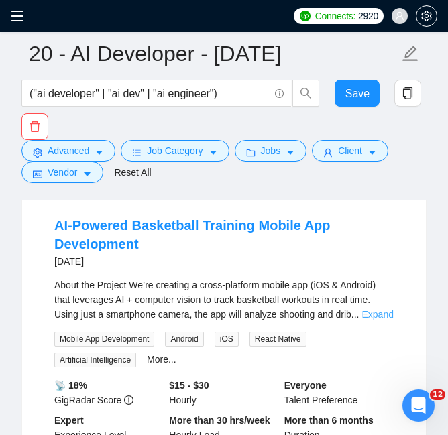
click at [362, 309] on link "Expand" at bounding box center [378, 314] width 32 height 11
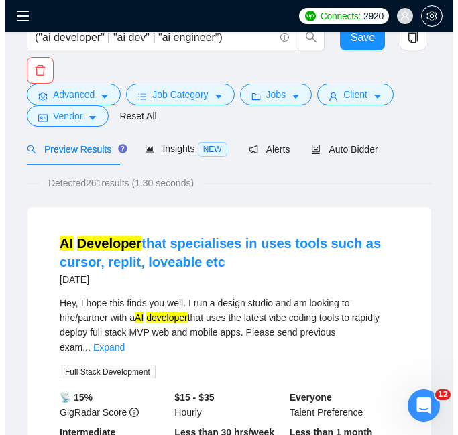
scroll to position [0, 0]
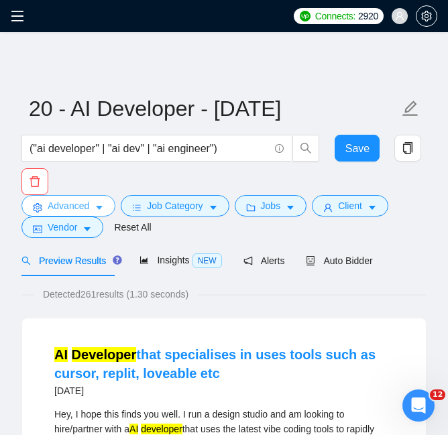
click at [95, 207] on icon "caret-down" at bounding box center [99, 207] width 9 height 9
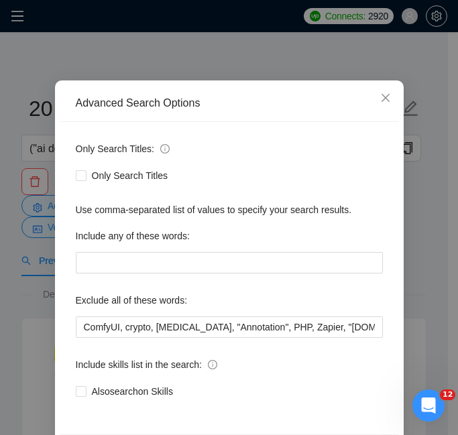
scroll to position [0, 723]
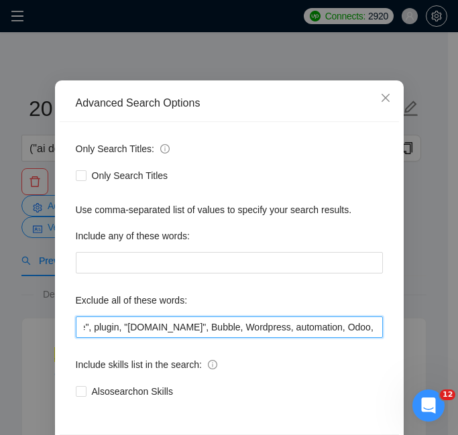
click at [246, 331] on input "ComfyUI, crypto, [MEDICAL_DATA], "Annotation", PHP, Zapier, "[DOMAIN_NAME]", CT…" at bounding box center [229, 327] width 307 height 21
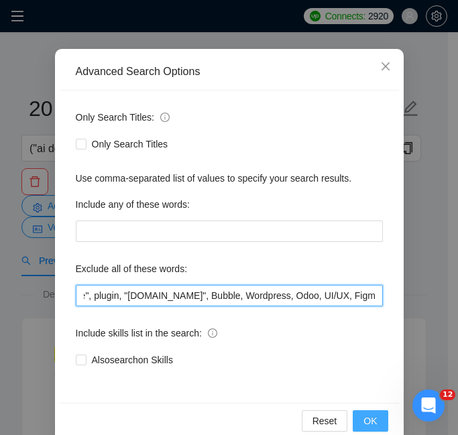
scroll to position [123, 0]
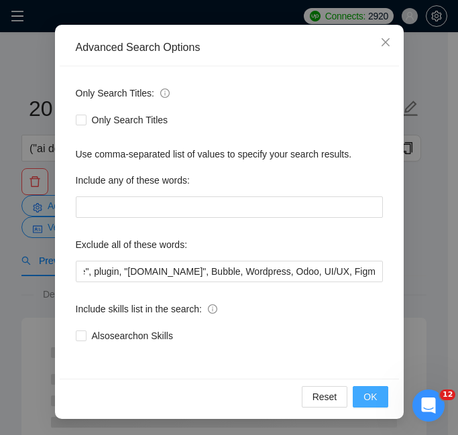
click at [366, 389] on button "OK" at bounding box center [370, 396] width 35 height 21
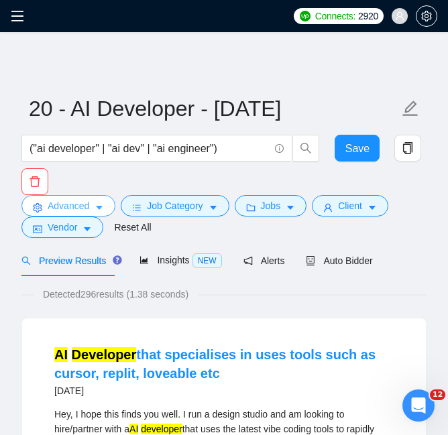
click at [111, 205] on button "Advanced" at bounding box center [68, 205] width 94 height 21
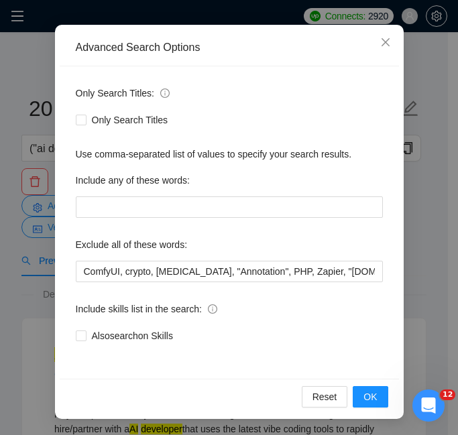
scroll to position [0, 828]
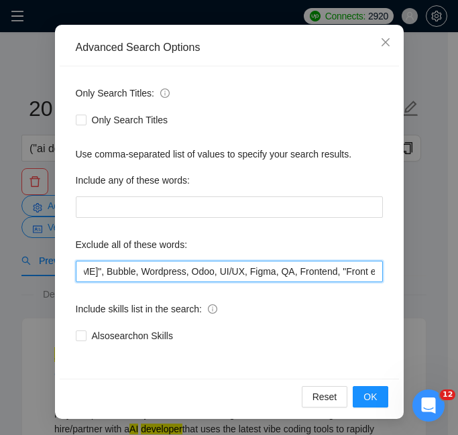
drag, startPoint x: 305, startPoint y: 269, endPoint x: 215, endPoint y: 274, distance: 90.7
click at [215, 274] on input "ComfyUI, crypto, [MEDICAL_DATA], "Annotation", PHP, Zapier, "[DOMAIN_NAME]", CT…" at bounding box center [229, 271] width 307 height 21
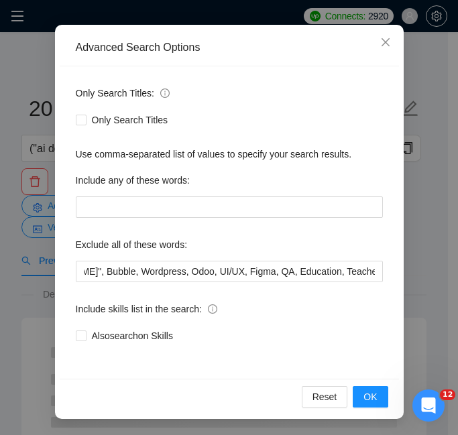
click at [371, 411] on div "Reset OK" at bounding box center [230, 397] width 340 height 36
click at [375, 400] on button "OK" at bounding box center [370, 396] width 35 height 21
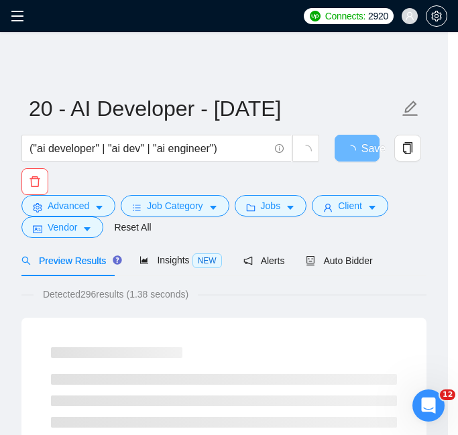
scroll to position [61, 0]
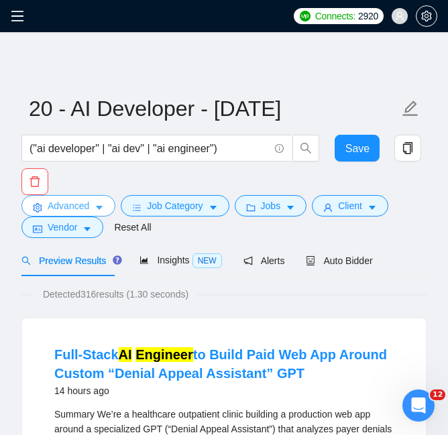
click at [75, 209] on span "Advanced" at bounding box center [69, 206] width 42 height 15
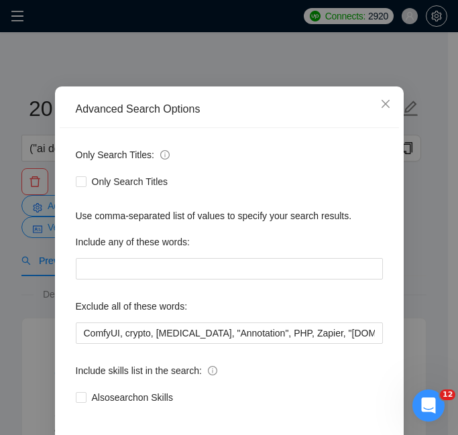
scroll to position [0, 778]
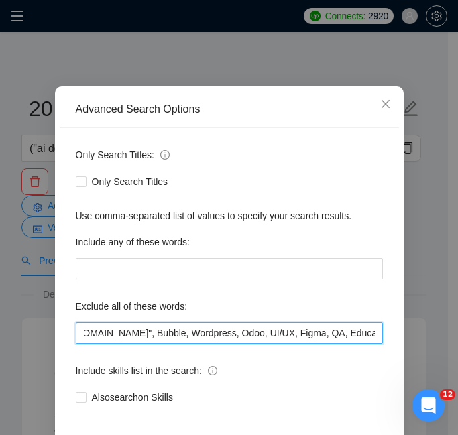
drag, startPoint x: 244, startPoint y: 395, endPoint x: 189, endPoint y: 395, distance: 55.0
click at [189, 344] on input "ComfyUI, crypto, [MEDICAL_DATA], "Annotation", PHP, Zapier, "[DOMAIN_NAME]", CT…" at bounding box center [229, 333] width 307 height 21
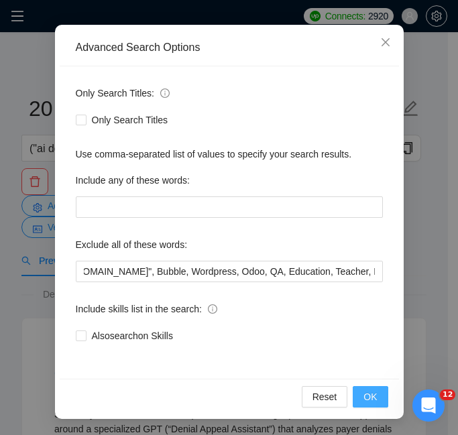
click at [355, 405] on button "OK" at bounding box center [370, 396] width 35 height 21
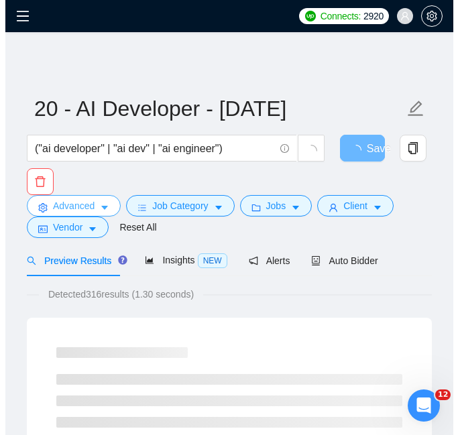
scroll to position [0, 0]
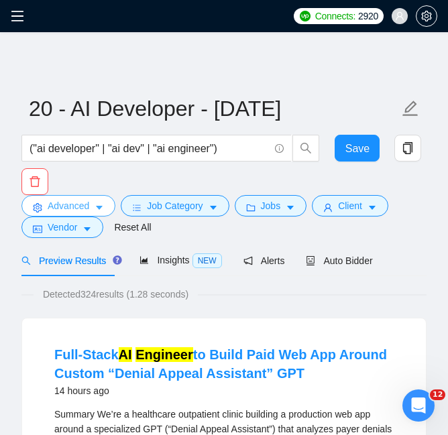
click at [86, 205] on span "Advanced" at bounding box center [69, 206] width 42 height 15
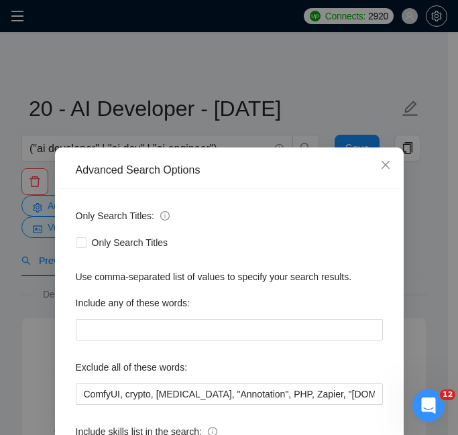
scroll to position [0, 2149]
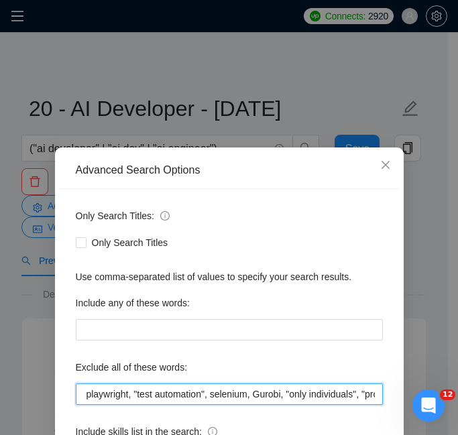
drag, startPoint x: 344, startPoint y: 390, endPoint x: 264, endPoint y: 398, distance: 80.3
click at [264, 398] on input "ComfyUI, crypto, [MEDICAL_DATA], "Annotation", PHP, Zapier, "[DOMAIN_NAME]", CT…" at bounding box center [229, 394] width 307 height 21
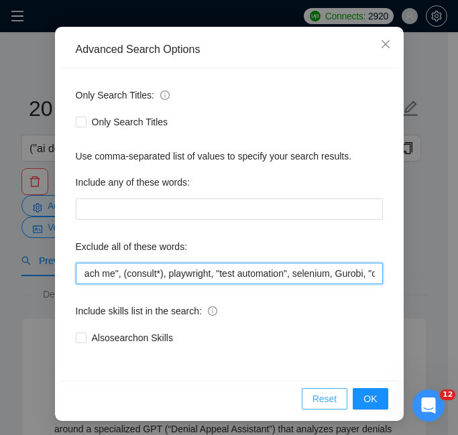
scroll to position [123, 0]
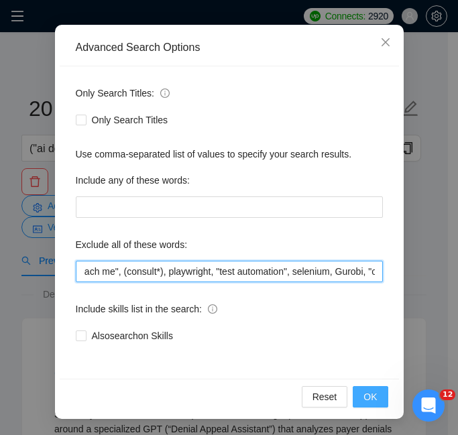
type input "ComfyUI, crypto, [MEDICAL_DATA], "Annotation", PHP, Zapier, "[DOMAIN_NAME]", CT…"
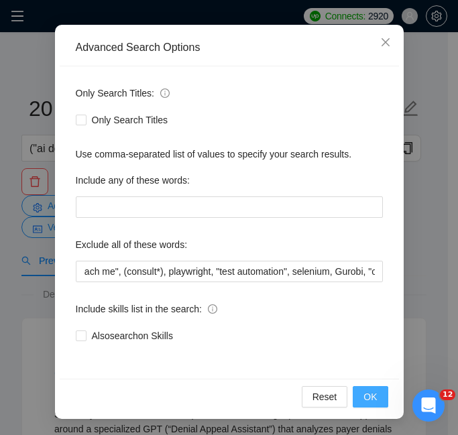
click at [364, 395] on span "OK" at bounding box center [370, 397] width 13 height 15
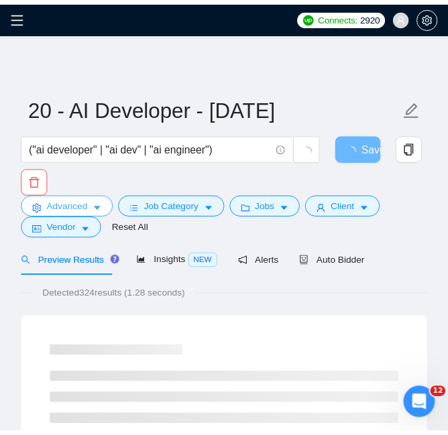
scroll to position [0, 0]
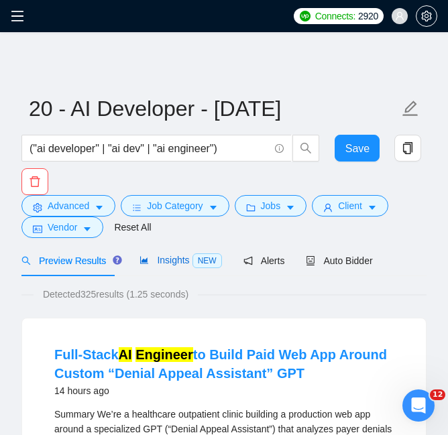
click at [201, 266] on span "NEW" at bounding box center [208, 261] width 30 height 15
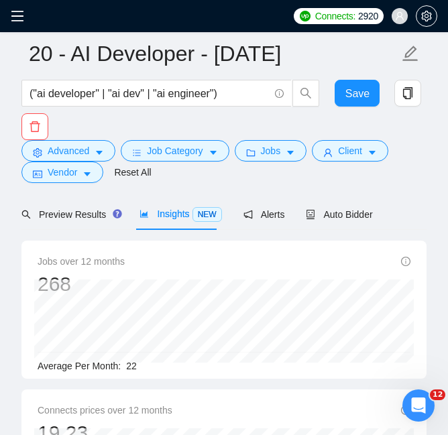
scroll to position [67, 0]
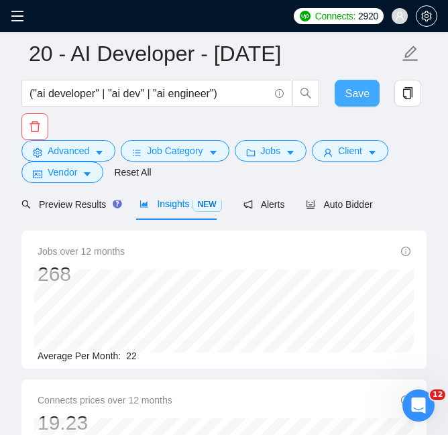
click at [355, 95] on span "Save" at bounding box center [358, 93] width 24 height 17
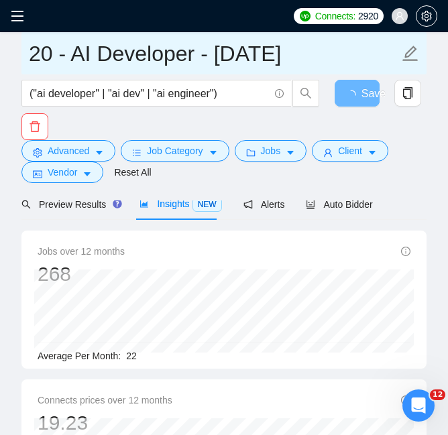
click at [284, 60] on input "20 - AI Developer - [DATE]" at bounding box center [214, 54] width 370 height 34
drag, startPoint x: 307, startPoint y: 56, endPoint x: 329, endPoint y: 56, distance: 21.5
click at [329, 56] on input "20 - AI Developer - [DATE]" at bounding box center [214, 54] width 370 height 34
type input "20 - AI Developer - [DATE]"
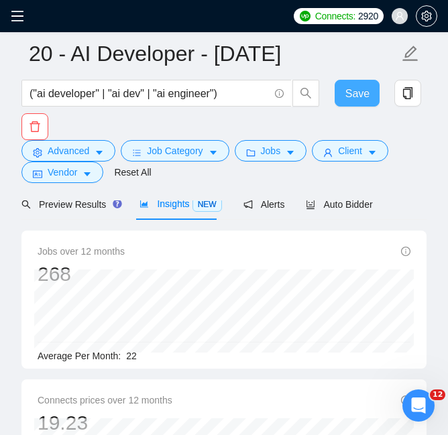
click at [339, 90] on button "Save" at bounding box center [358, 93] width 46 height 27
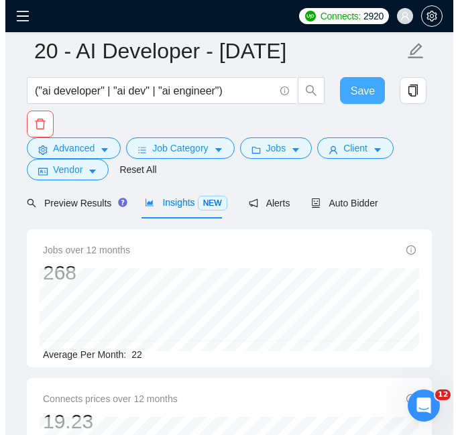
scroll to position [0, 0]
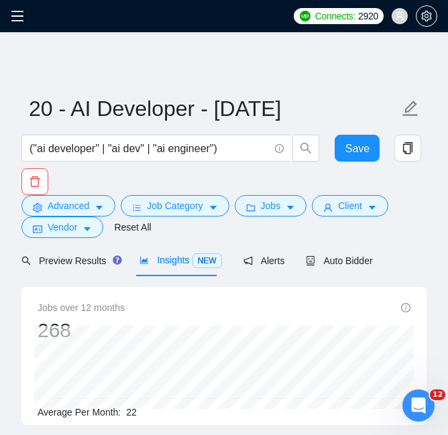
click at [18, 13] on icon "menu" at bounding box center [17, 15] width 13 height 13
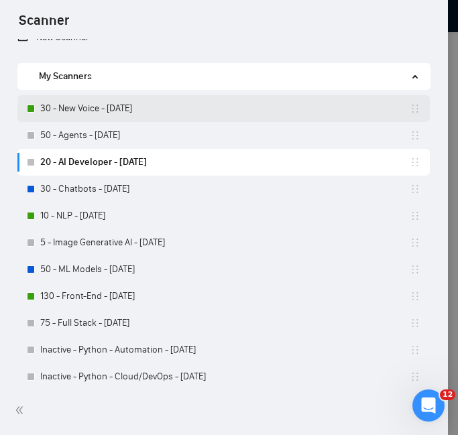
scroll to position [134, 0]
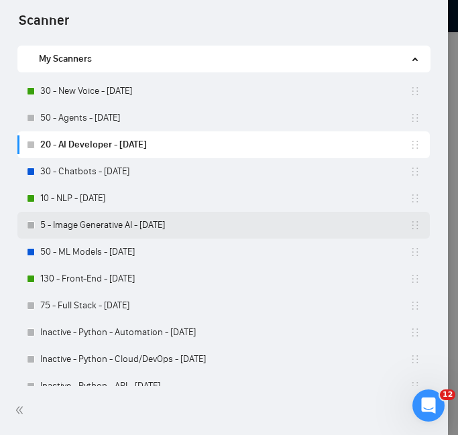
click at [121, 226] on link "5 - Image Generative AI - [DATE]" at bounding box center [225, 225] width 370 height 27
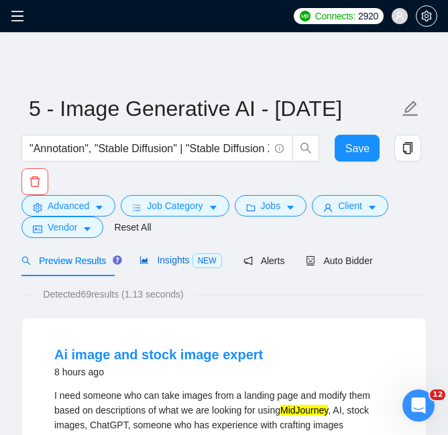
click at [165, 267] on div "Insights NEW" at bounding box center [181, 260] width 82 height 15
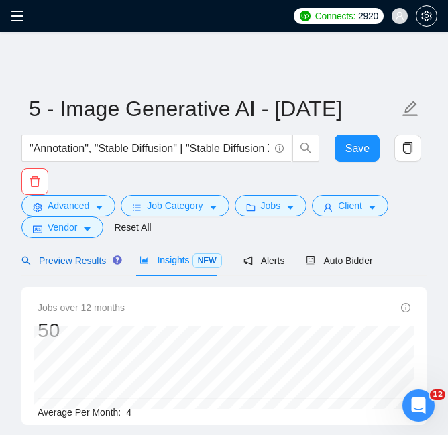
click at [69, 267] on div "Preview Results" at bounding box center [69, 261] width 97 height 15
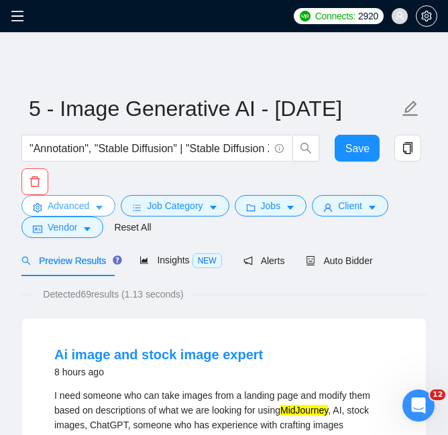
click at [74, 197] on button "Advanced" at bounding box center [68, 205] width 94 height 21
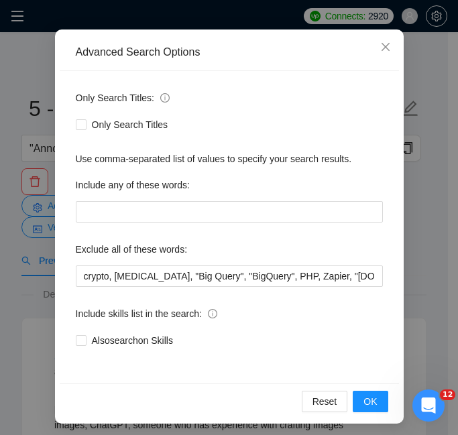
scroll to position [123, 0]
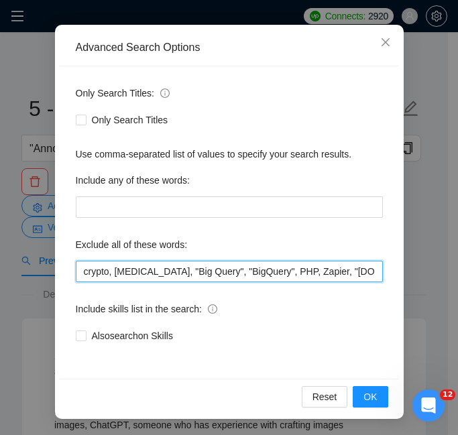
drag, startPoint x: 187, startPoint y: 270, endPoint x: 287, endPoint y: 272, distance: 100.0
click at [287, 272] on input "crypto, [MEDICAL_DATA], "Big Query", "BigQuery", PHP, Zapier, "[DOMAIN_NAME]", …" at bounding box center [229, 271] width 307 height 21
click at [332, 276] on input "crypto, [MEDICAL_DATA], PHP, Zapier, "[DOMAIN_NAME]", CTO, Linux, interview, in…" at bounding box center [229, 271] width 307 height 21
click at [329, 270] on input "crypto, [MEDICAL_DATA], PHP, Zapier, "[DOMAIN_NAME]", CTO, Linux, interview, in…" at bounding box center [229, 271] width 307 height 21
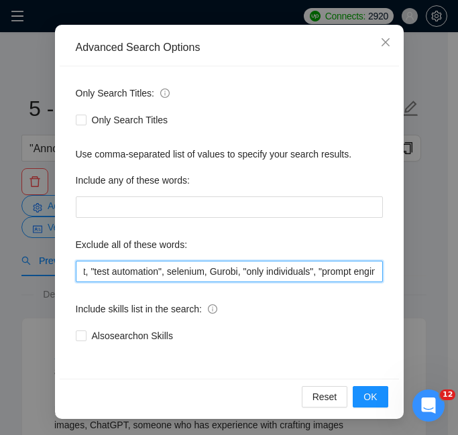
scroll to position [0, 2332]
drag, startPoint x: 320, startPoint y: 276, endPoint x: 376, endPoint y: 271, distance: 56.6
click at [376, 271] on input "crypto, [MEDICAL_DATA], PHP, Zapier, "[DOMAIN_NAME]", CTO, interview, interview…" at bounding box center [229, 271] width 307 height 21
click at [368, 271] on input "crypto, [MEDICAL_DATA], PHP, Zapier, "[DOMAIN_NAME]", CTO, interview, interview…" at bounding box center [229, 271] width 307 height 21
drag, startPoint x: 373, startPoint y: 270, endPoint x: 274, endPoint y: 272, distance: 98.7
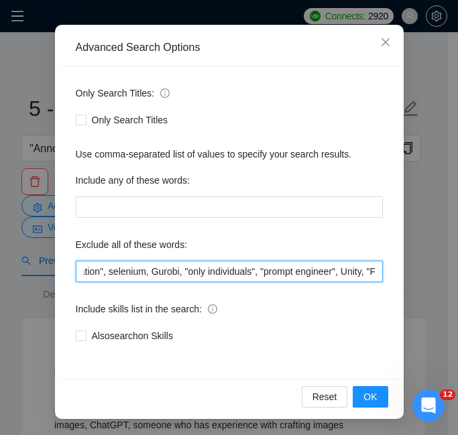
click at [274, 272] on input "crypto, [MEDICAL_DATA], PHP, Zapier, "[DOMAIN_NAME]", CTO, interview, interview…" at bounding box center [229, 271] width 307 height 21
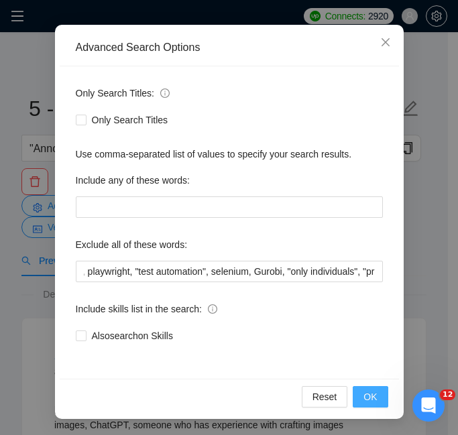
click at [358, 389] on button "OK" at bounding box center [370, 396] width 35 height 21
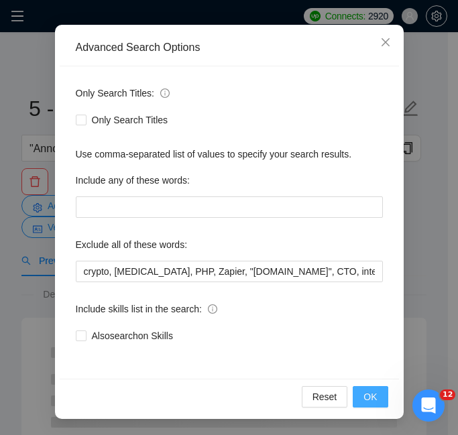
scroll to position [61, 0]
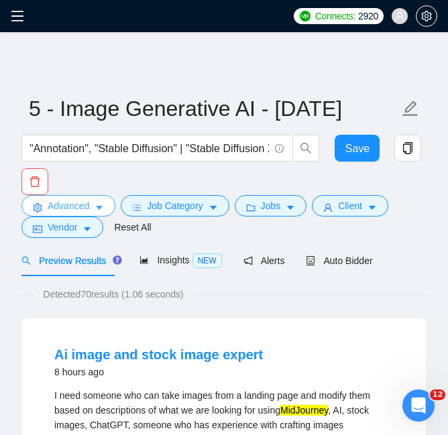
click at [72, 209] on span "Advanced" at bounding box center [69, 206] width 42 height 15
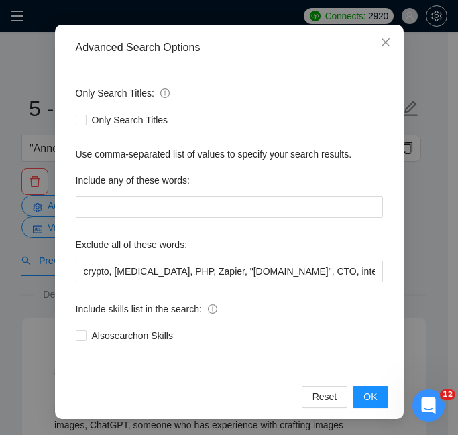
scroll to position [0, 595]
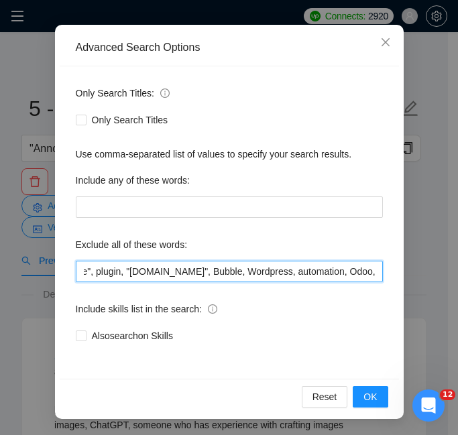
click at [244, 272] on input "crypto, [MEDICAL_DATA], PHP, Zapier, "[DOMAIN_NAME]", CTO, interview, interview…" at bounding box center [229, 271] width 307 height 21
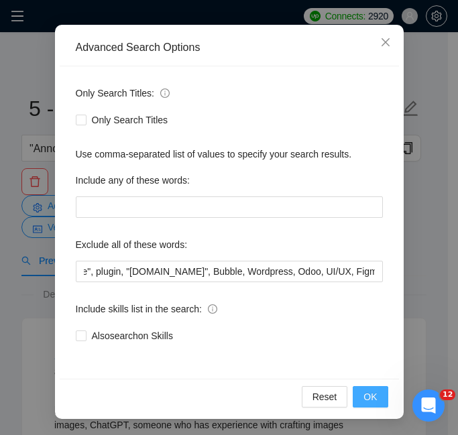
click at [378, 402] on button "OK" at bounding box center [370, 396] width 35 height 21
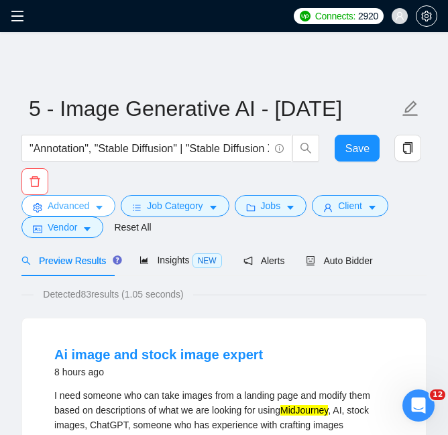
click at [78, 201] on span "Advanced" at bounding box center [69, 206] width 42 height 15
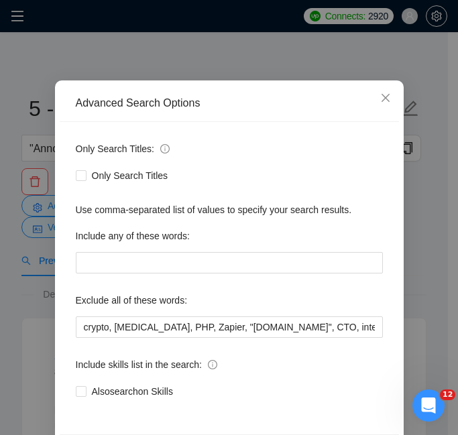
scroll to position [0, 652]
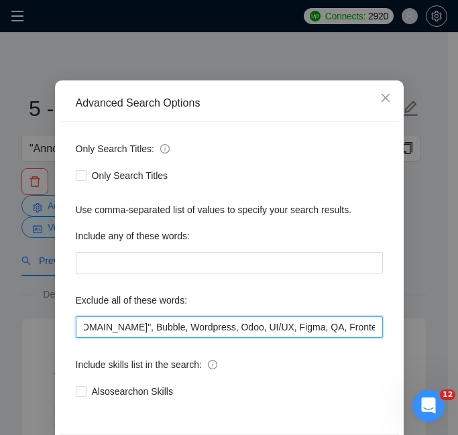
drag, startPoint x: 248, startPoint y: 327, endPoint x: 189, endPoint y: 330, distance: 58.5
click at [189, 330] on input "crypto, [MEDICAL_DATA], PHP, Zapier, "[DOMAIN_NAME]", CTO, interview, interview…" at bounding box center [229, 327] width 307 height 21
drag, startPoint x: 207, startPoint y: 327, endPoint x: 301, endPoint y: 327, distance: 93.9
click at [301, 327] on input "crypto, [MEDICAL_DATA], PHP, Zapier, "[DOMAIN_NAME]", CTO, interview, interview…" at bounding box center [229, 327] width 307 height 21
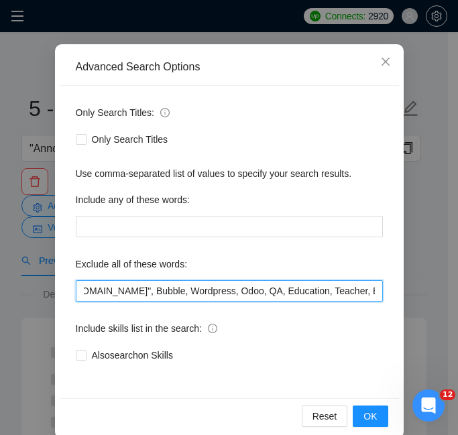
scroll to position [123, 0]
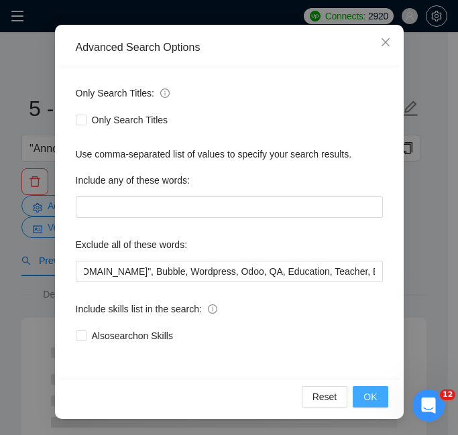
click at [354, 395] on button "OK" at bounding box center [370, 396] width 35 height 21
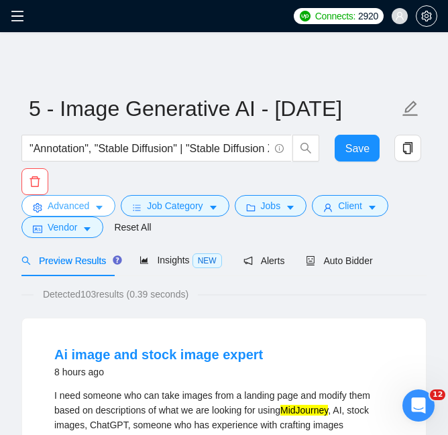
click at [101, 212] on icon "caret-down" at bounding box center [99, 207] width 9 height 9
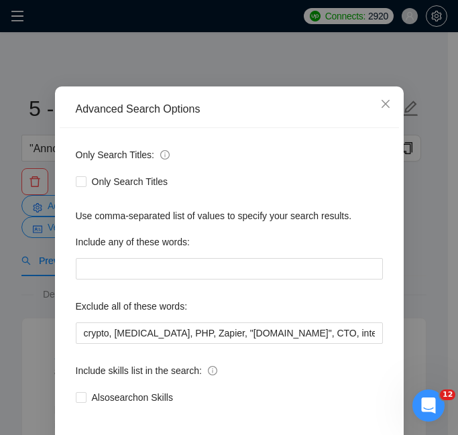
scroll to position [0, 2023]
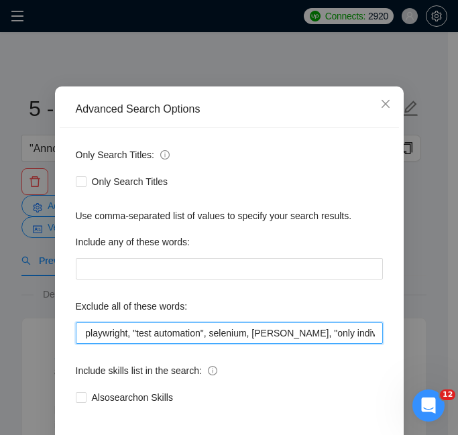
drag, startPoint x: 265, startPoint y: 394, endPoint x: 340, endPoint y: 390, distance: 75.3
click at [340, 344] on input "crypto, [MEDICAL_DATA], PHP, Zapier, "[DOMAIN_NAME]", CTO, interview, interview…" at bounding box center [229, 333] width 307 height 21
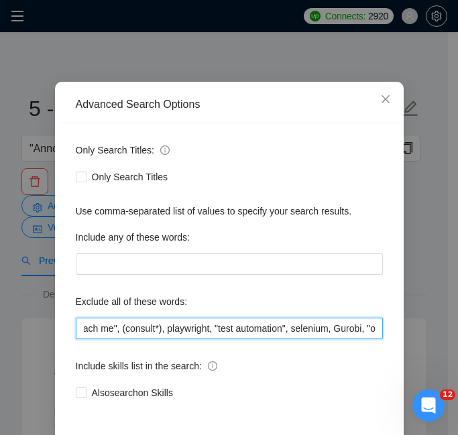
scroll to position [123, 0]
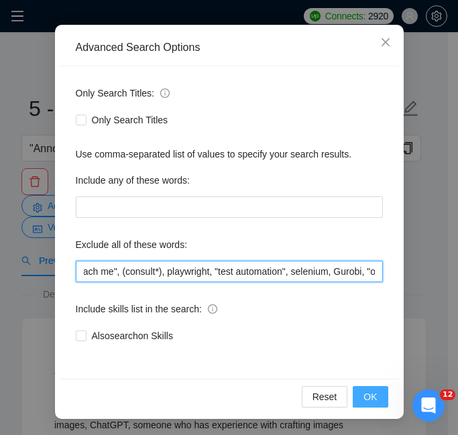
type input "crypto, [MEDICAL_DATA], PHP, Zapier, "[DOMAIN_NAME]", CTO, interview, interview…"
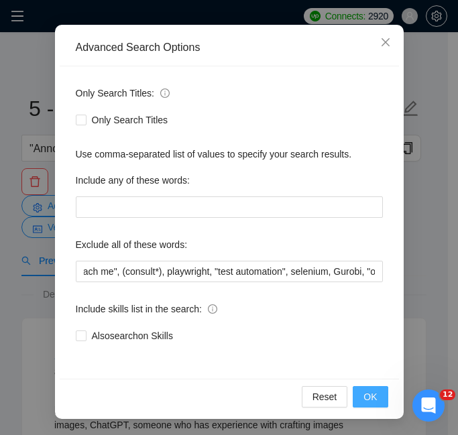
click at [366, 395] on span "OK" at bounding box center [370, 397] width 13 height 15
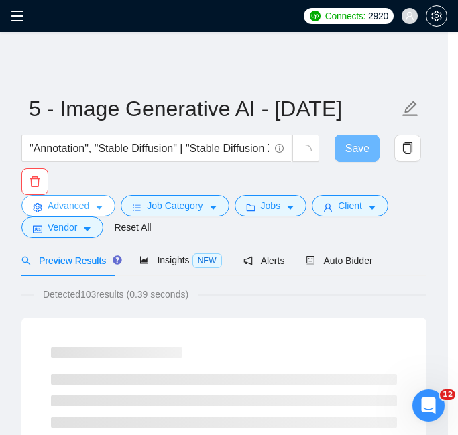
scroll to position [0, 0]
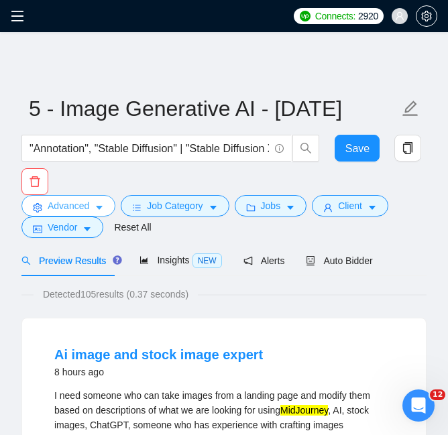
click at [68, 197] on button "Advanced" at bounding box center [68, 205] width 94 height 21
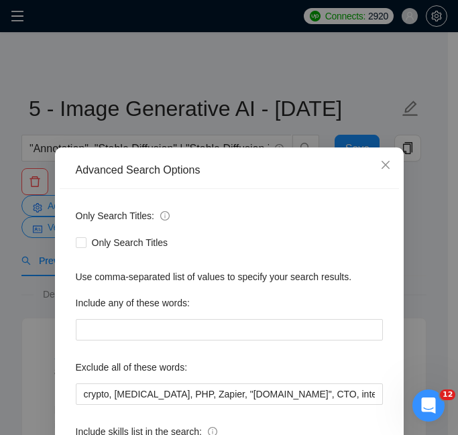
scroll to position [3, 0]
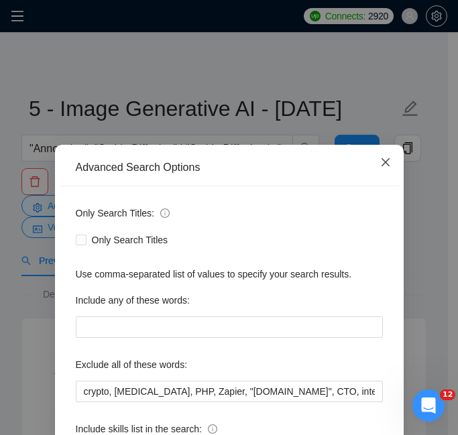
click at [384, 166] on icon "close" at bounding box center [385, 162] width 8 height 8
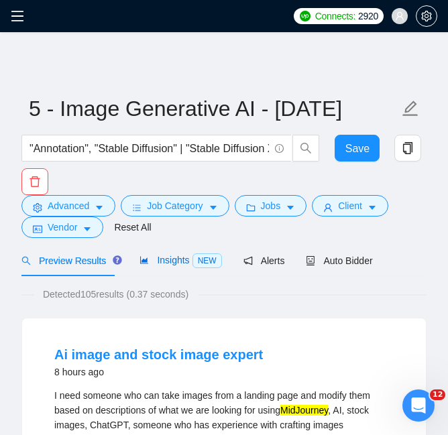
click at [165, 253] on div "Insights NEW" at bounding box center [181, 260] width 82 height 15
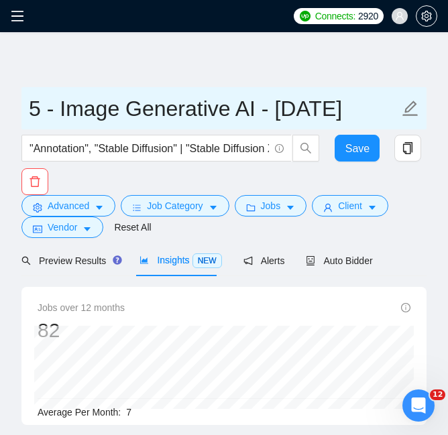
click at [33, 106] on input "5 - Image Generative AI - [DATE]" at bounding box center [214, 109] width 370 height 34
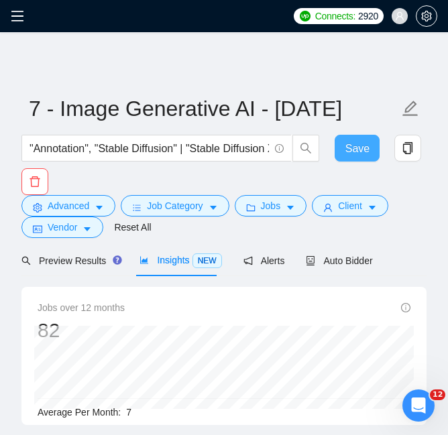
click at [362, 148] on span "Save" at bounding box center [358, 148] width 24 height 17
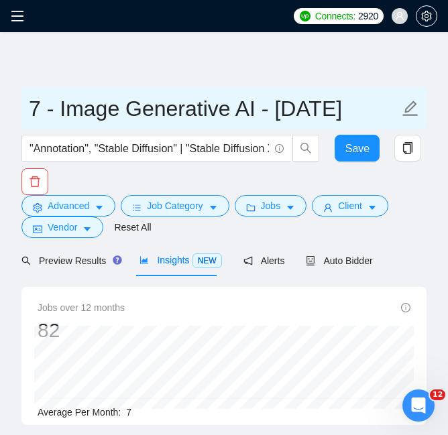
click at [350, 108] on input "7 - Image Generative AI - [DATE]" at bounding box center [214, 109] width 370 height 34
drag, startPoint x: 366, startPoint y: 111, endPoint x: 383, endPoint y: 115, distance: 17.1
click at [383, 115] on input "7 - Image Generative AI - [DATE]" at bounding box center [214, 109] width 370 height 34
type input "7 - Image Generative AI - [DATE]"
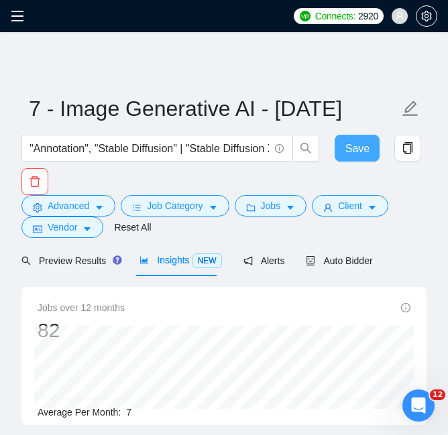
click at [364, 153] on span "Save" at bounding box center [358, 148] width 24 height 17
click at [26, 17] on span at bounding box center [21, 16] width 21 height 32
click at [13, 19] on icon "menu" at bounding box center [17, 15] width 13 height 13
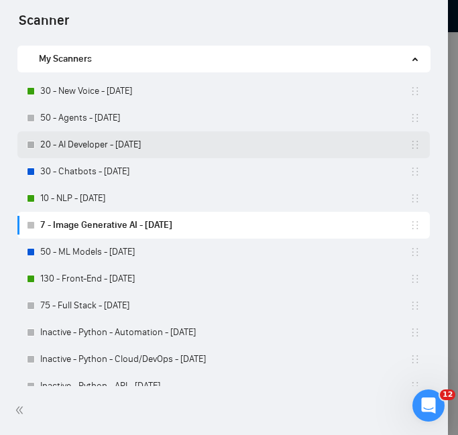
click at [105, 140] on link "20 - AI Developer - [DATE]" at bounding box center [225, 145] width 370 height 27
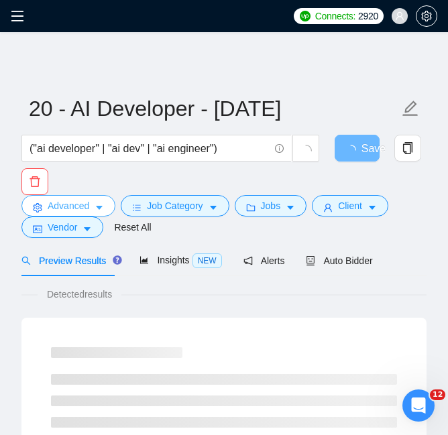
click at [101, 211] on icon "caret-down" at bounding box center [99, 207] width 9 height 9
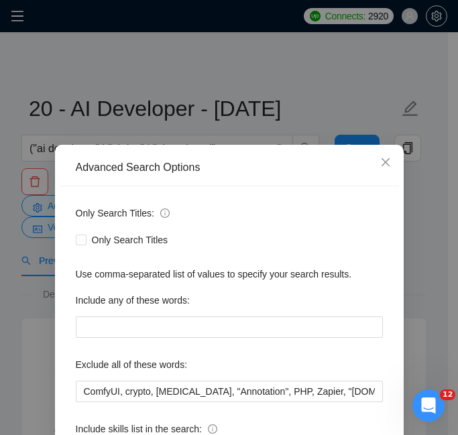
scroll to position [0, 201]
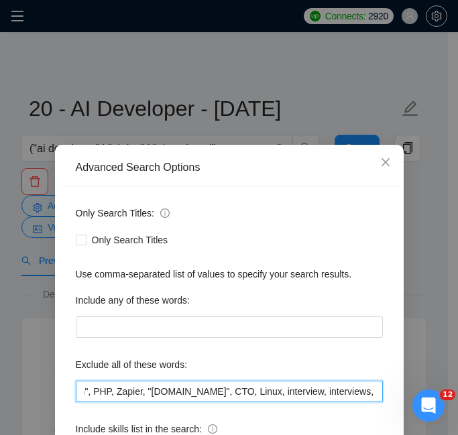
click at [220, 399] on input "ComfyUI, crypto, [MEDICAL_DATA], "Annotation", PHP, Zapier, "[DOMAIN_NAME]", CT…" at bounding box center [229, 391] width 307 height 21
type input "ComfyUI, crypto, [MEDICAL_DATA], "Annotation", PHP, Zapier, "[DOMAIN_NAME]", CT…"
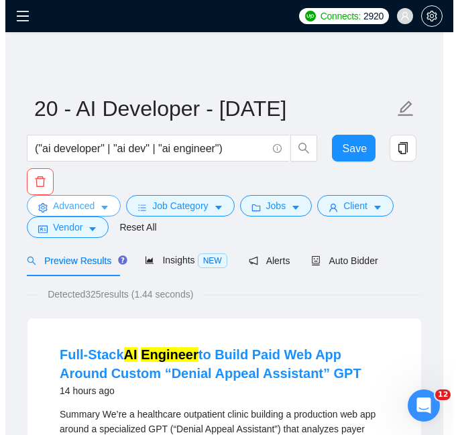
scroll to position [0, 0]
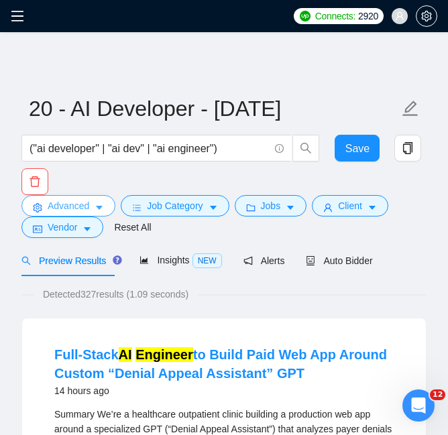
click at [91, 205] on button "Advanced" at bounding box center [68, 205] width 94 height 21
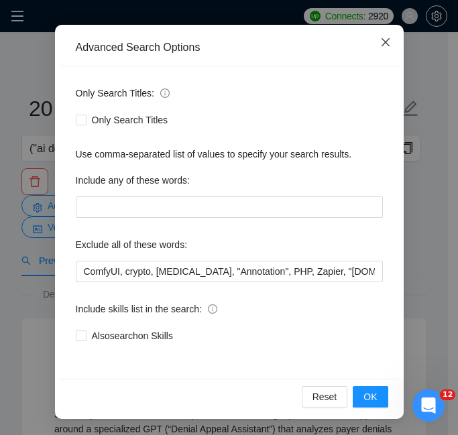
click at [376, 50] on span "Close" at bounding box center [386, 43] width 36 height 36
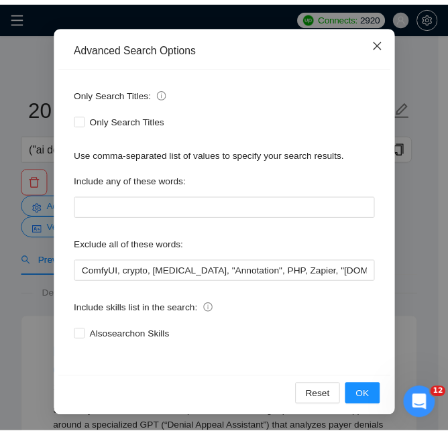
scroll to position [61, 0]
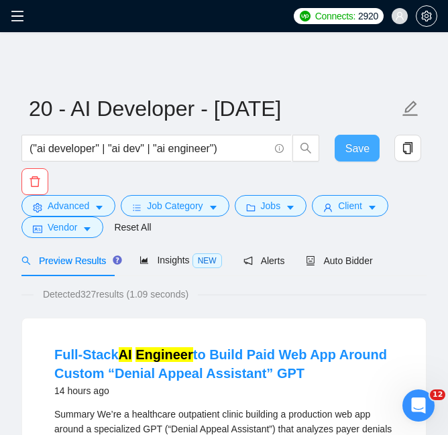
click at [369, 137] on button "Save" at bounding box center [358, 148] width 46 height 27
click at [15, 13] on icon "menu" at bounding box center [17, 15] width 13 height 13
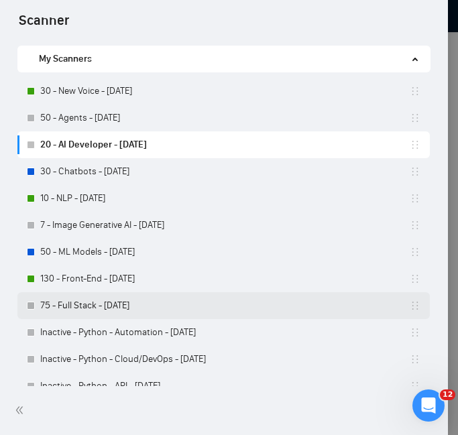
click at [176, 299] on link "75 - Full Stack - [DATE]" at bounding box center [225, 306] width 370 height 27
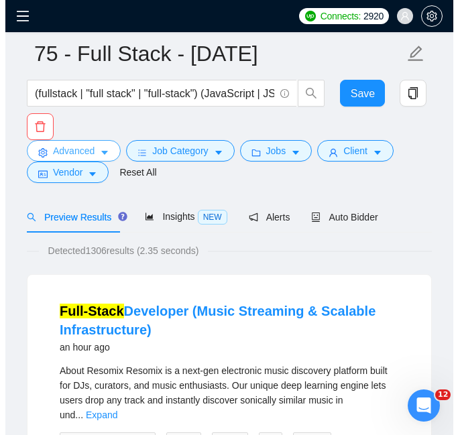
scroll to position [67, 0]
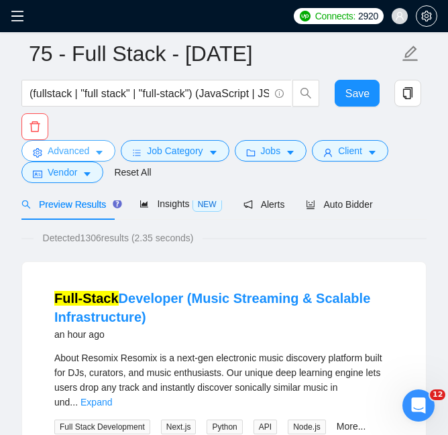
click at [88, 147] on span "Advanced" at bounding box center [69, 151] width 42 height 15
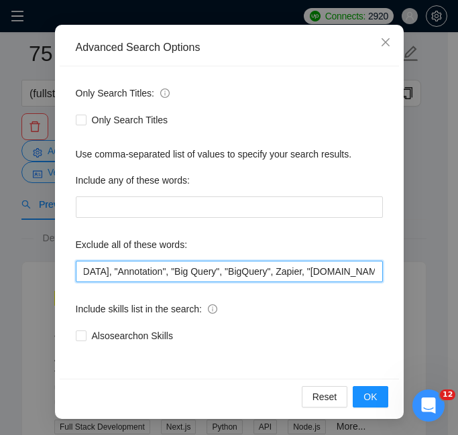
scroll to position [0, 138]
drag, startPoint x: 287, startPoint y: 270, endPoint x: 248, endPoint y: 275, distance: 38.5
click at [248, 275] on input "ComfyUI, crypto, [MEDICAL_DATA], "Annotation", "Big Query", "BigQuery", Zapier,…" at bounding box center [229, 271] width 307 height 21
click at [263, 273] on input "ComfyUI, crypto, [MEDICAL_DATA], "Annotation", Zapier, "[DOMAIN_NAME]", CTO, Li…" at bounding box center [229, 271] width 307 height 21
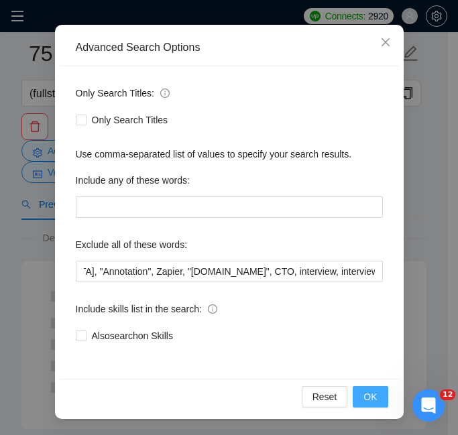
click at [365, 393] on span "OK" at bounding box center [370, 397] width 13 height 15
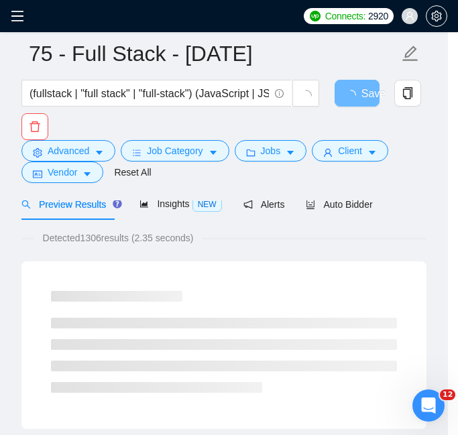
scroll to position [61, 0]
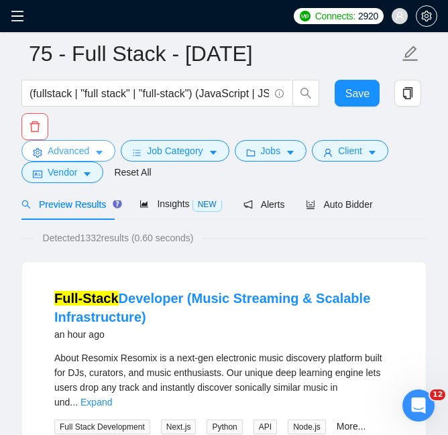
click at [74, 154] on span "Advanced" at bounding box center [69, 151] width 42 height 15
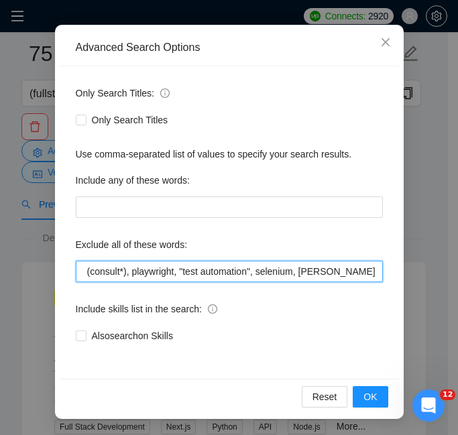
scroll to position [0, 2487]
drag, startPoint x: 310, startPoint y: 269, endPoint x: 394, endPoint y: 269, distance: 83.9
click at [394, 269] on div "Advanced Search Options Only Search Titles: Only Search Titles Use comma-separa…" at bounding box center [229, 222] width 349 height 395
click at [251, 279] on input "ComfyUI, crypto, [MEDICAL_DATA], "Annotation", Zapier, "[DOMAIN_NAME]", CTO, in…" at bounding box center [229, 271] width 307 height 21
drag, startPoint x: 193, startPoint y: 275, endPoint x: 360, endPoint y: 274, distance: 167.1
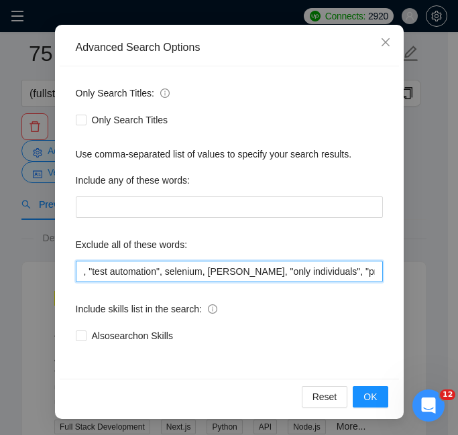
click at [360, 274] on input "ComfyUI, crypto, [MEDICAL_DATA], "Annotation", Zapier, "[DOMAIN_NAME]", CTO, in…" at bounding box center [229, 271] width 307 height 21
drag, startPoint x: 202, startPoint y: 270, endPoint x: 279, endPoint y: 270, distance: 77.2
click at [279, 270] on input "ComfyUI, crypto, [MEDICAL_DATA], "Annotation", Zapier, "[DOMAIN_NAME]", CTO, in…" at bounding box center [229, 271] width 307 height 21
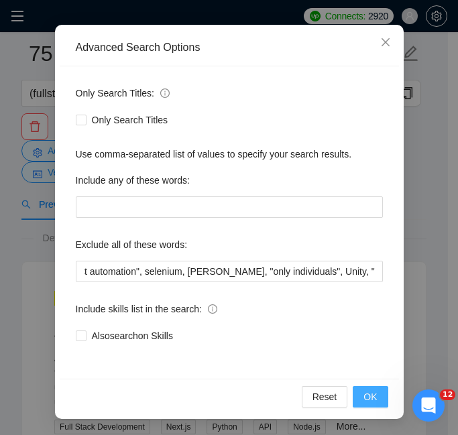
click at [354, 393] on button "OK" at bounding box center [370, 396] width 35 height 21
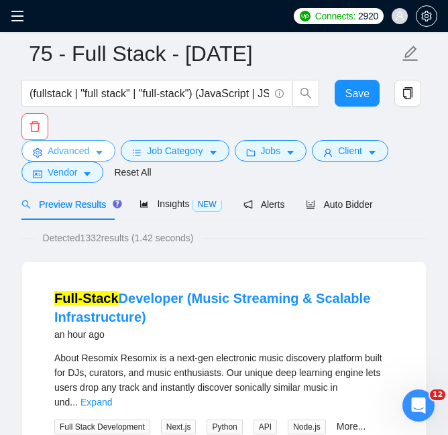
click at [57, 141] on button "Advanced" at bounding box center [68, 150] width 94 height 21
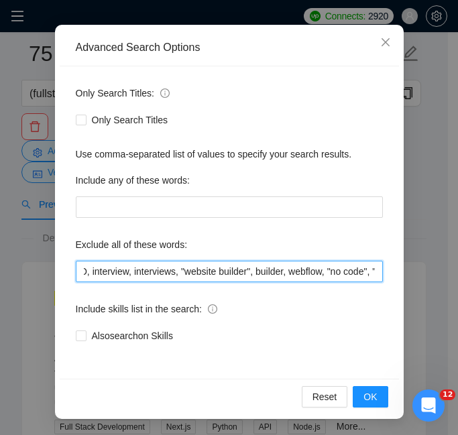
scroll to position [0, 407]
drag, startPoint x: 250, startPoint y: 274, endPoint x: 357, endPoint y: 273, distance: 106.7
click at [357, 273] on input "ComfyUI, crypto, [MEDICAL_DATA], "Annotation", Zapier, "[DOMAIN_NAME]", CTO, in…" at bounding box center [229, 271] width 307 height 21
click at [201, 274] on input "ComfyUI, crypto, [MEDICAL_DATA], "Annotation", Zapier, "[DOMAIN_NAME]", CTO, in…" at bounding box center [229, 271] width 307 height 21
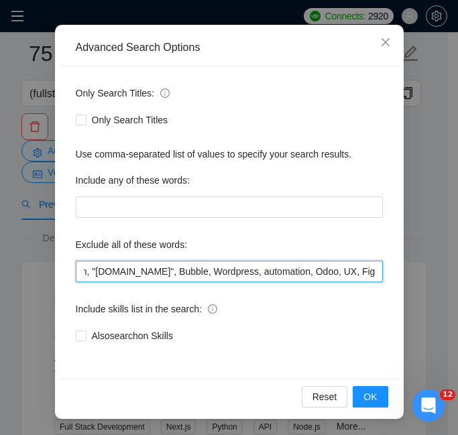
click at [201, 274] on input "ComfyUI, crypto, [MEDICAL_DATA], "Annotation", Zapier, "[DOMAIN_NAME]", CTO, in…" at bounding box center [229, 271] width 307 height 21
drag, startPoint x: 215, startPoint y: 272, endPoint x: 259, endPoint y: 272, distance: 44.3
click at [259, 272] on input "ComfyUI, crypto, [MEDICAL_DATA], "Annotation", Zapier, "[DOMAIN_NAME]", CTO, in…" at bounding box center [229, 271] width 307 height 21
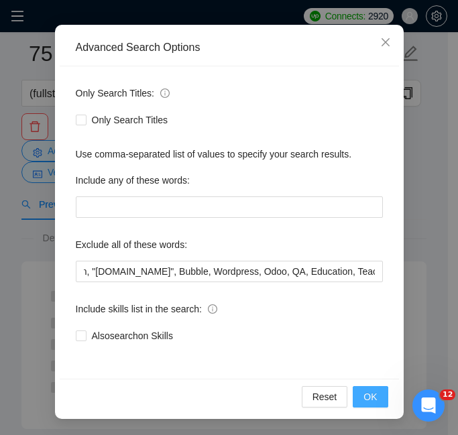
click at [355, 396] on button "OK" at bounding box center [370, 396] width 35 height 21
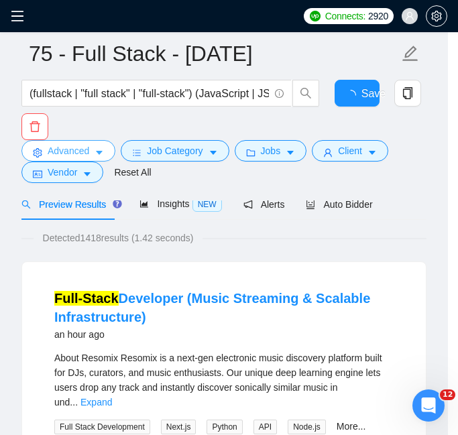
scroll to position [0, 0]
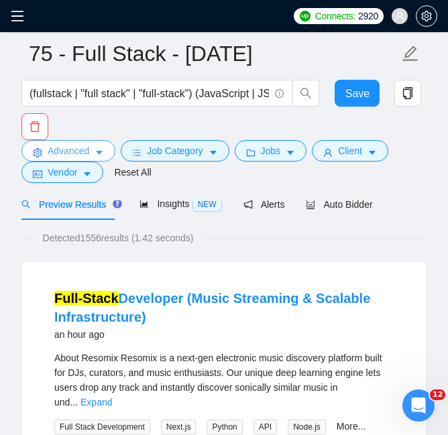
click at [101, 157] on icon "caret-down" at bounding box center [99, 152] width 9 height 9
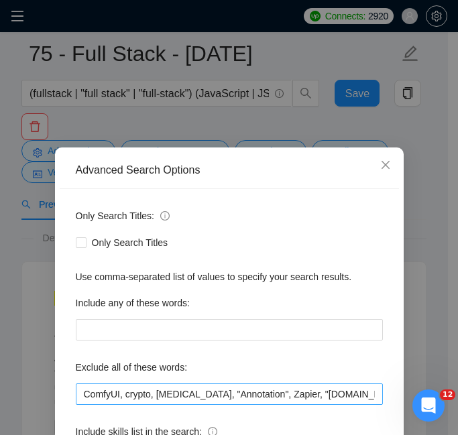
scroll to position [67, 0]
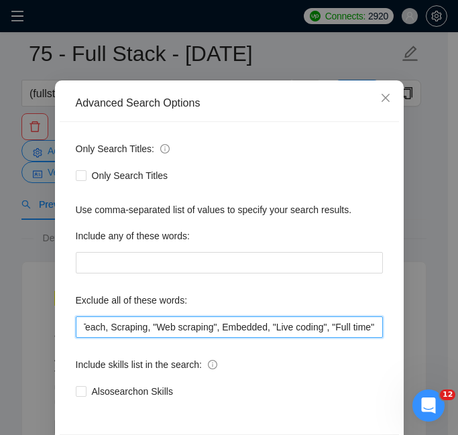
drag, startPoint x: 244, startPoint y: 327, endPoint x: 364, endPoint y: 327, distance: 120.1
click at [367, 328] on input "ComfyUI, crypto, [MEDICAL_DATA], "Annotation", Zapier, "[DOMAIN_NAME]", CTO, in…" at bounding box center [229, 327] width 307 height 21
click at [280, 328] on input "ComfyUI, crypto, [MEDICAL_DATA], "Annotation", Zapier, "[DOMAIN_NAME]", CTO, in…" at bounding box center [229, 327] width 307 height 21
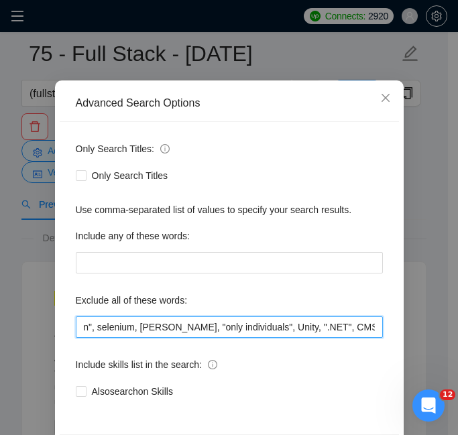
drag, startPoint x: 270, startPoint y: 321, endPoint x: 357, endPoint y: 329, distance: 86.9
click at [357, 329] on input "ComfyUI, crypto, [MEDICAL_DATA], "Annotation", Zapier, "[DOMAIN_NAME]", CTO, in…" at bounding box center [229, 327] width 307 height 21
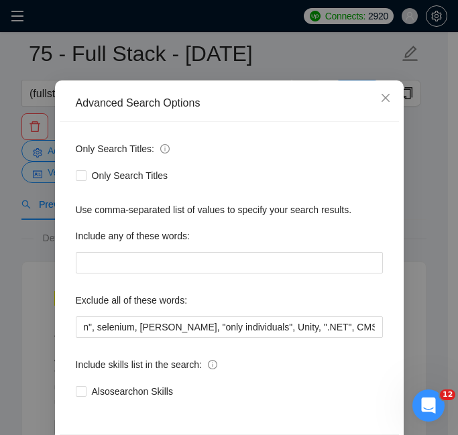
click at [254, 187] on div "Only Search Titles: Only Search Titles Use comma-separated list of values to sp…" at bounding box center [230, 278] width 340 height 313
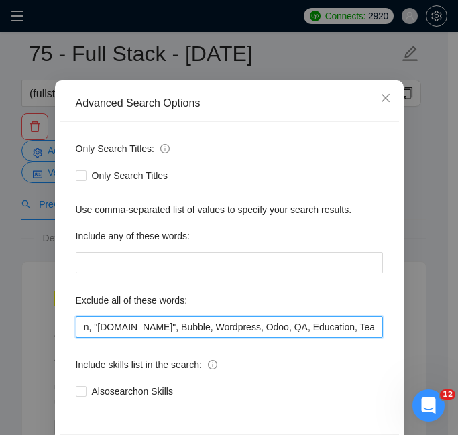
click at [219, 336] on input "ComfyUI, crypto, [MEDICAL_DATA], "Annotation", Zapier, "[DOMAIN_NAME]", CTO, in…" at bounding box center [229, 327] width 307 height 21
click at [226, 327] on input "ComfyUI, crypto, [MEDICAL_DATA], "Annotation", Zapier, "[DOMAIN_NAME]", CTO, in…" at bounding box center [229, 327] width 307 height 21
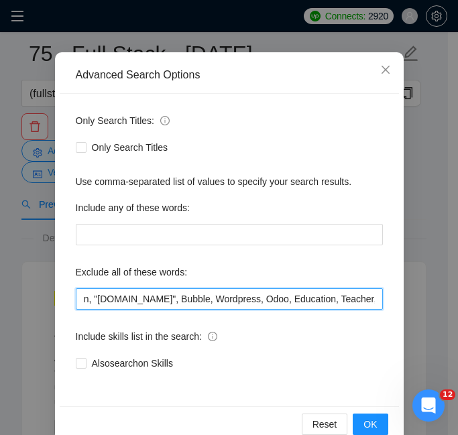
scroll to position [123, 0]
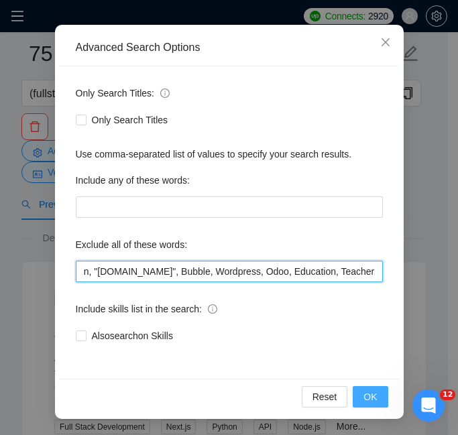
type input "ComfyUI, crypto, [MEDICAL_DATA], "Annotation", Zapier, "[DOMAIN_NAME]", CTO, in…"
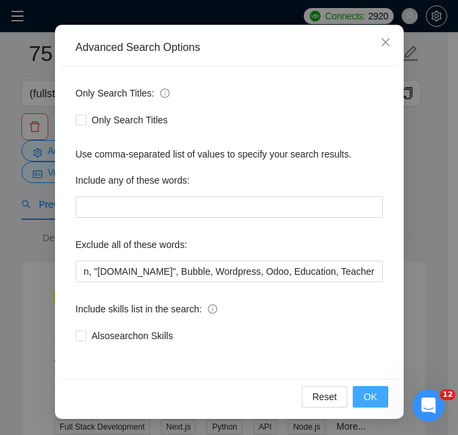
click at [371, 399] on span "OK" at bounding box center [370, 397] width 13 height 15
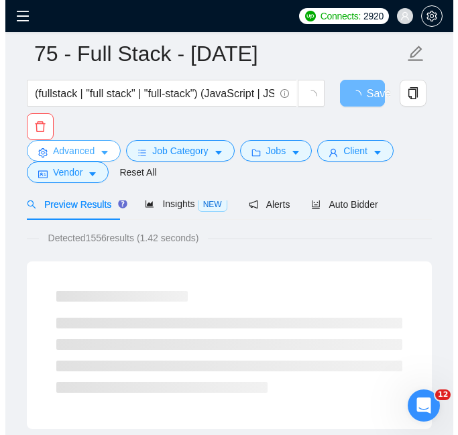
scroll to position [0, 0]
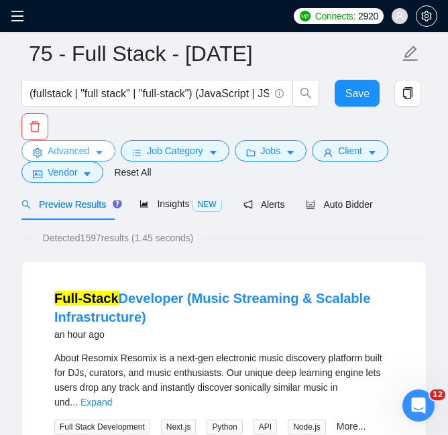
click at [61, 144] on span "Advanced" at bounding box center [69, 151] width 42 height 15
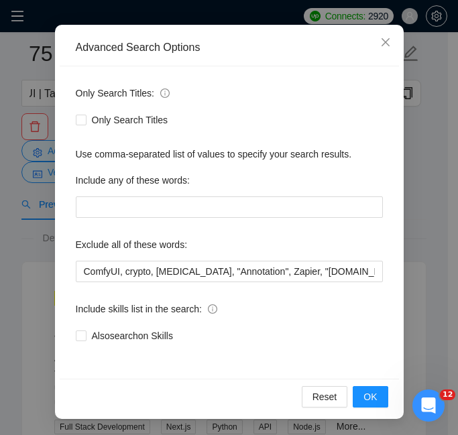
scroll to position [0, 305]
click at [383, 44] on icon "close" at bounding box center [385, 42] width 11 height 11
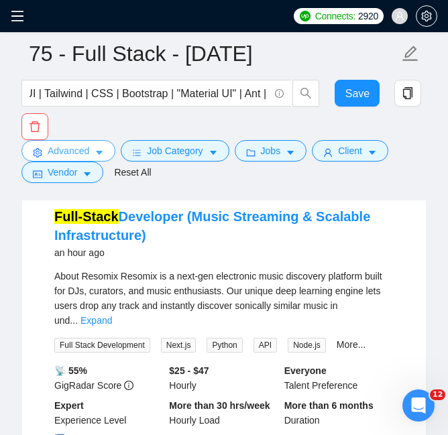
scroll to position [134, 0]
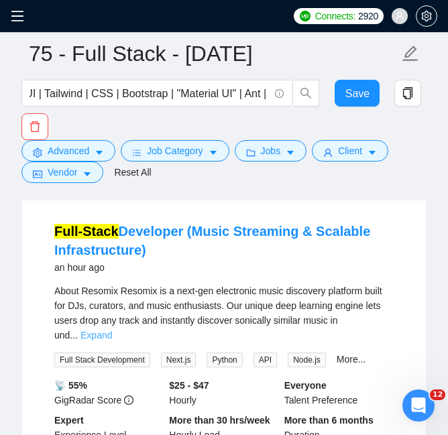
click at [112, 330] on link "Expand" at bounding box center [97, 335] width 32 height 11
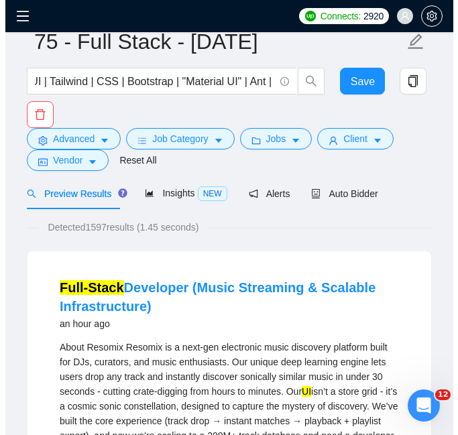
scroll to position [0, 0]
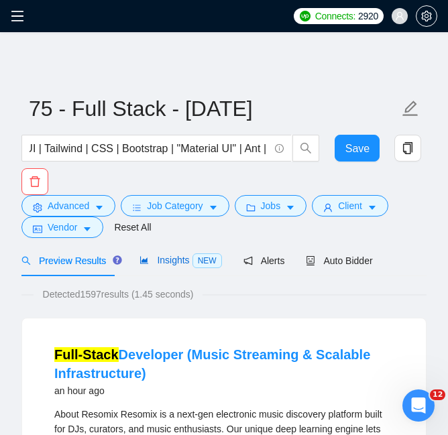
click at [168, 258] on span "Insights NEW" at bounding box center [181, 260] width 82 height 11
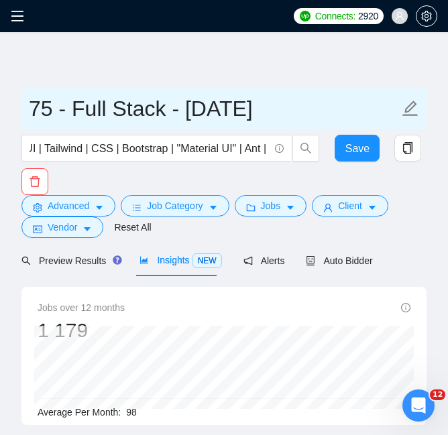
drag, startPoint x: 44, startPoint y: 111, endPoint x: 36, endPoint y: 111, distance: 8.1
click at [36, 111] on input "75 - Full Stack - [DATE]" at bounding box center [214, 109] width 370 height 34
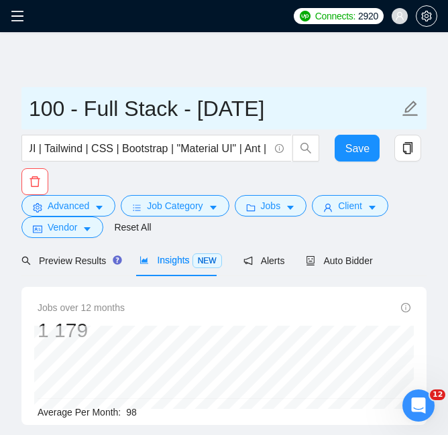
click at [266, 112] on input "100 - Full Stack - [DATE]" at bounding box center [214, 109] width 370 height 34
click at [282, 112] on input "100 - Full Stack - [DATE]" at bounding box center [214, 109] width 370 height 34
drag, startPoint x: 282, startPoint y: 112, endPoint x: 294, endPoint y: 113, distance: 11.4
click at [294, 113] on input "100 - Full Stack - [DATE]" at bounding box center [214, 109] width 370 height 34
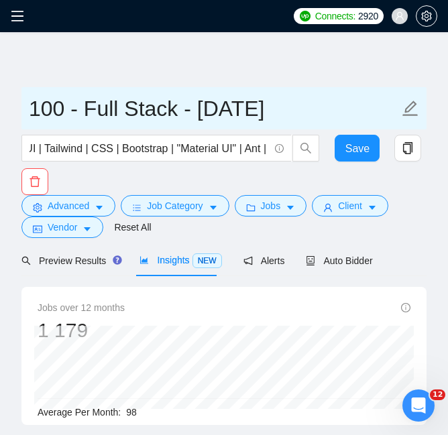
click at [294, 113] on input "100 - Full Stack - [DATE]" at bounding box center [214, 109] width 370 height 34
type input "100 - Full Stack - [DATE]"
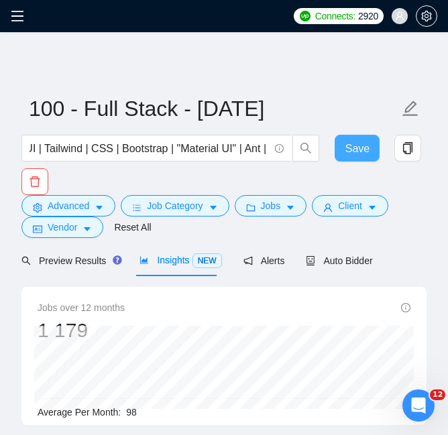
click at [345, 148] on button "Save" at bounding box center [358, 148] width 46 height 27
click at [352, 155] on span "Save" at bounding box center [358, 148] width 24 height 17
click at [22, 11] on icon "menu" at bounding box center [17, 15] width 13 height 13
